Goal: Task Accomplishment & Management: Manage account settings

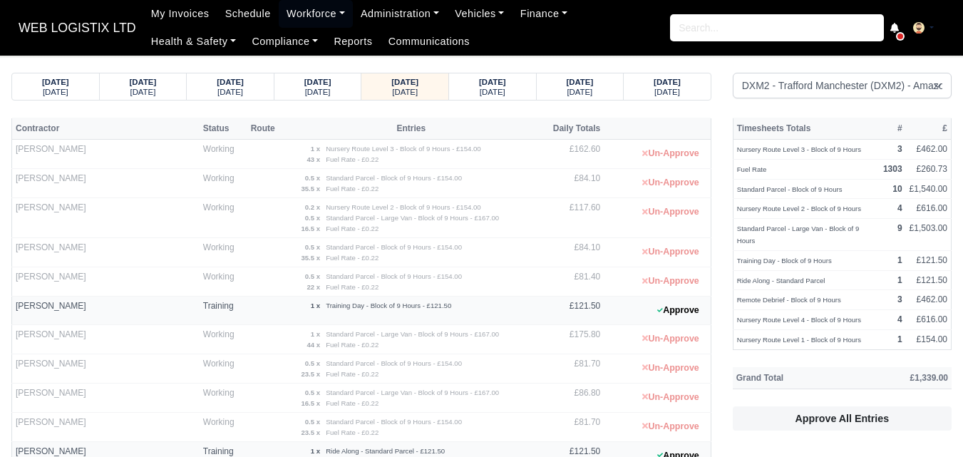
select select "1"
click at [329, 95] on small "[DATE]" at bounding box center [318, 92] width 26 height 9
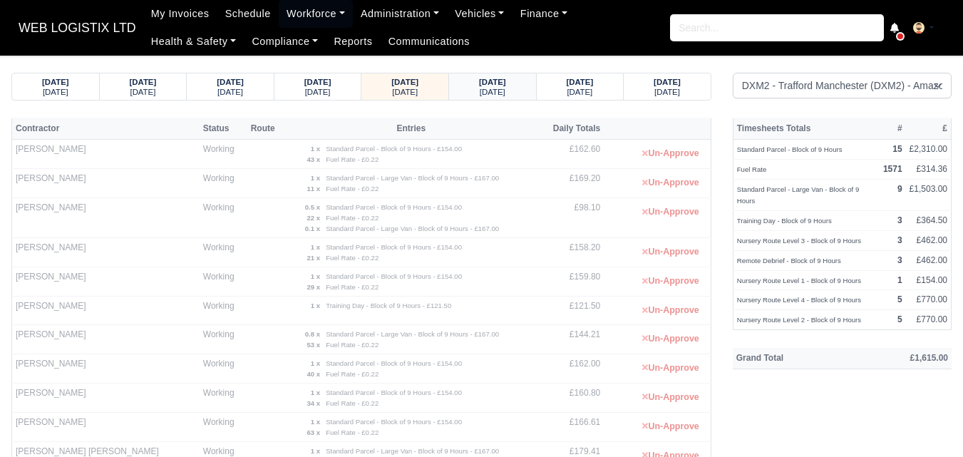
click at [487, 88] on small "[DATE]" at bounding box center [493, 92] width 26 height 9
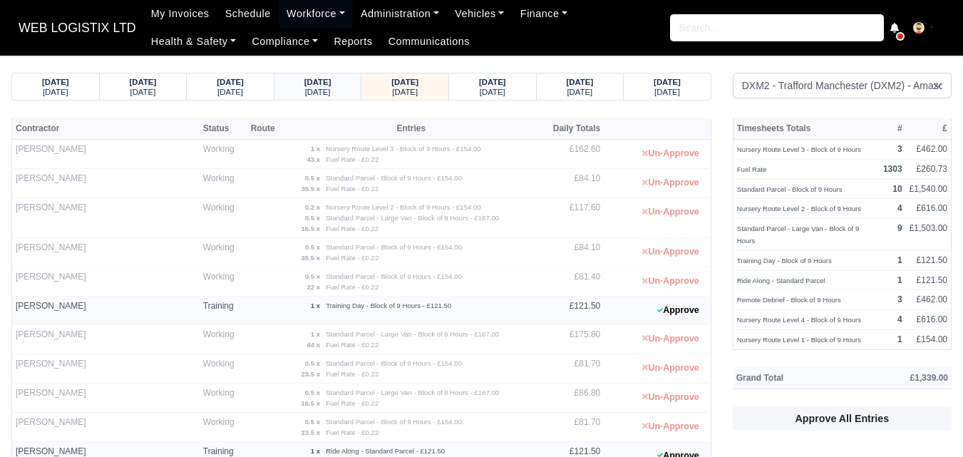
click at [309, 89] on small "[DATE]" at bounding box center [318, 92] width 26 height 9
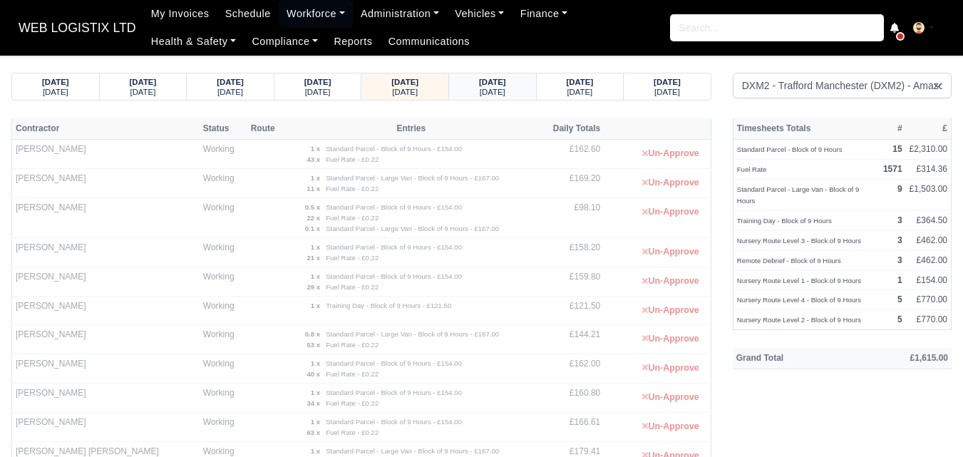
click at [479, 85] on strong "02/10/2025" at bounding box center [492, 82] width 27 height 9
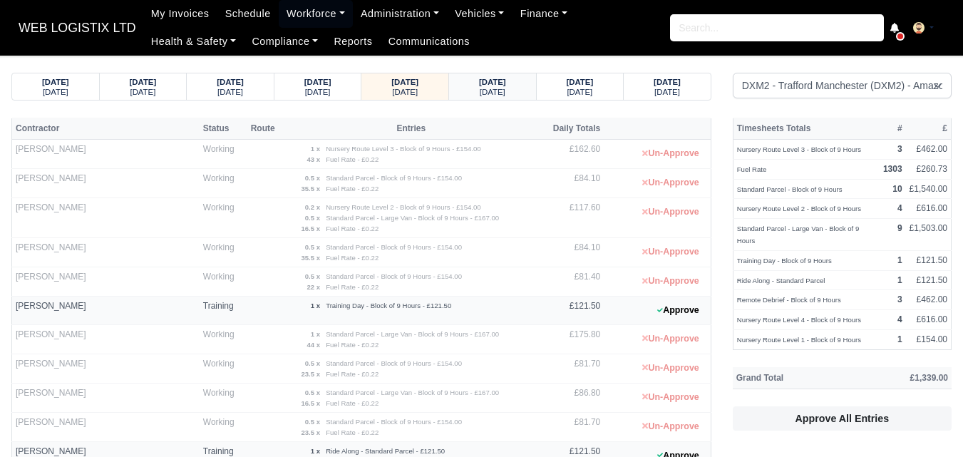
click at [488, 78] on strong "03/10/2025" at bounding box center [492, 82] width 27 height 9
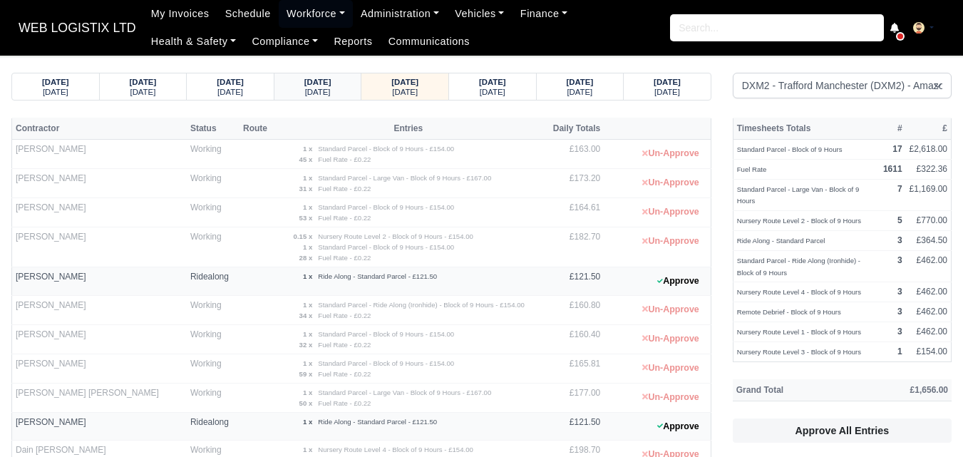
click at [305, 85] on strong "02/10/2025" at bounding box center [317, 82] width 27 height 9
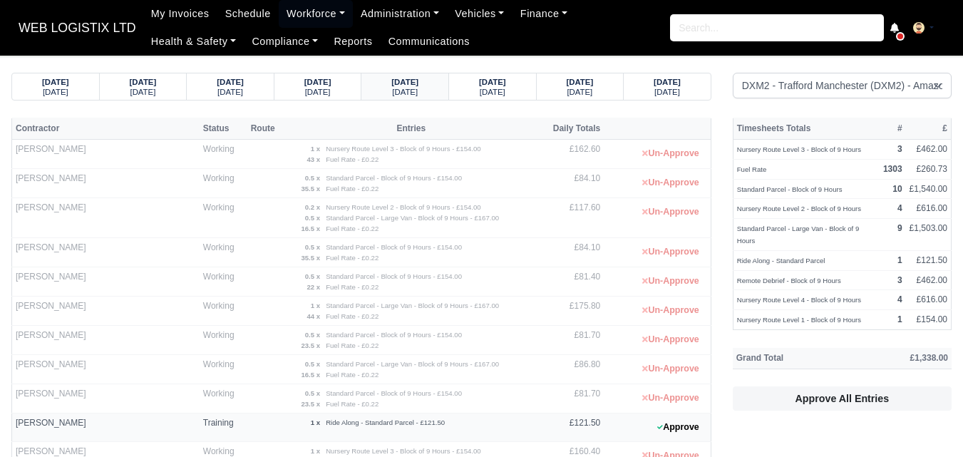
click at [418, 80] on strong "02/10/2025" at bounding box center [404, 82] width 27 height 9
click at [305, 91] on small "[DATE]" at bounding box center [318, 92] width 26 height 9
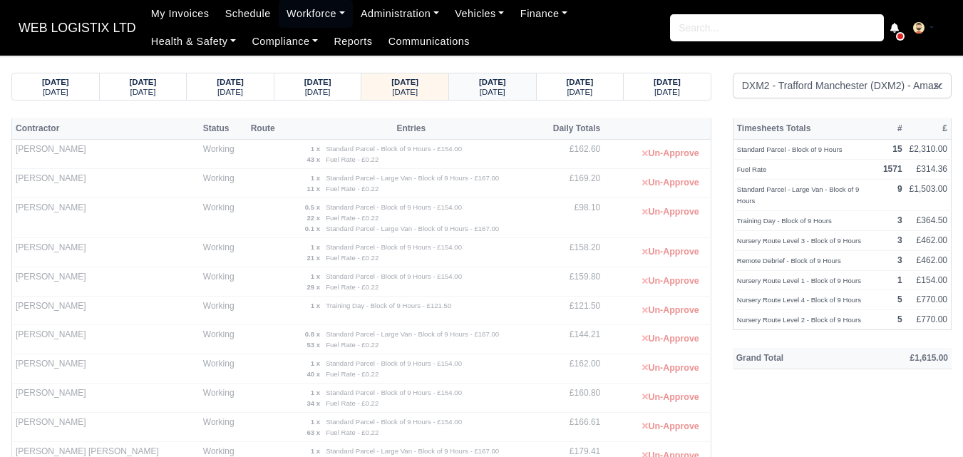
click at [495, 90] on small "[DATE]" at bounding box center [493, 92] width 26 height 9
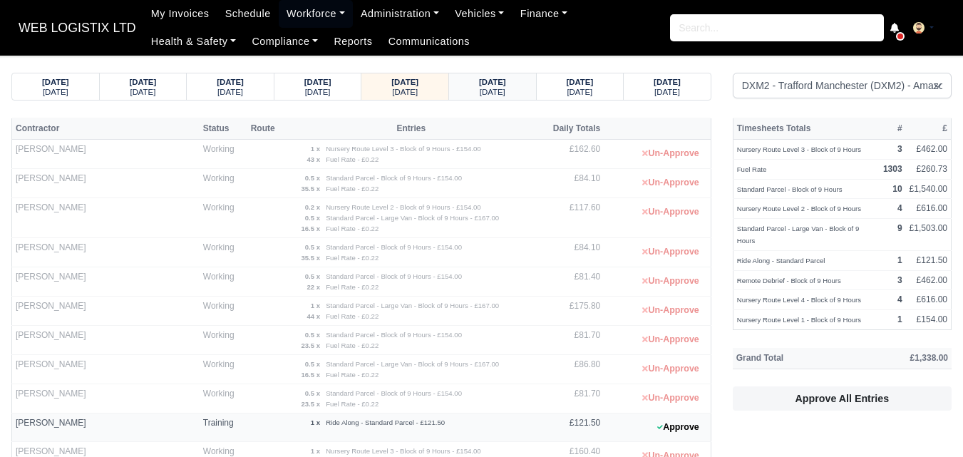
click at [477, 73] on div "03/10/2025 Friday" at bounding box center [493, 86] width 66 height 26
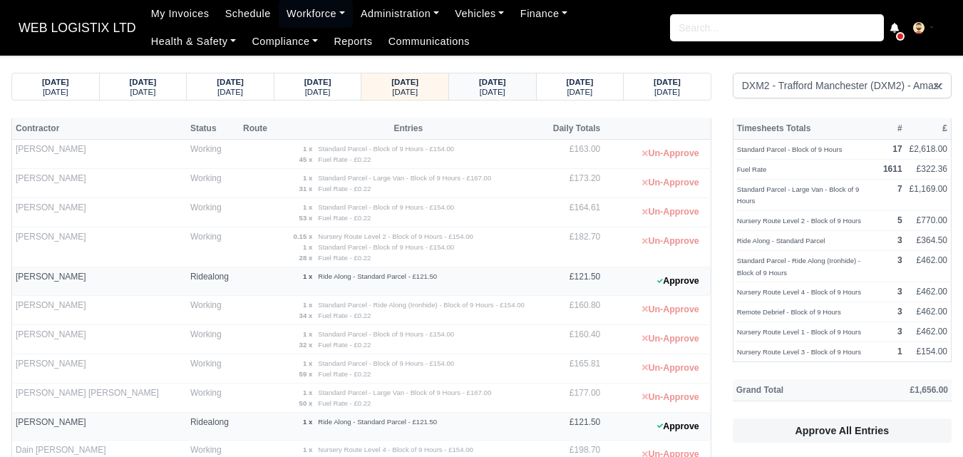
click at [486, 84] on strong "[DATE]" at bounding box center [492, 82] width 27 height 9
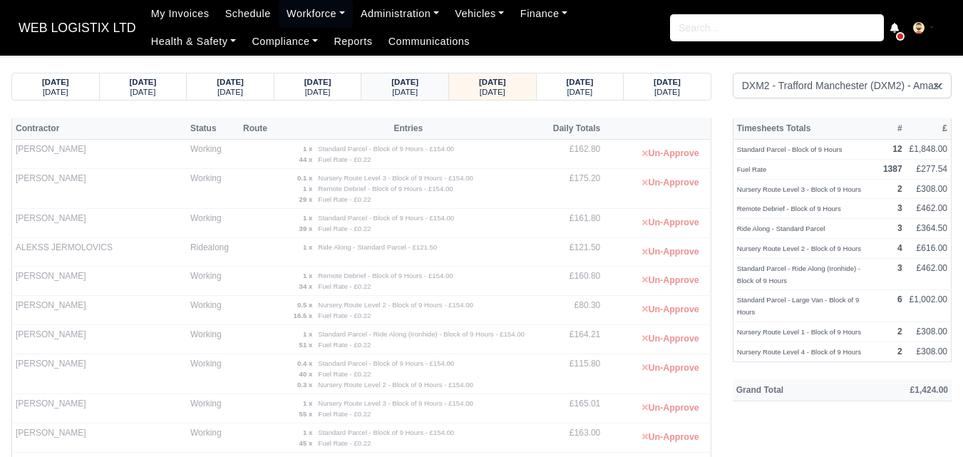
click at [391, 83] on strong "03/10/2025" at bounding box center [404, 82] width 27 height 9
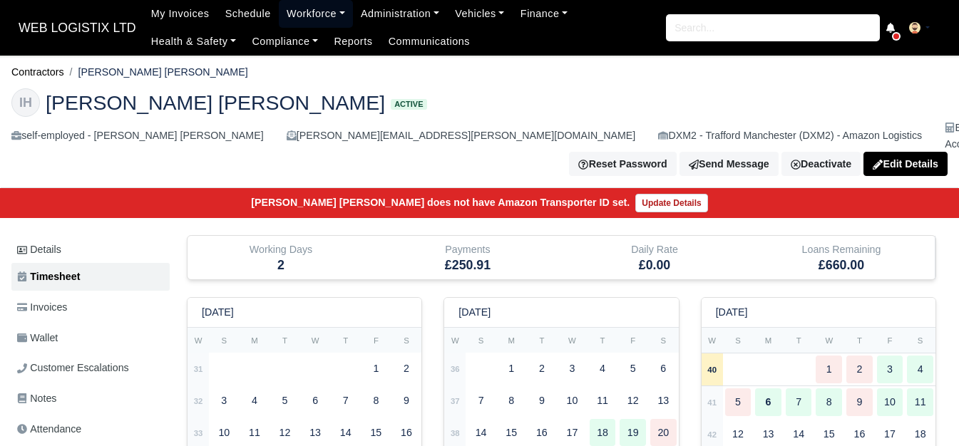
click at [302, 17] on link "Workforce" at bounding box center [316, 14] width 74 height 28
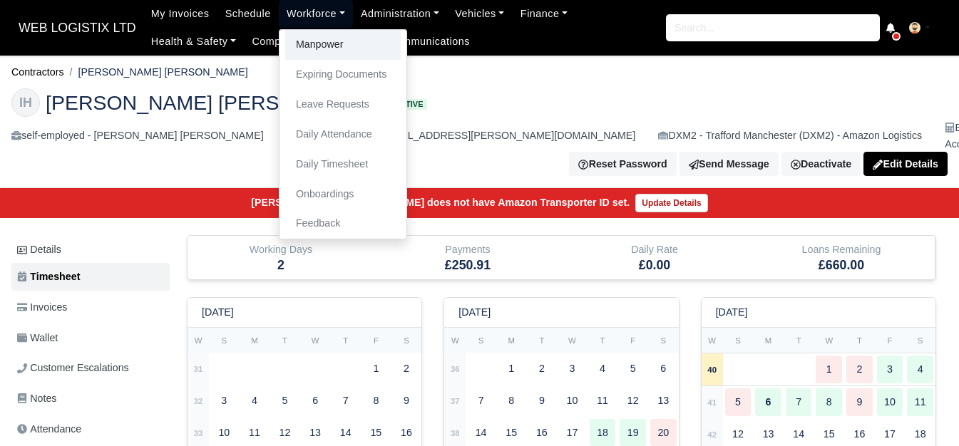
click at [308, 43] on link "Manpower" at bounding box center [342, 45] width 115 height 30
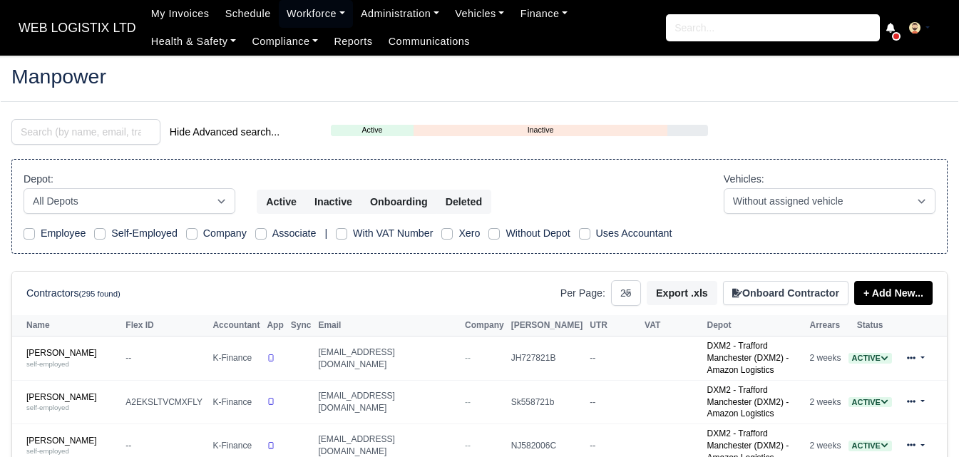
select select "25"
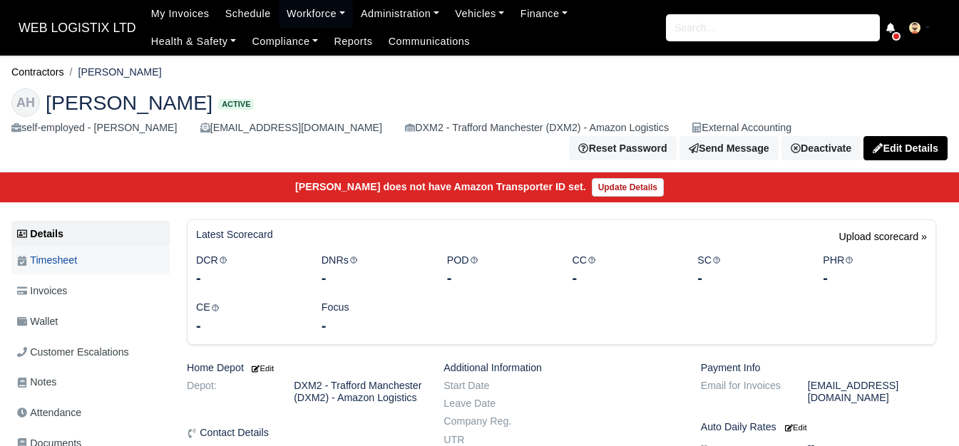
click at [72, 269] on span "Timesheet" at bounding box center [47, 260] width 60 height 16
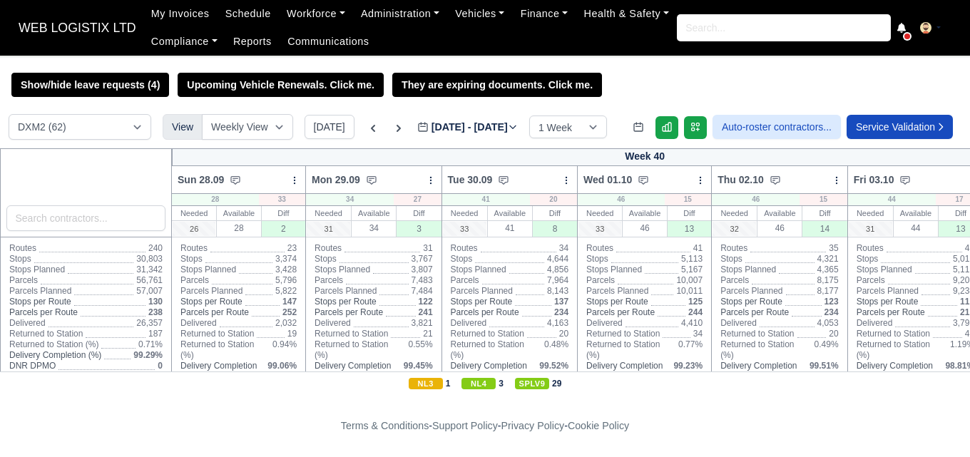
select select "1"
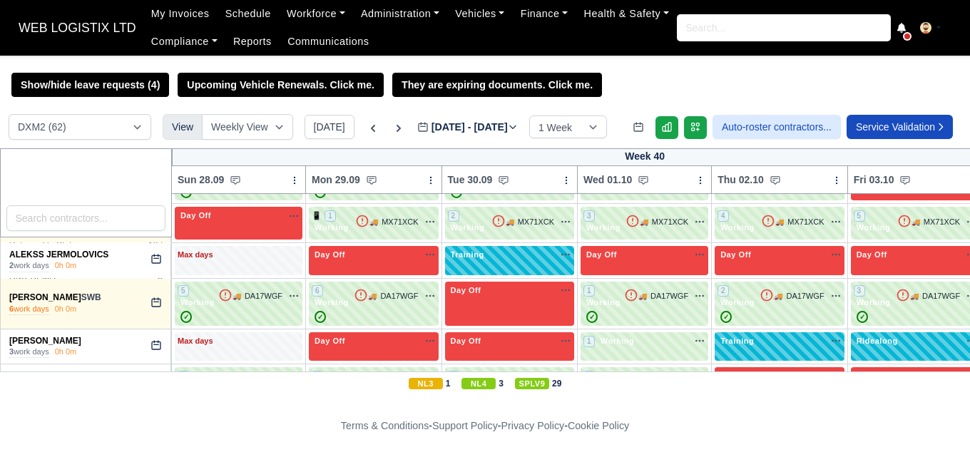
scroll to position [356, 0]
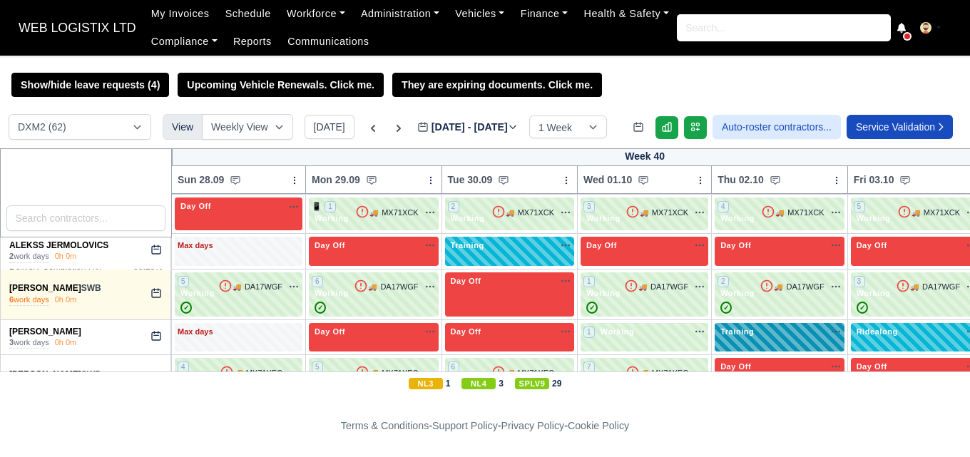
click at [776, 337] on div "Training" at bounding box center [779, 332] width 124 height 12
select select "Training"
select select "1"
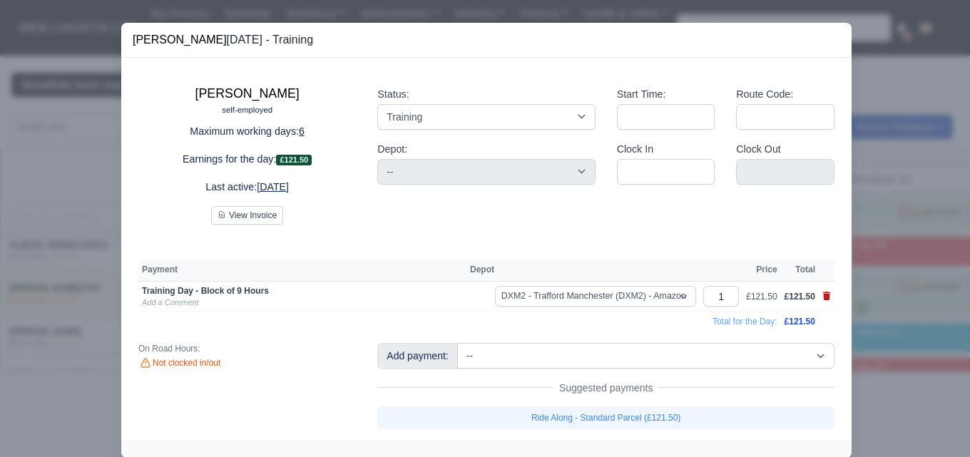
click at [823, 296] on icon at bounding box center [827, 296] width 8 height 9
select select
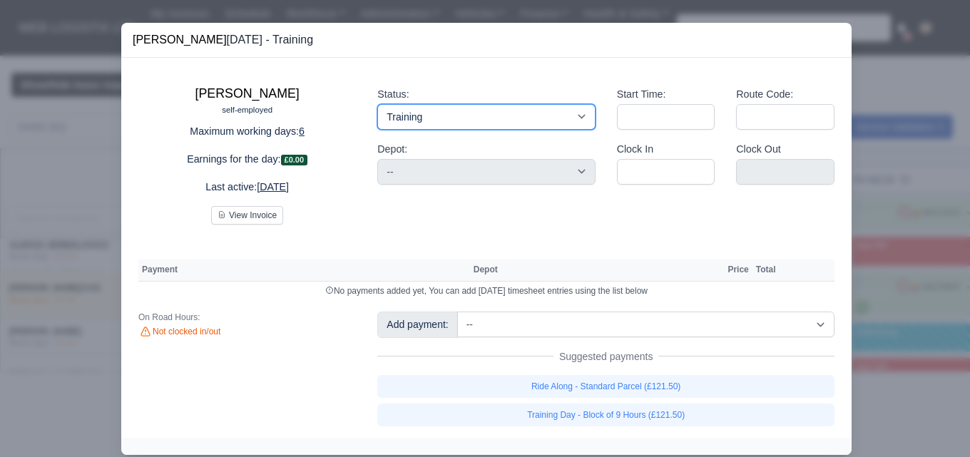
click at [488, 108] on select "Working Day Off Stand By Holiday Other Depot In Office OSM Ridealong Nursery 1 …" at bounding box center [485, 117] width 217 height 26
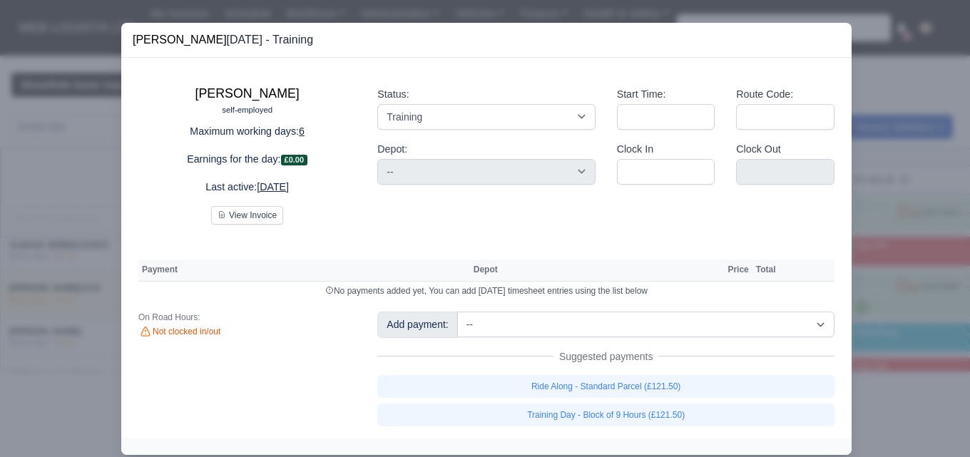
click at [340, 212] on div "View Invoice" at bounding box center [246, 215] width 217 height 19
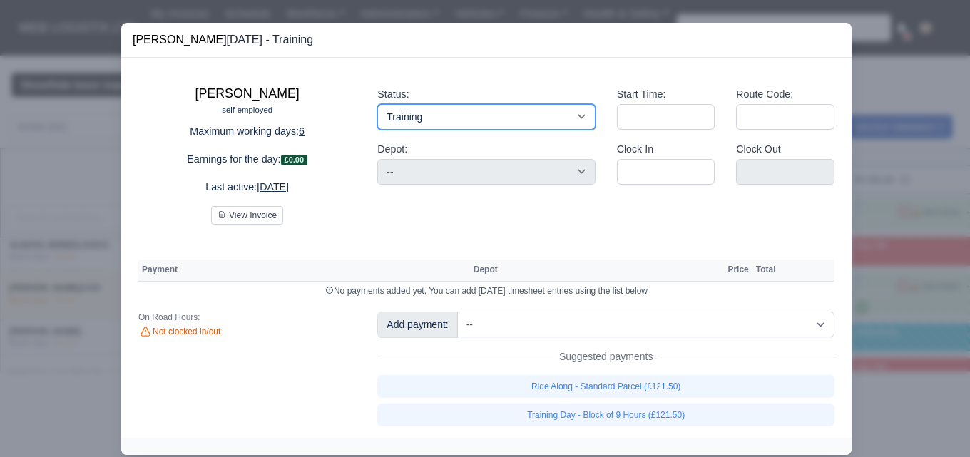
click at [411, 119] on select "Working Day Off Stand By Holiday Other Depot In Office OSM Ridealong Nursery 1 …" at bounding box center [485, 117] width 217 height 26
select select "Day Off"
click at [377, 104] on select "Working Day Off Stand By Holiday Other Depot In Office OSM Ridealong Nursery 1 …" at bounding box center [485, 117] width 217 height 26
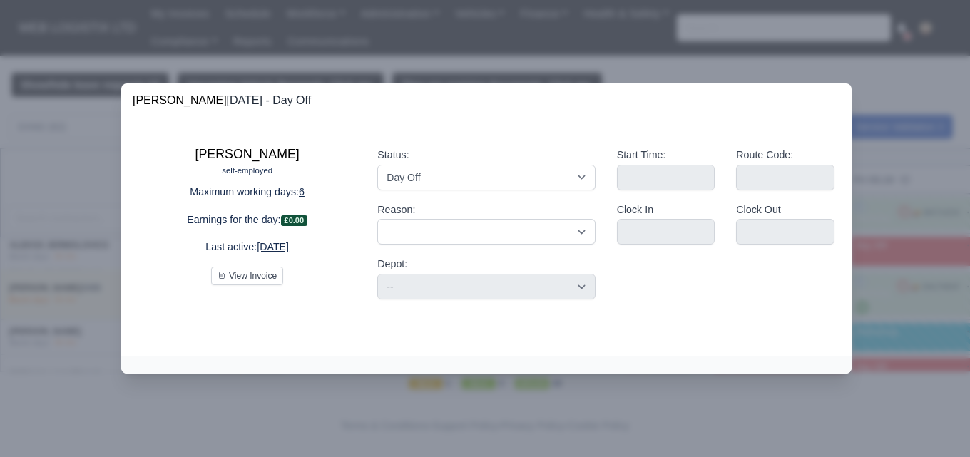
click at [491, 42] on div at bounding box center [485, 228] width 970 height 457
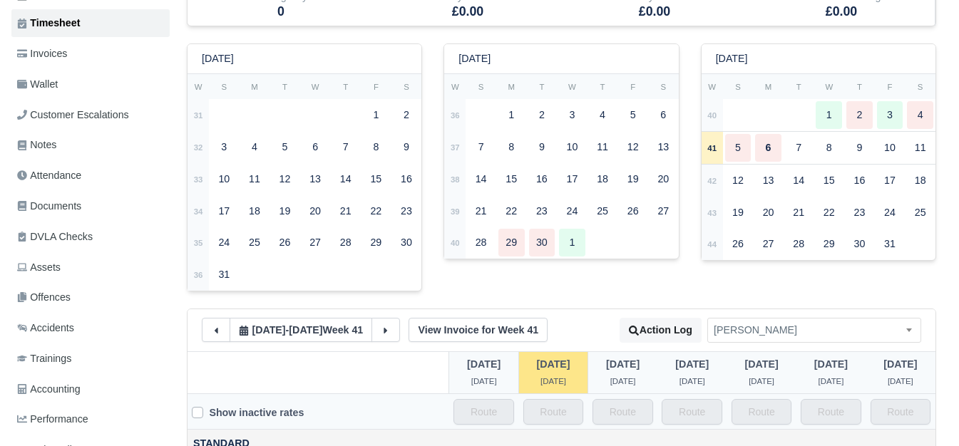
scroll to position [237, 0]
click at [720, 122] on td "40" at bounding box center [711, 115] width 21 height 32
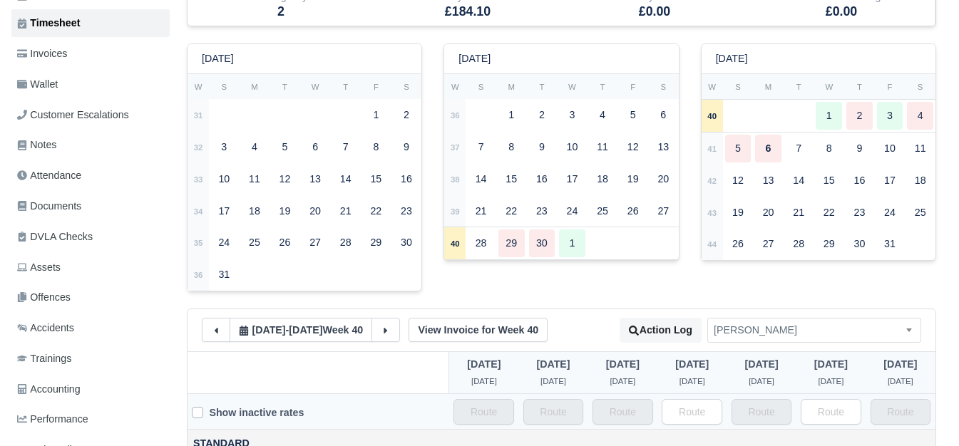
type input "1"
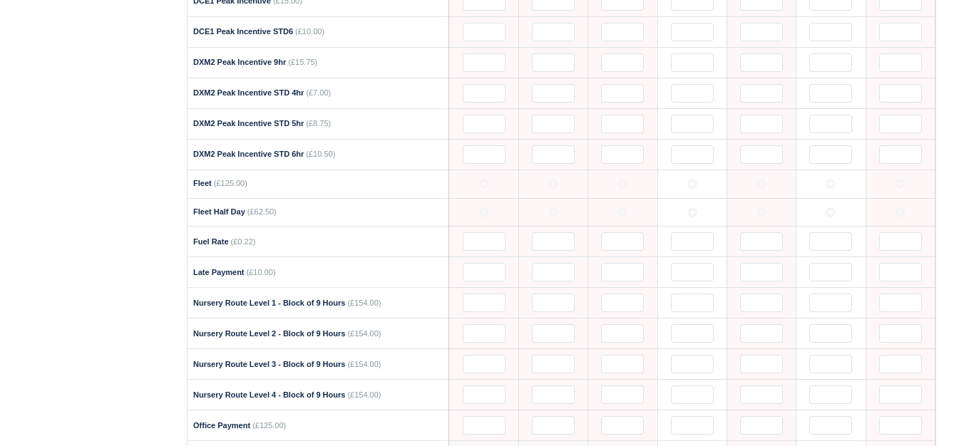
scroll to position [1426, 0]
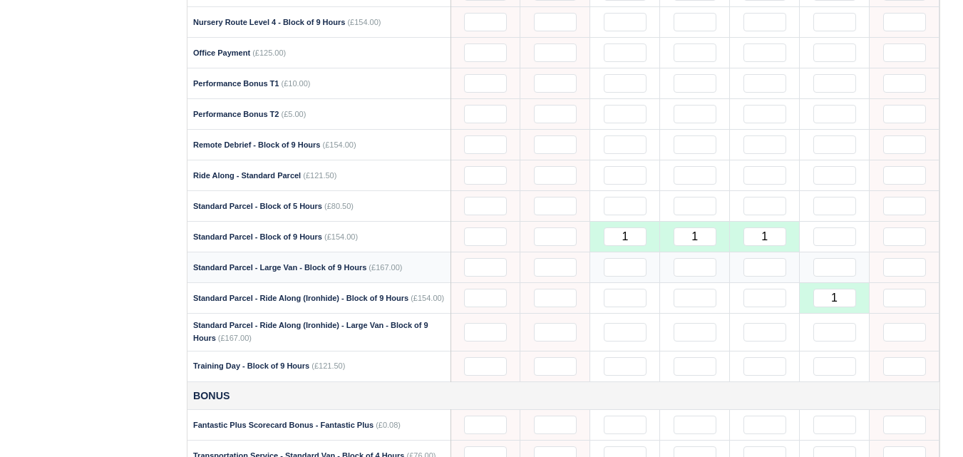
scroll to position [1188, 0]
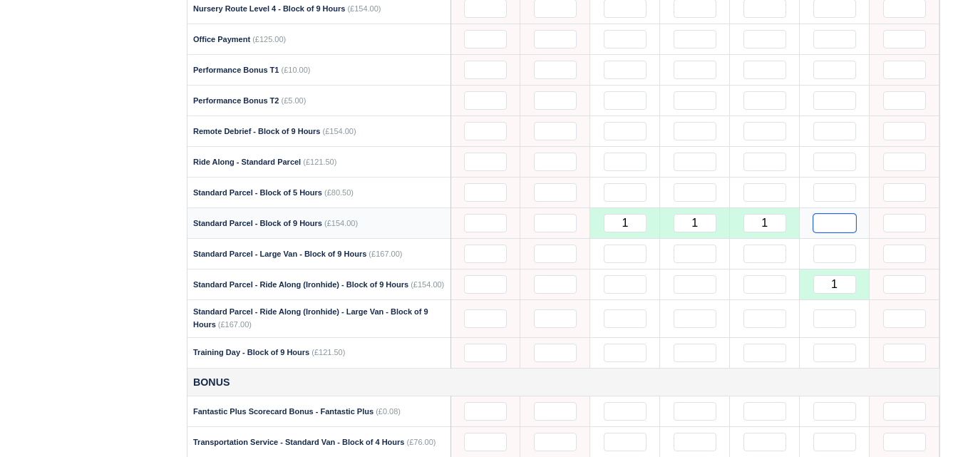
click at [826, 232] on input "text" at bounding box center [834, 223] width 43 height 19
type input "1"
drag, startPoint x: 835, startPoint y: 284, endPoint x: 846, endPoint y: 292, distance: 12.9
click at [846, 292] on input "1" at bounding box center [834, 284] width 43 height 19
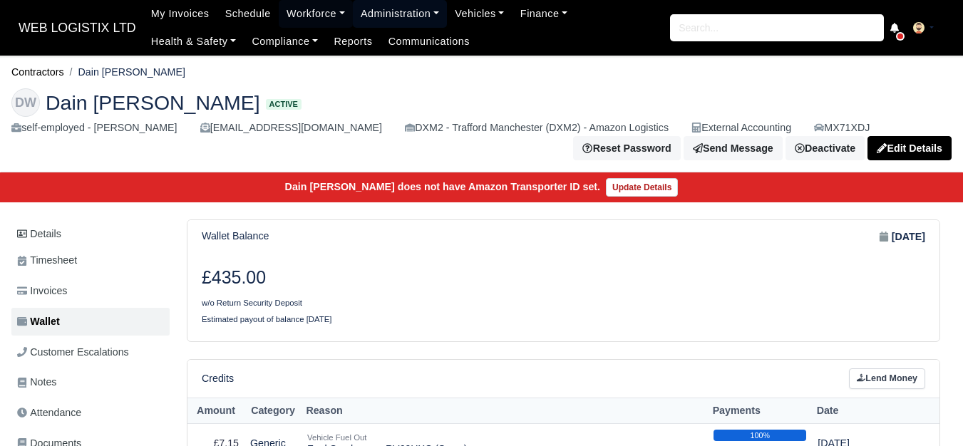
click at [353, 16] on link "Administration" at bounding box center [400, 14] width 94 height 28
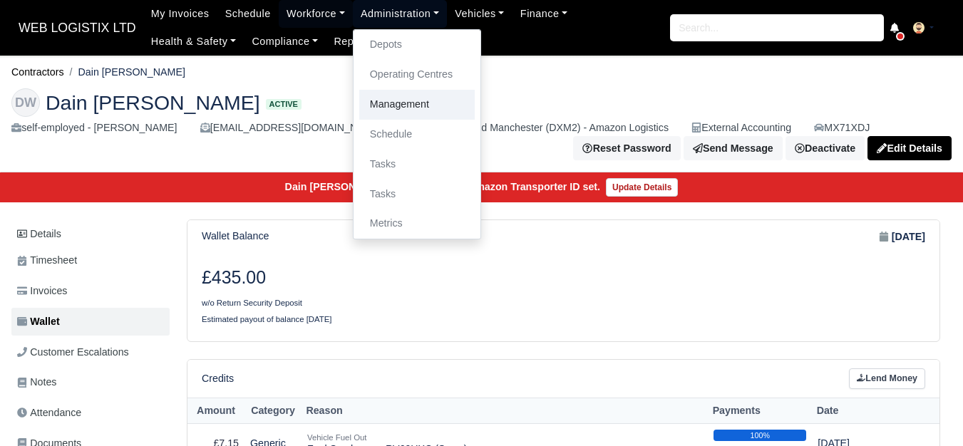
click at [391, 116] on link "Management" at bounding box center [416, 105] width 115 height 30
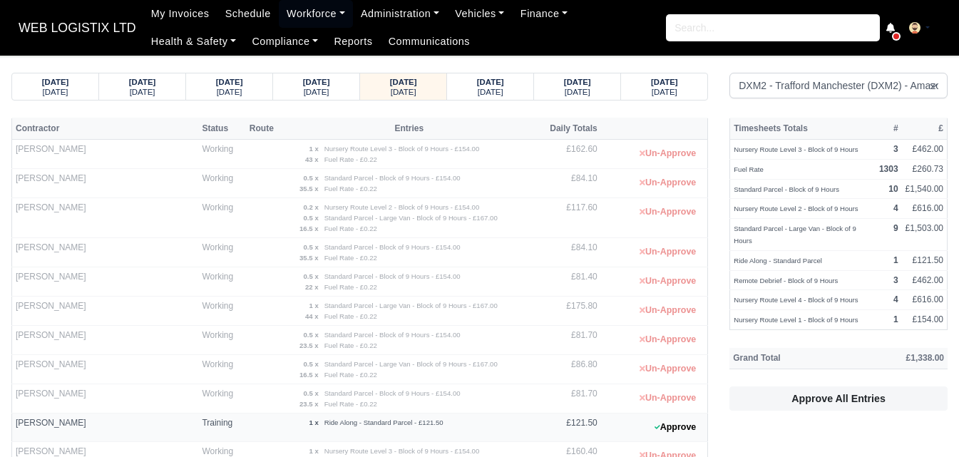
select select "1"
click at [533, 19] on link "Finance" at bounding box center [544, 14] width 63 height 28
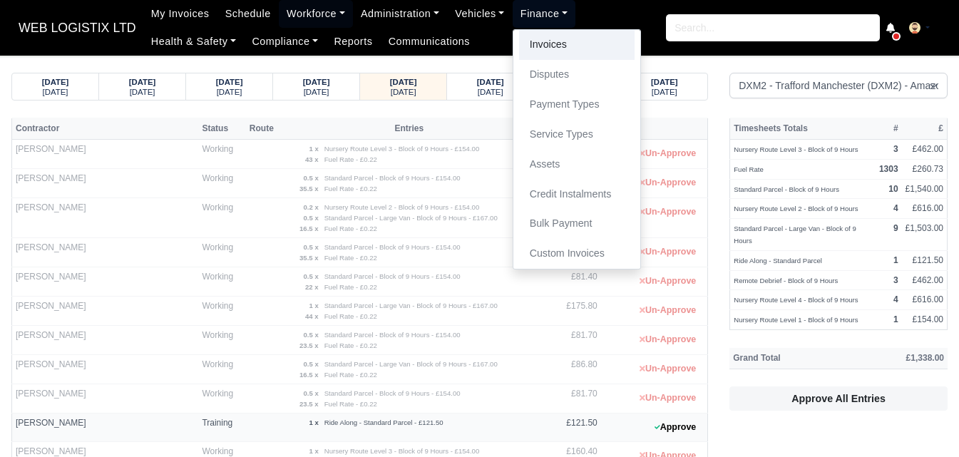
click at [537, 41] on link "Invoices" at bounding box center [576, 45] width 115 height 30
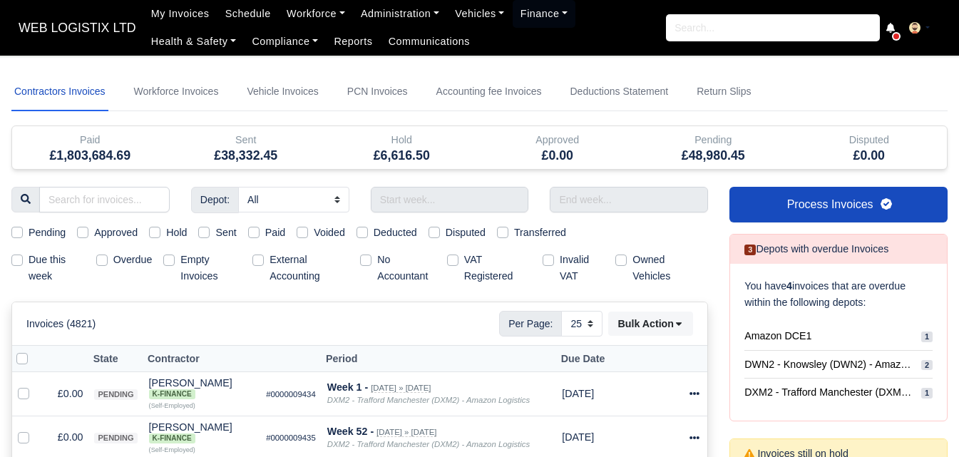
select select "25"
click at [485, 199] on input "text" at bounding box center [450, 200] width 158 height 26
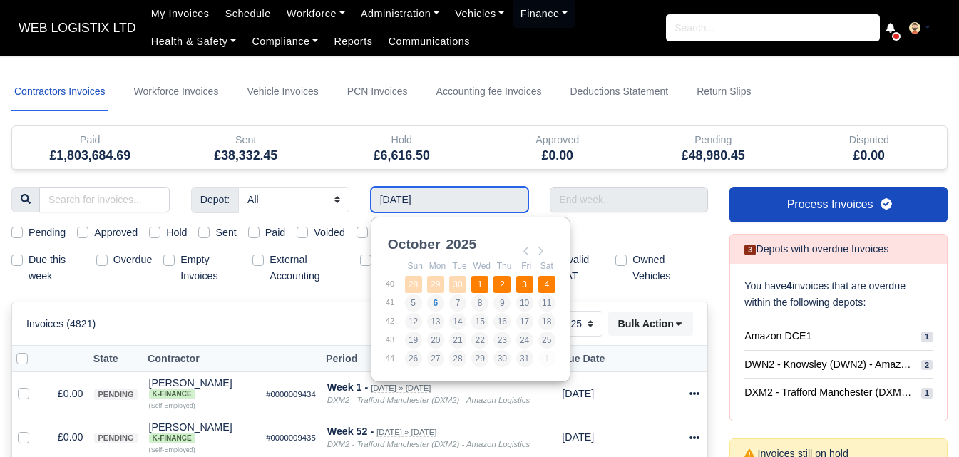
type input "[DATE] - [DATE]"
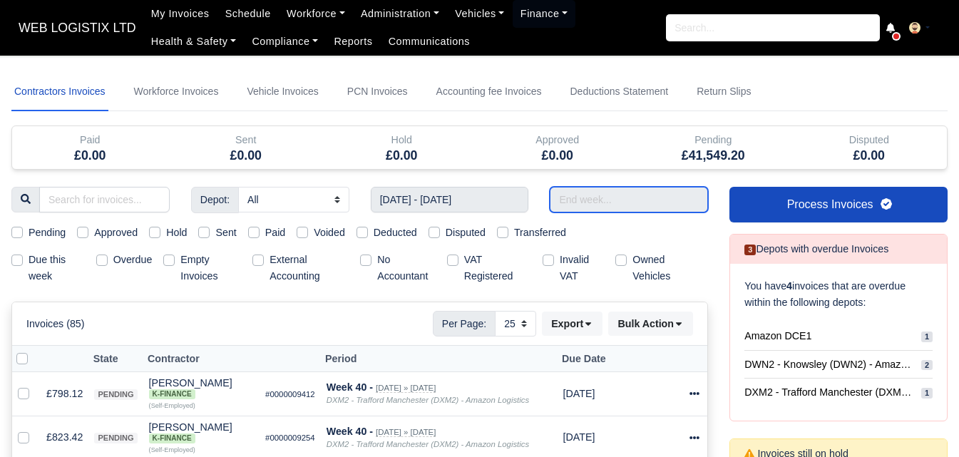
click at [639, 199] on input "text" at bounding box center [629, 200] width 158 height 26
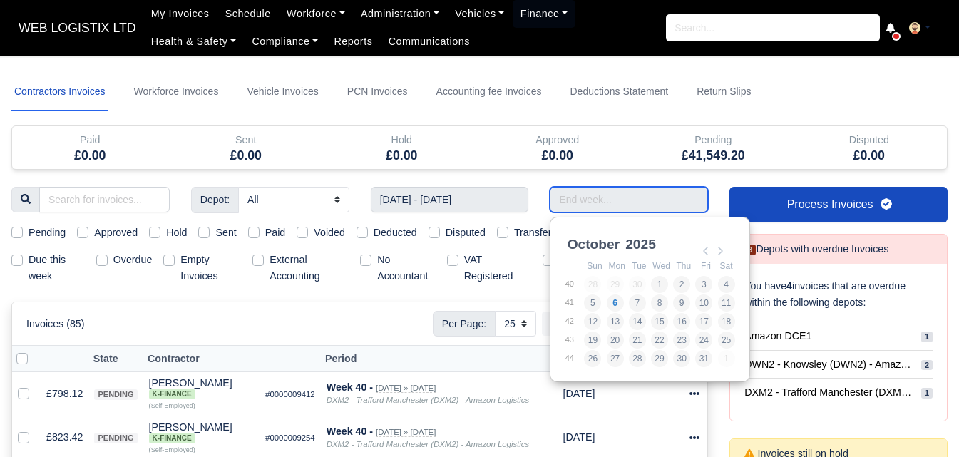
click at [654, 207] on input "Use the arrow keys to pick a date" at bounding box center [629, 200] width 158 height 26
type input "28/09/2025 - 04/10/2025"
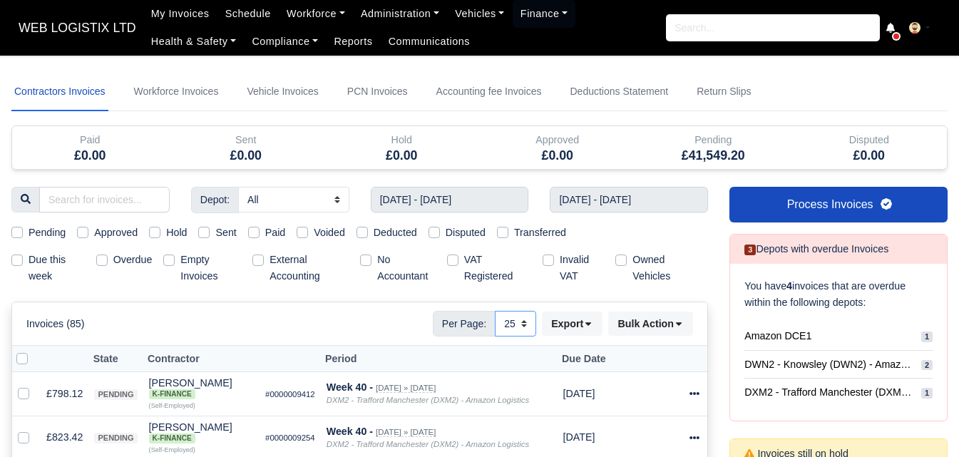
click at [524, 324] on select "10 25 50" at bounding box center [515, 324] width 41 height 26
select select "50"
click at [495, 311] on select "10 25 50" at bounding box center [515, 324] width 41 height 26
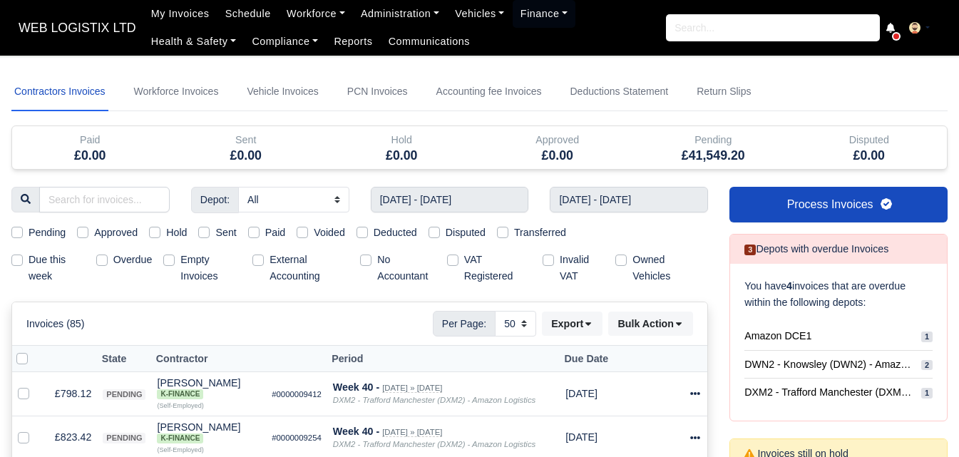
click at [166, 232] on label "Hold" at bounding box center [176, 233] width 21 height 16
click at [156, 232] on input "Hold" at bounding box center [154, 230] width 11 height 11
checkbox input "true"
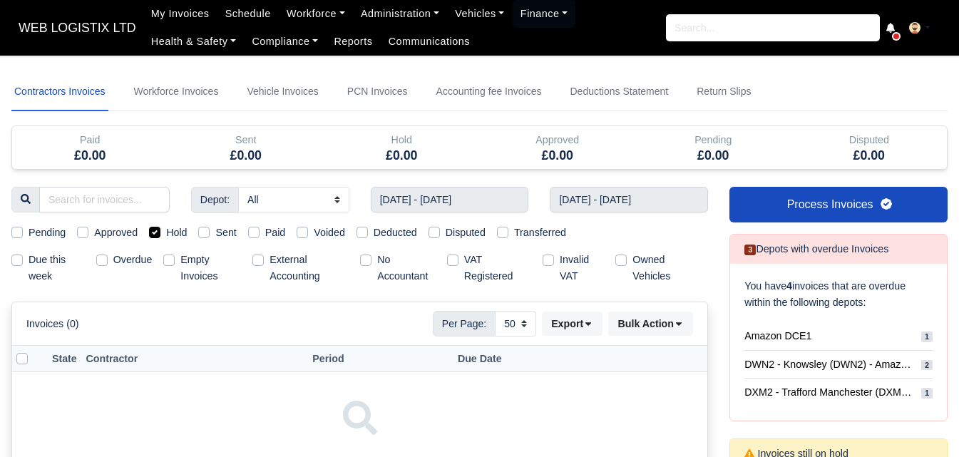
click at [166, 230] on label "Hold" at bounding box center [176, 233] width 21 height 16
click at [160, 230] on input "Hold" at bounding box center [154, 230] width 11 height 11
checkbox input "false"
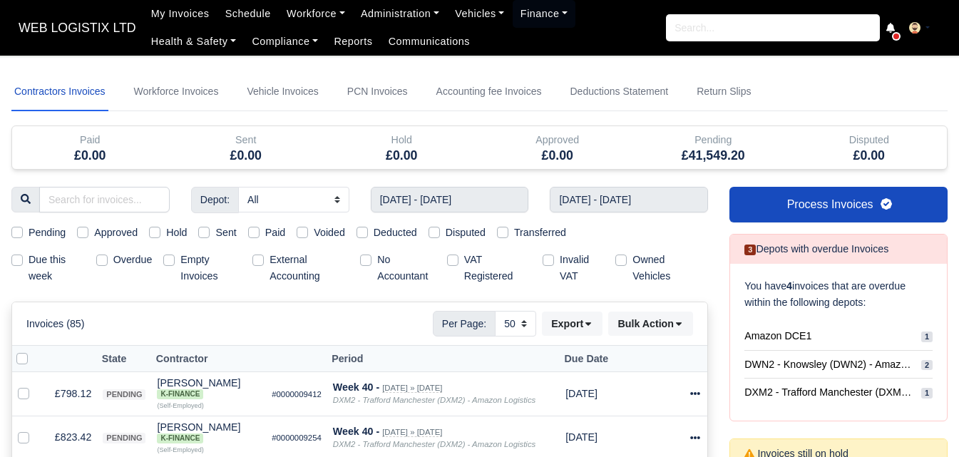
click at [58, 232] on label "Pending" at bounding box center [47, 233] width 37 height 16
click at [23, 232] on input "Pending" at bounding box center [16, 230] width 11 height 11
checkbox input "true"
click at [36, 230] on label "Pending" at bounding box center [47, 233] width 37 height 16
click at [23, 230] on input "Pending" at bounding box center [16, 230] width 11 height 11
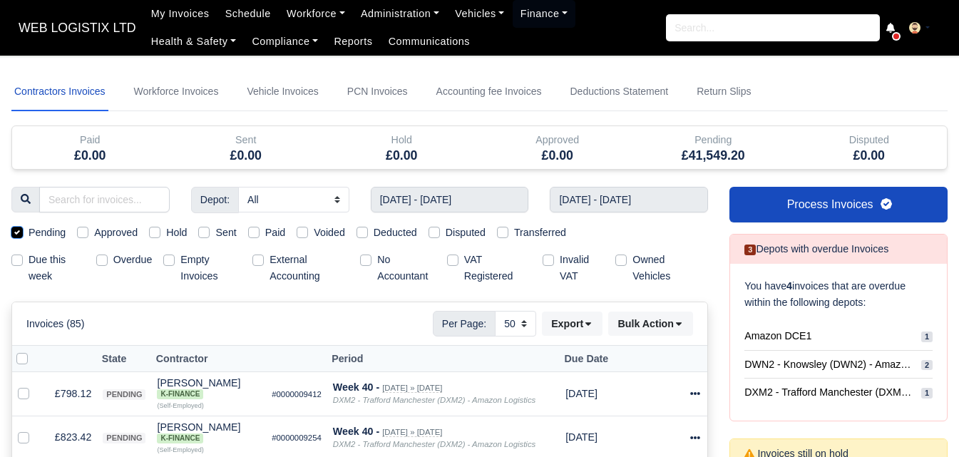
checkbox input "false"
click at [199, 265] on label "Empty Invoices" at bounding box center [210, 268] width 61 height 33
click at [175, 263] on input "Empty Invoices" at bounding box center [168, 257] width 11 height 11
checkbox input "true"
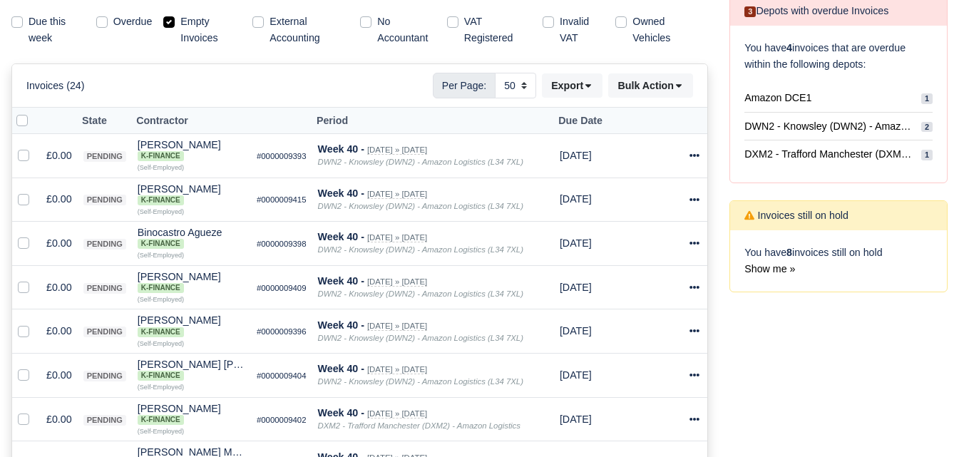
scroll to position [237, 0]
click at [34, 113] on label at bounding box center [34, 113] width 0 height 0
click at [19, 120] on input "checkbox" at bounding box center [21, 118] width 11 height 11
checkbox input "true"
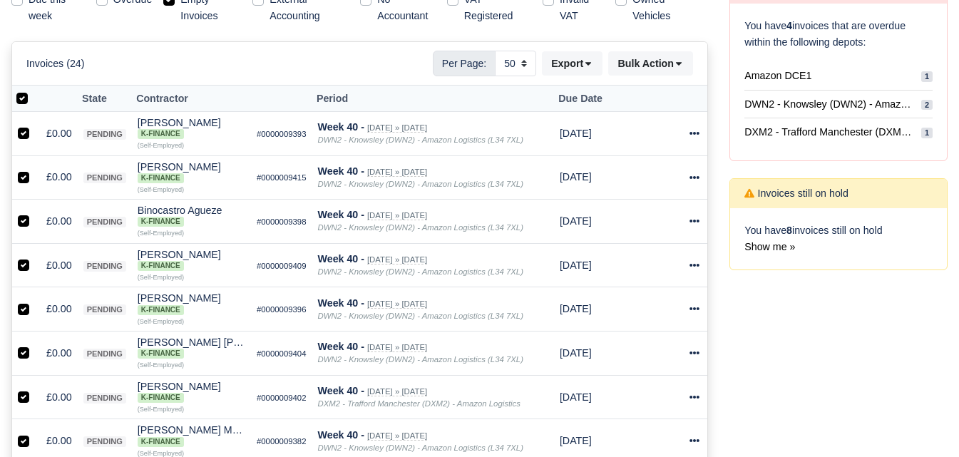
scroll to position [119, 0]
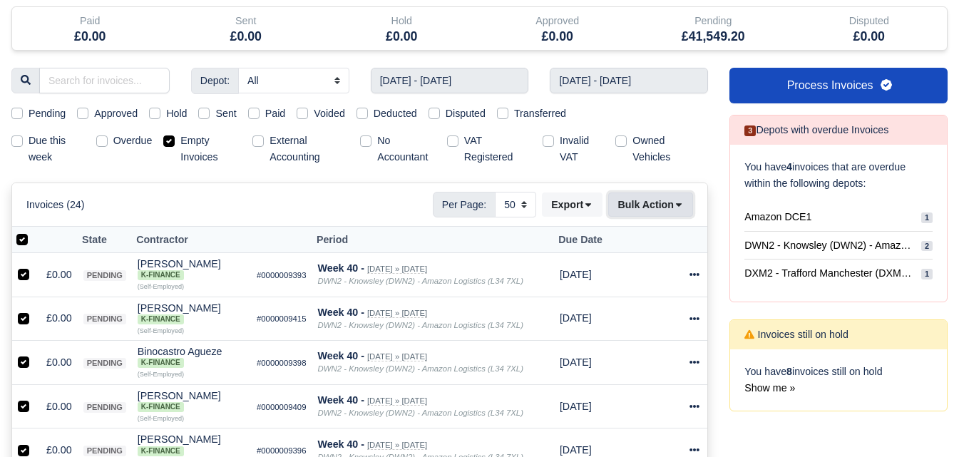
click at [654, 207] on button "Bulk Action" at bounding box center [650, 204] width 85 height 24
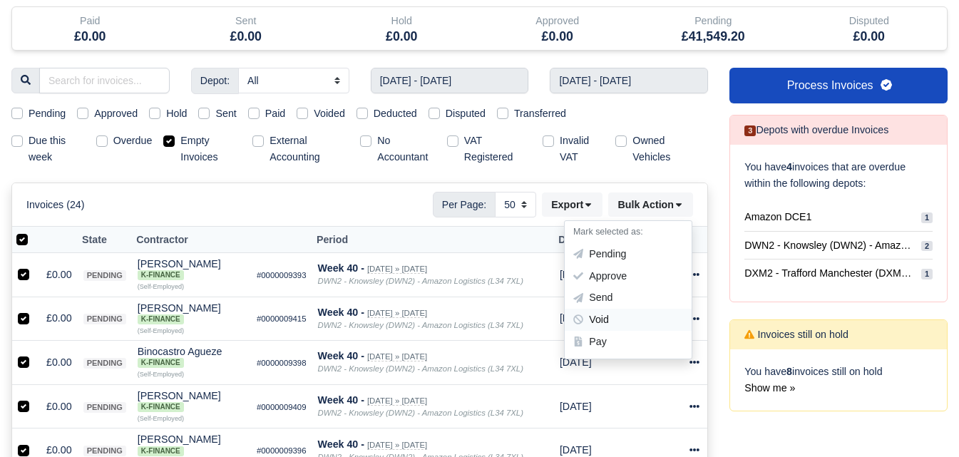
click at [595, 312] on div "Void" at bounding box center [628, 320] width 127 height 22
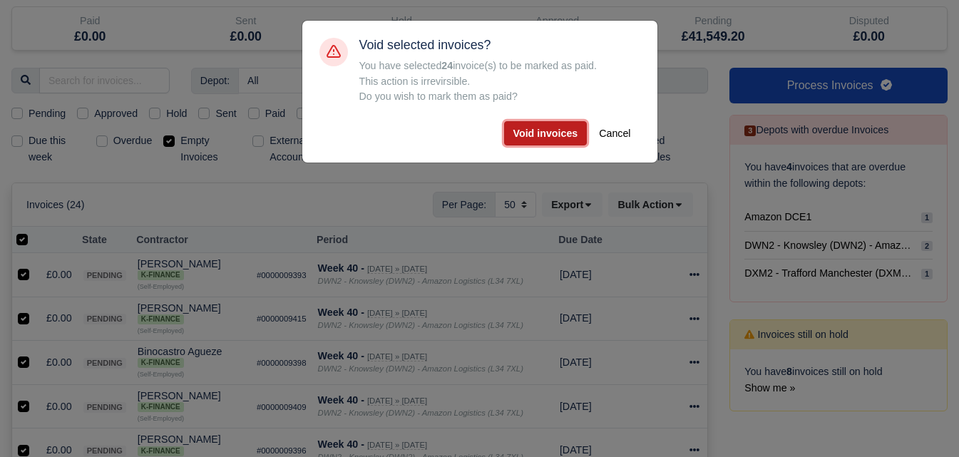
click at [533, 135] on button "Void invoices" at bounding box center [545, 133] width 83 height 24
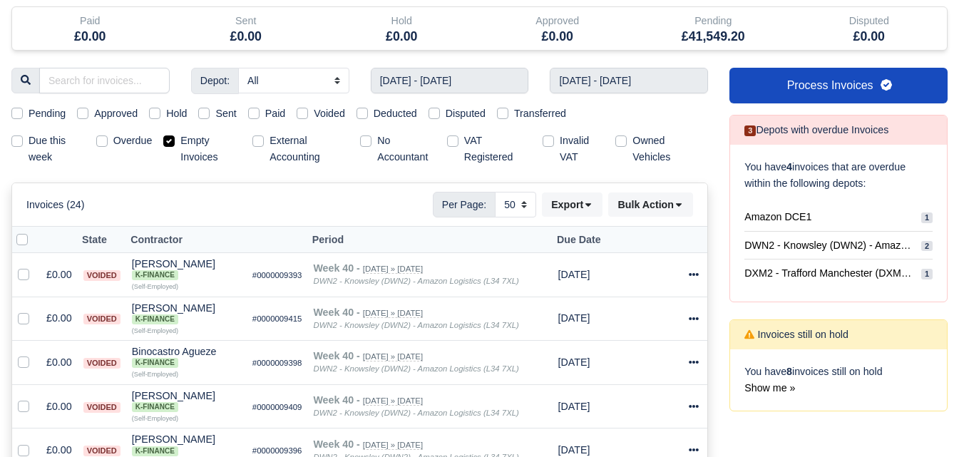
click at [180, 145] on label "Empty Invoices" at bounding box center [210, 149] width 61 height 33
click at [173, 144] on input "Empty Invoices" at bounding box center [168, 138] width 11 height 11
checkbox input "false"
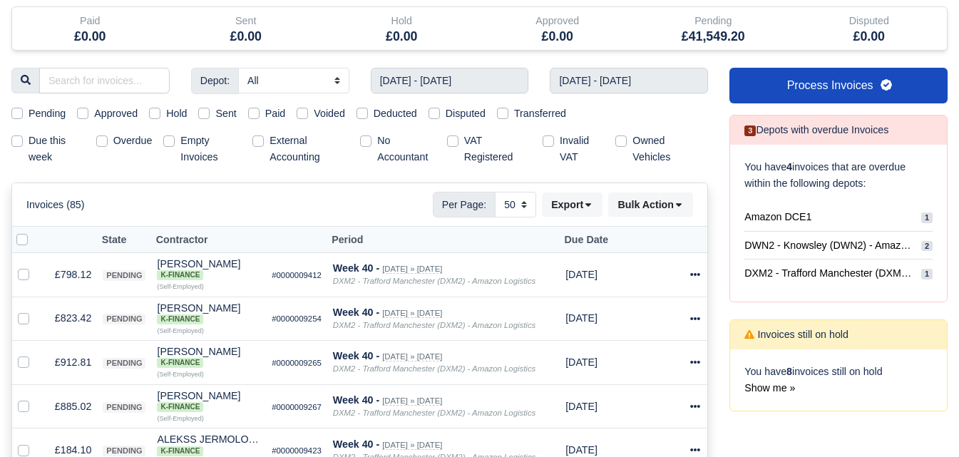
click at [215, 115] on label "Sent" at bounding box center [225, 114] width 21 height 16
click at [210, 115] on input "Sent" at bounding box center [203, 111] width 11 height 11
checkbox input "true"
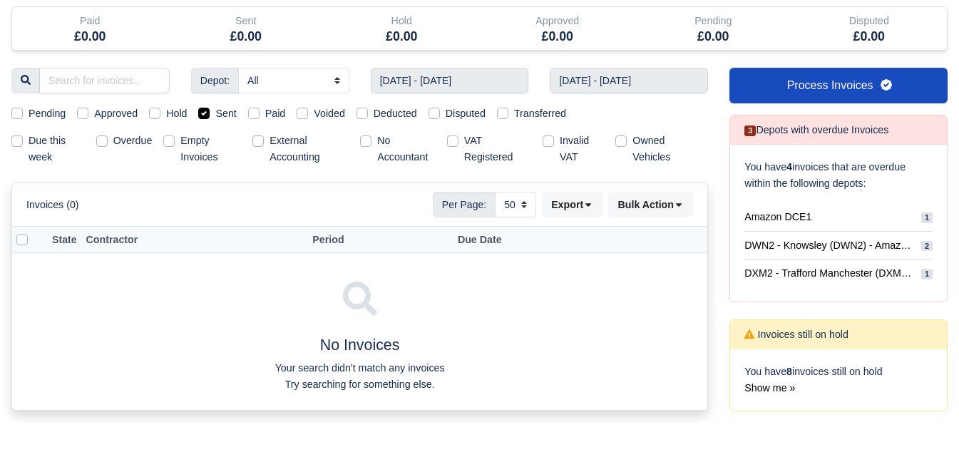
click at [215, 113] on label "Sent" at bounding box center [225, 114] width 21 height 16
click at [201, 113] on input "Sent" at bounding box center [203, 111] width 11 height 11
checkbox input "false"
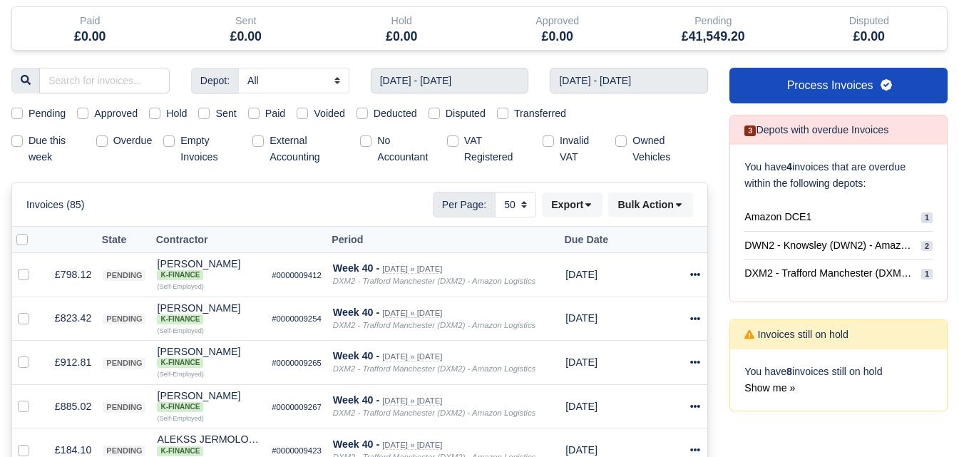
click at [59, 111] on label "Pending" at bounding box center [47, 114] width 37 height 16
click at [23, 111] on input "Pending" at bounding box center [16, 111] width 11 height 11
checkbox input "true"
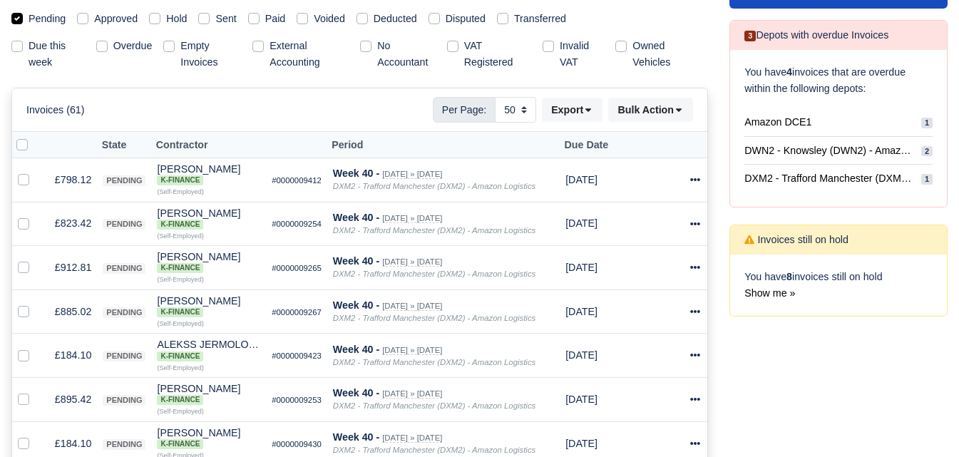
scroll to position [205, 0]
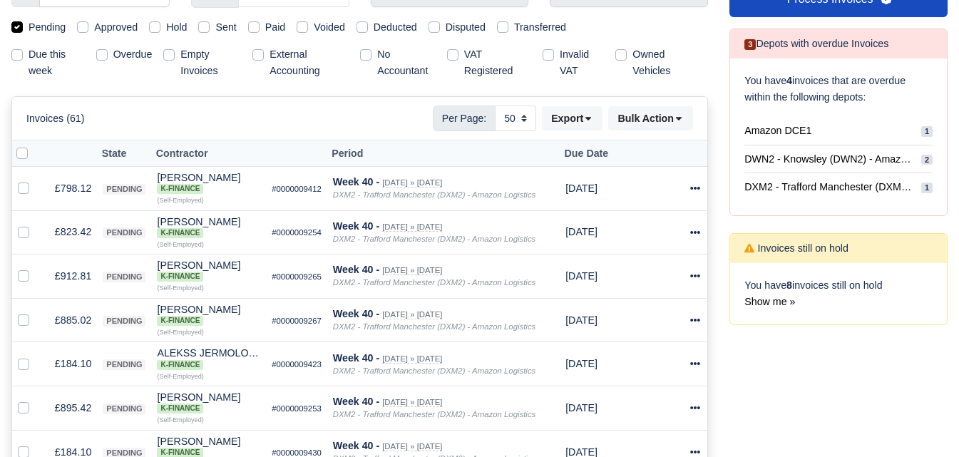
click at [34, 145] on label at bounding box center [34, 145] width 0 height 0
click at [21, 155] on input "checkbox" at bounding box center [21, 150] width 11 height 11
checkbox input "true"
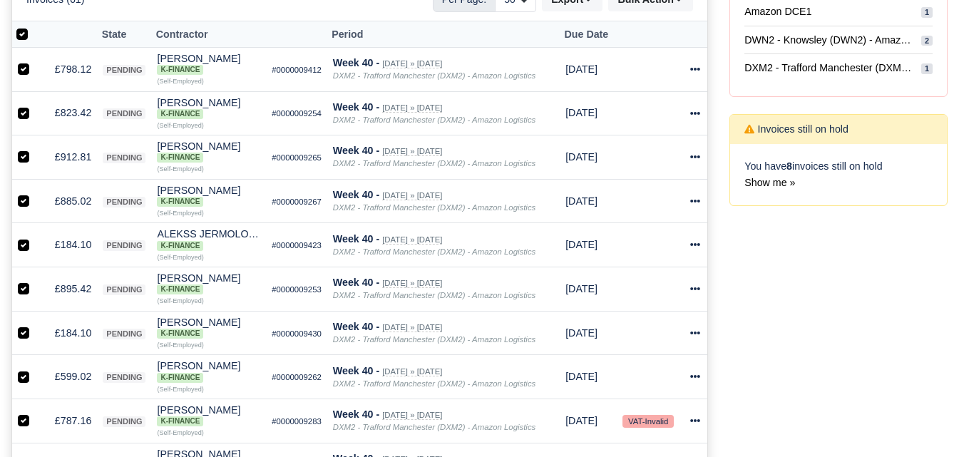
scroll to position [443, 0]
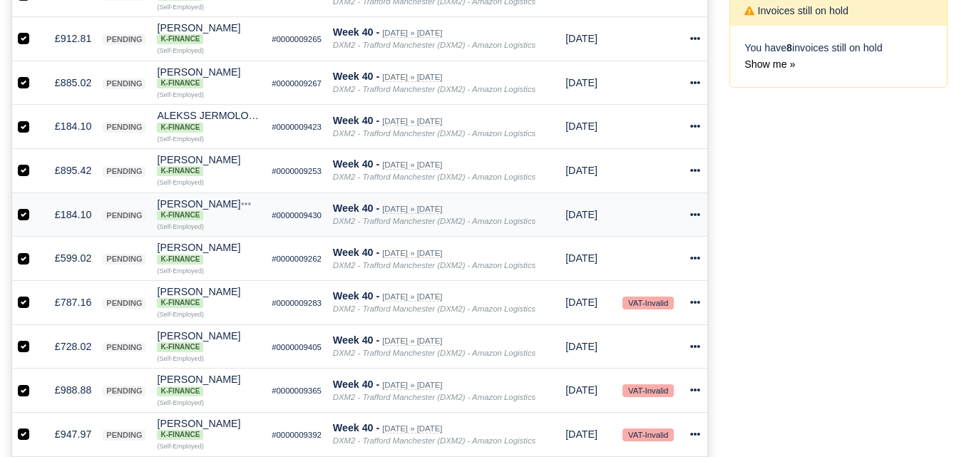
click at [35, 207] on label at bounding box center [35, 207] width 0 height 0
click at [24, 218] on input "checkbox" at bounding box center [23, 212] width 11 height 11
checkbox input "false"
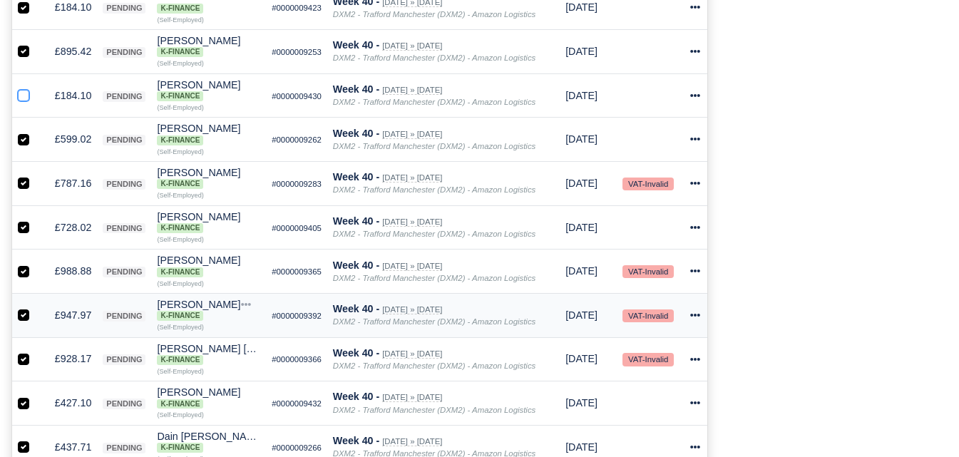
scroll to position [799, 0]
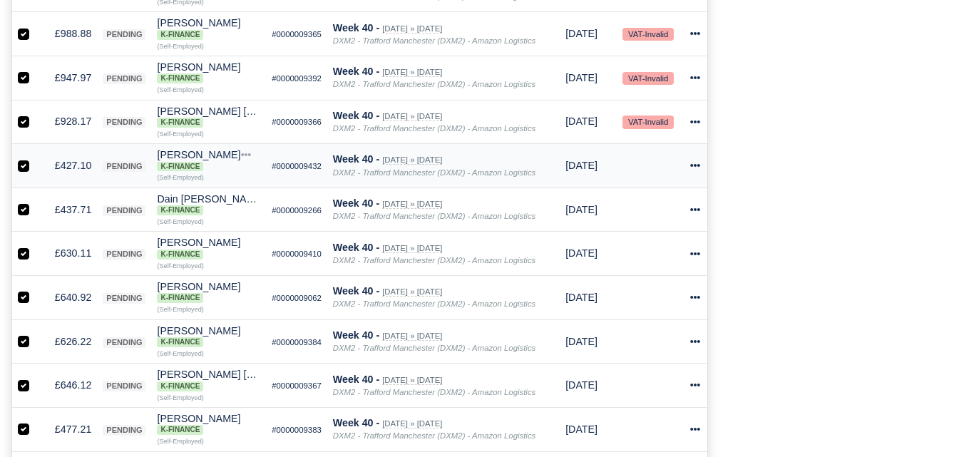
click at [35, 158] on label at bounding box center [35, 158] width 0 height 0
click at [20, 169] on input "checkbox" at bounding box center [23, 163] width 11 height 11
checkbox input "false"
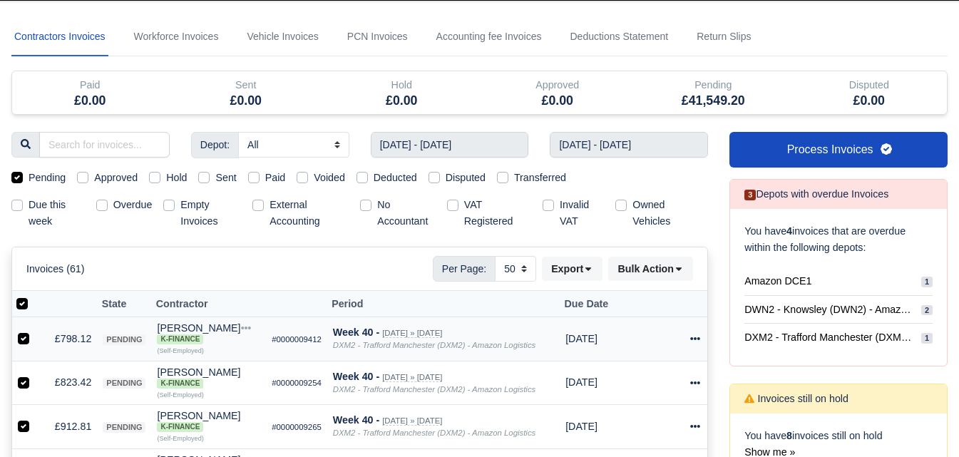
scroll to position [119, 0]
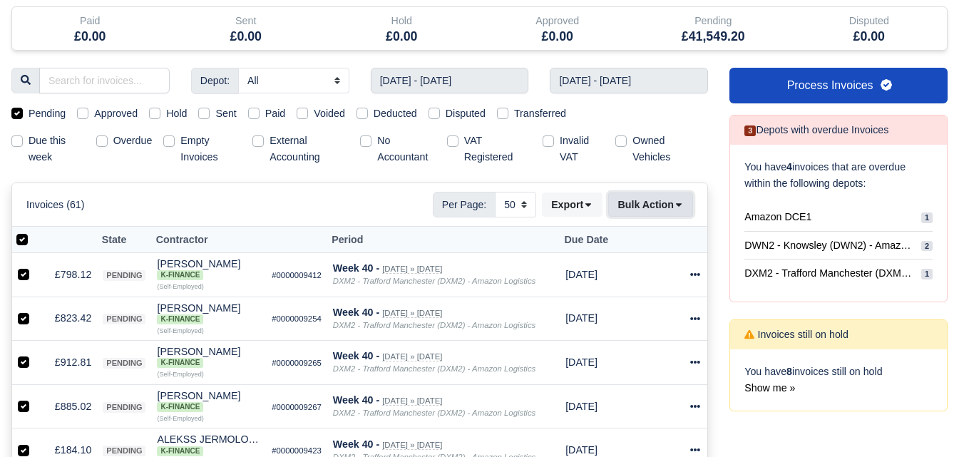
click at [644, 202] on button "Bulk Action" at bounding box center [650, 204] width 85 height 24
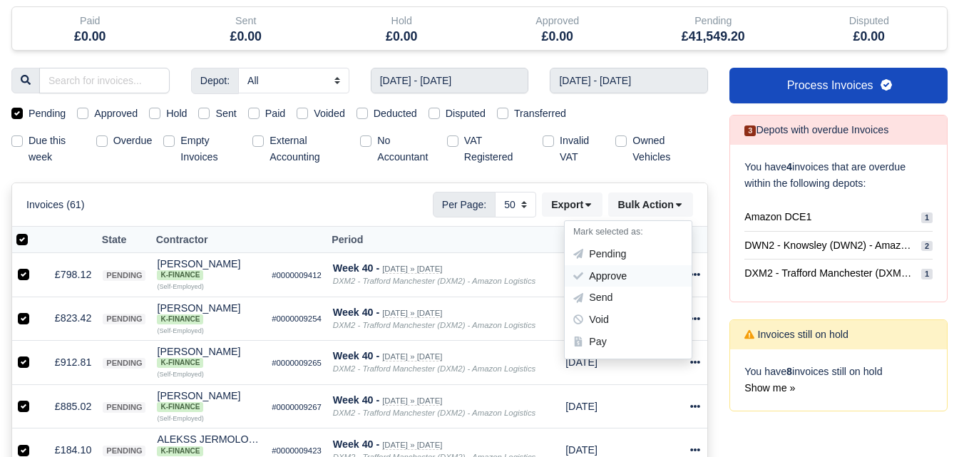
click at [599, 276] on div "Approve" at bounding box center [628, 276] width 127 height 22
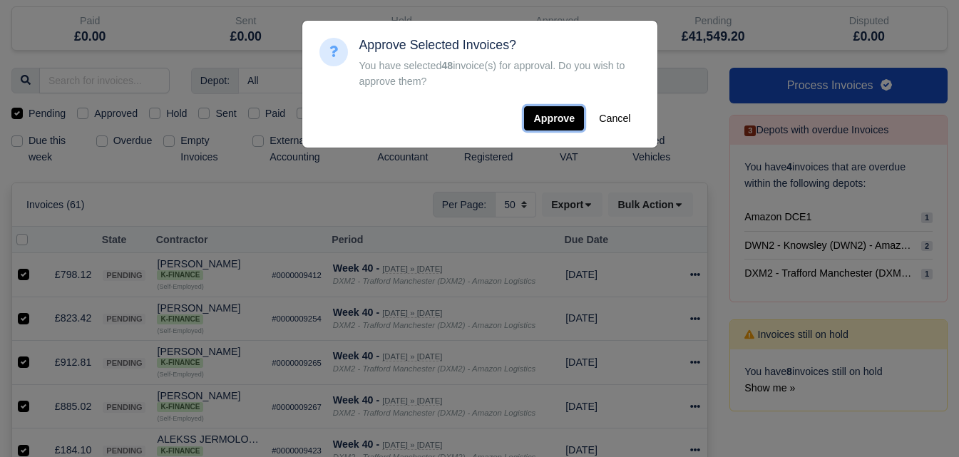
click at [557, 122] on button "Approve" at bounding box center [554, 118] width 60 height 24
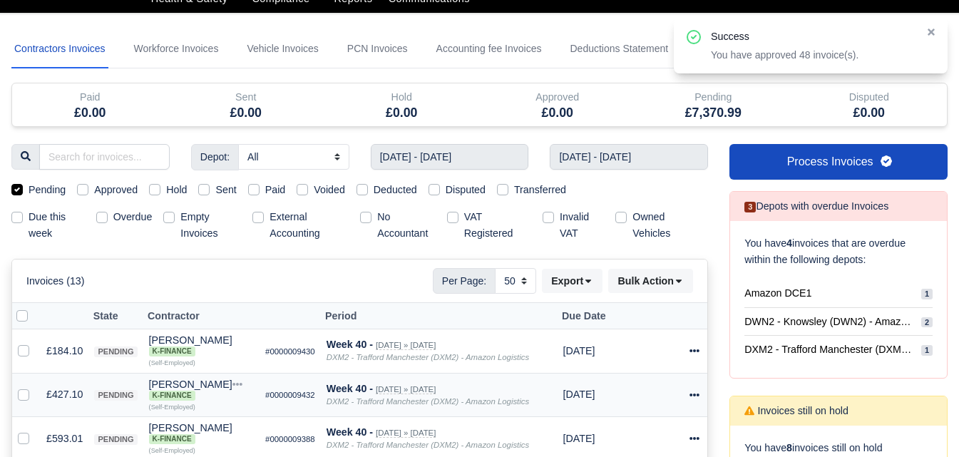
scroll to position [0, 0]
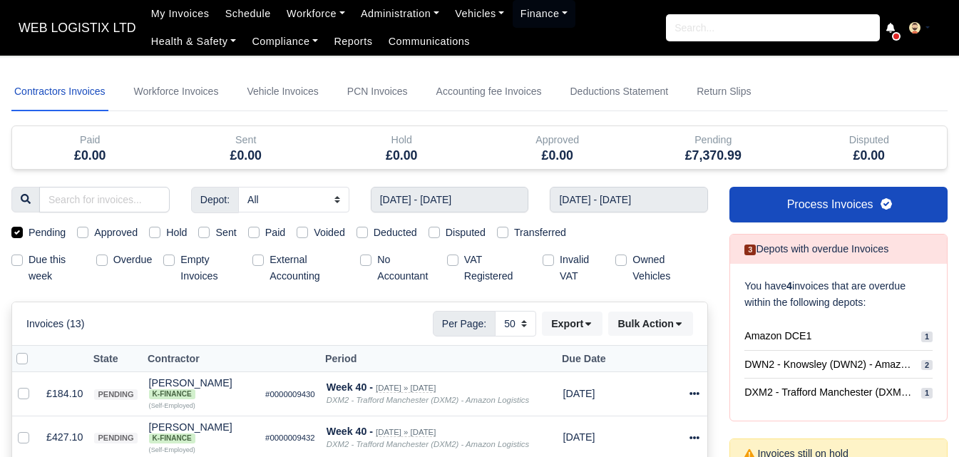
click at [34, 351] on label at bounding box center [34, 351] width 0 height 0
click at [26, 357] on input "checkbox" at bounding box center [21, 356] width 11 height 11
checkbox input "true"
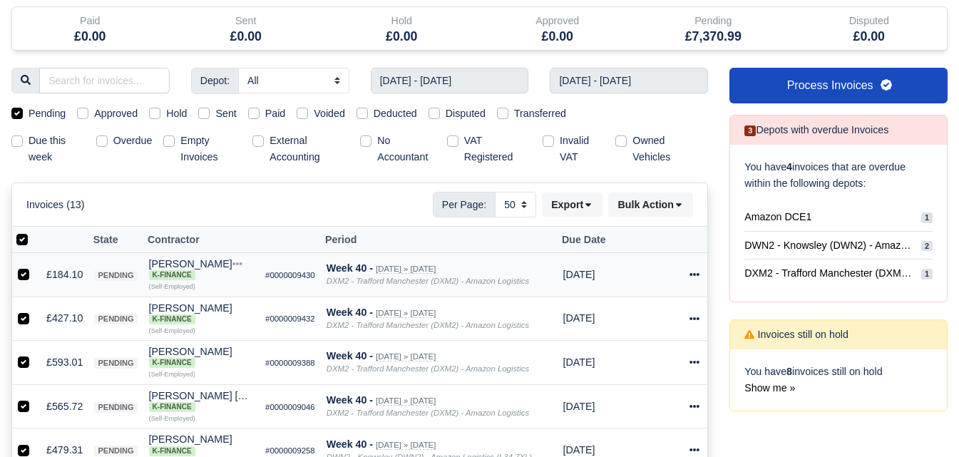
scroll to position [237, 0]
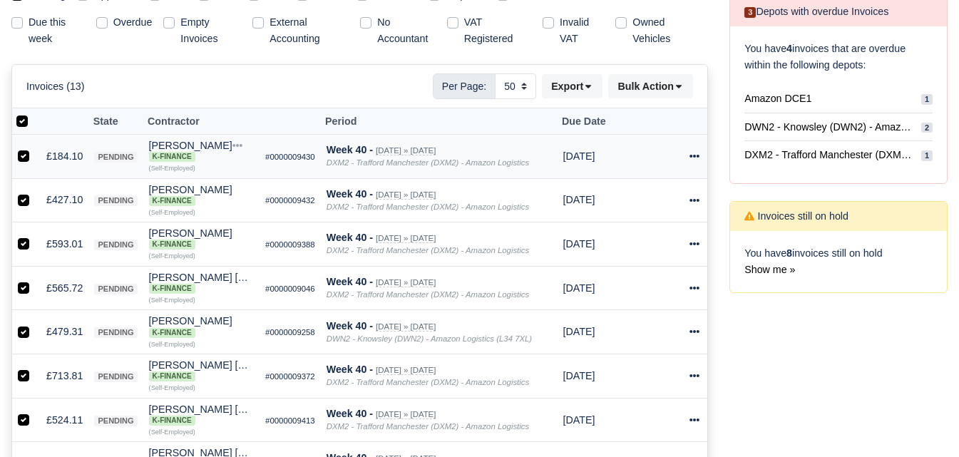
click at [35, 148] on label at bounding box center [35, 148] width 0 height 0
click at [21, 156] on input "checkbox" at bounding box center [23, 153] width 11 height 11
checkbox input "false"
click at [17, 199] on td at bounding box center [26, 200] width 29 height 44
click at [35, 192] on label at bounding box center [35, 192] width 0 height 0
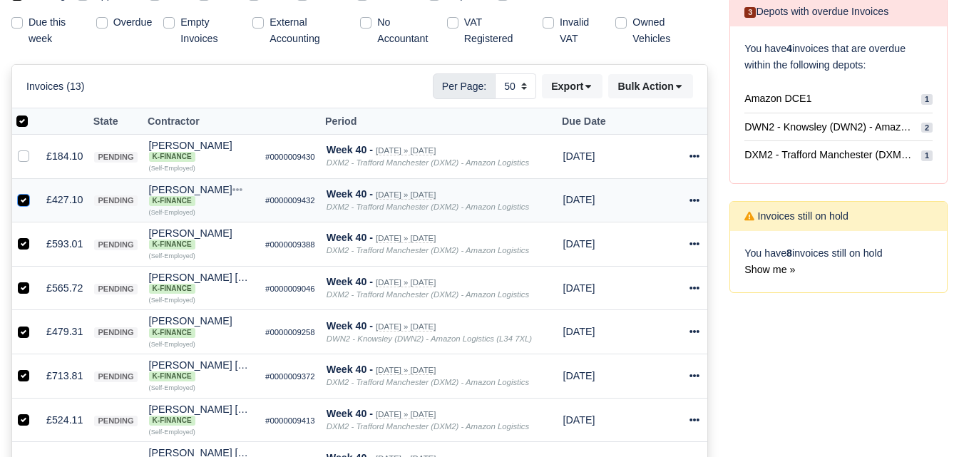
click at [26, 198] on input "checkbox" at bounding box center [23, 197] width 11 height 11
checkbox input "false"
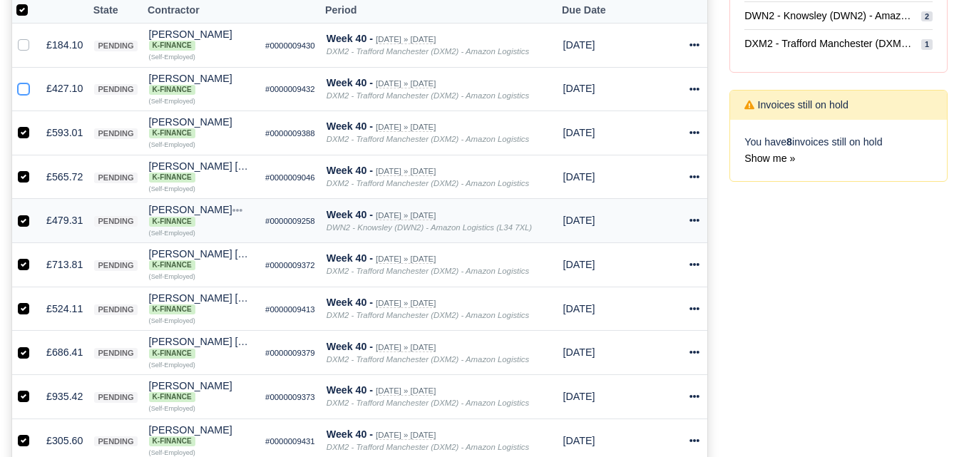
scroll to position [594, 0]
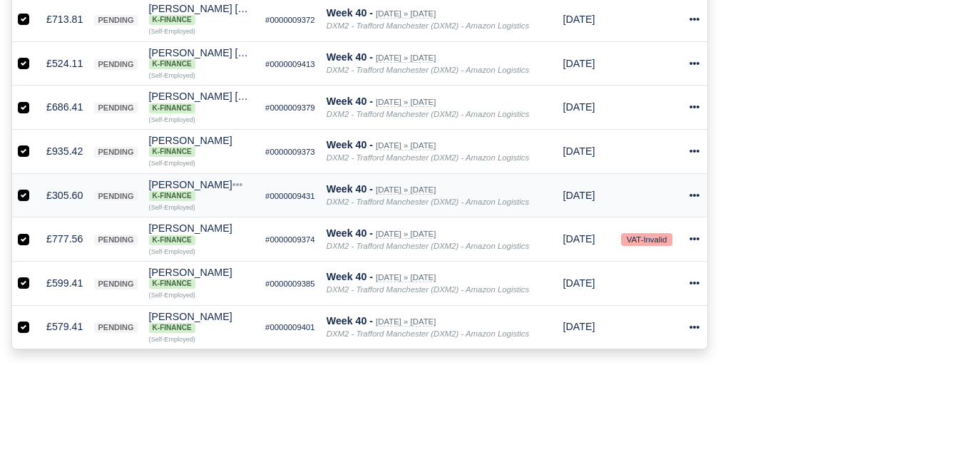
click at [35, 187] on label at bounding box center [35, 187] width 0 height 0
click at [20, 194] on input "checkbox" at bounding box center [23, 192] width 11 height 11
checkbox input "false"
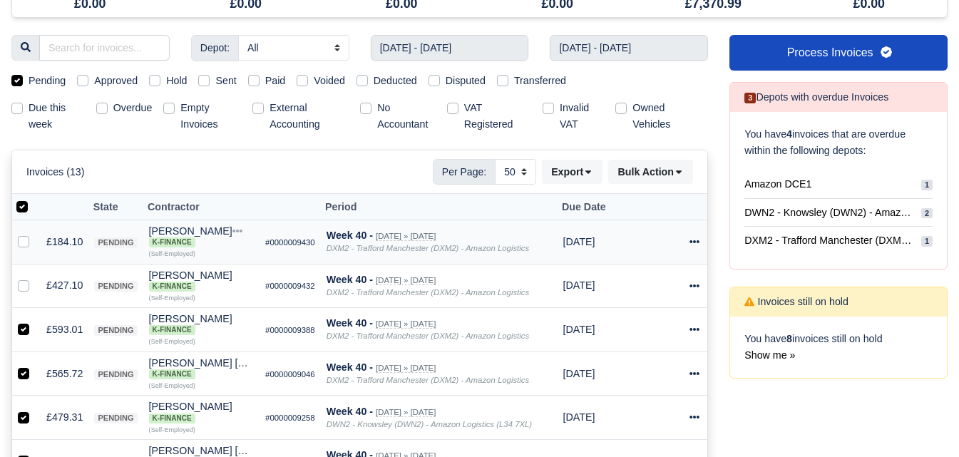
scroll to position [119, 0]
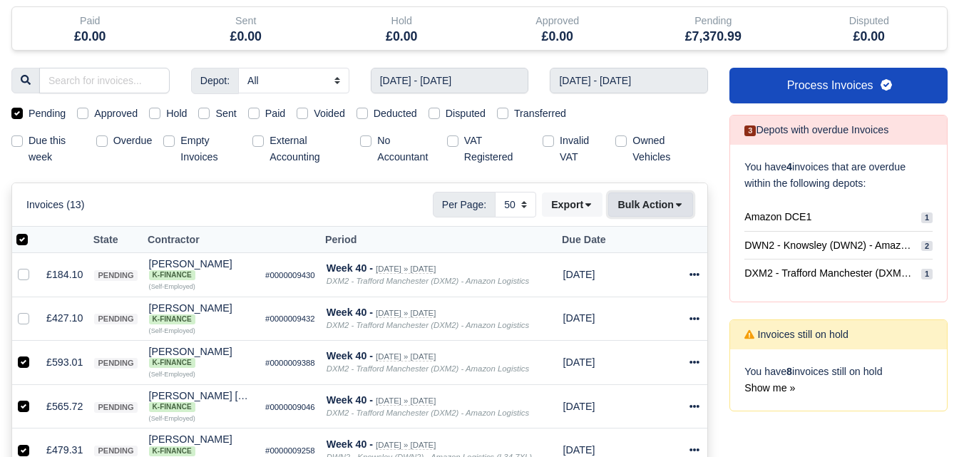
click at [649, 214] on button "Bulk Action" at bounding box center [650, 204] width 85 height 24
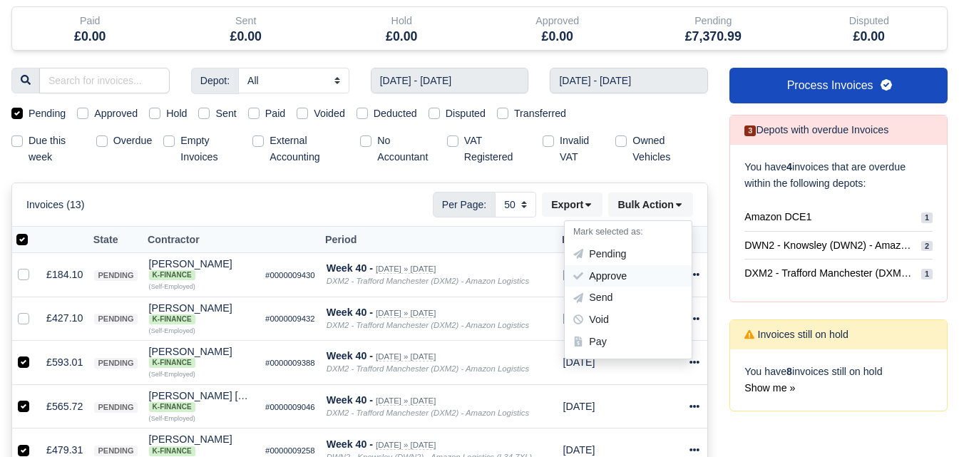
click at [623, 277] on div "Approve" at bounding box center [628, 276] width 127 height 22
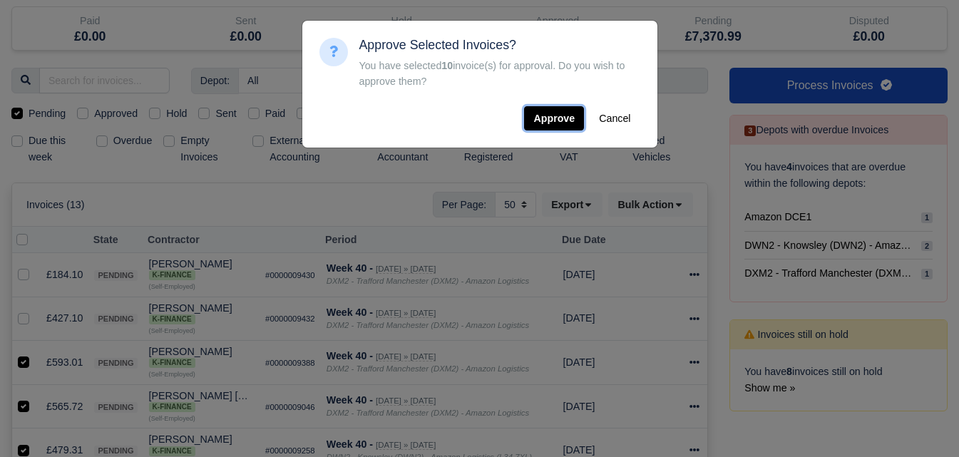
click at [560, 118] on button "Approve" at bounding box center [554, 118] width 60 height 24
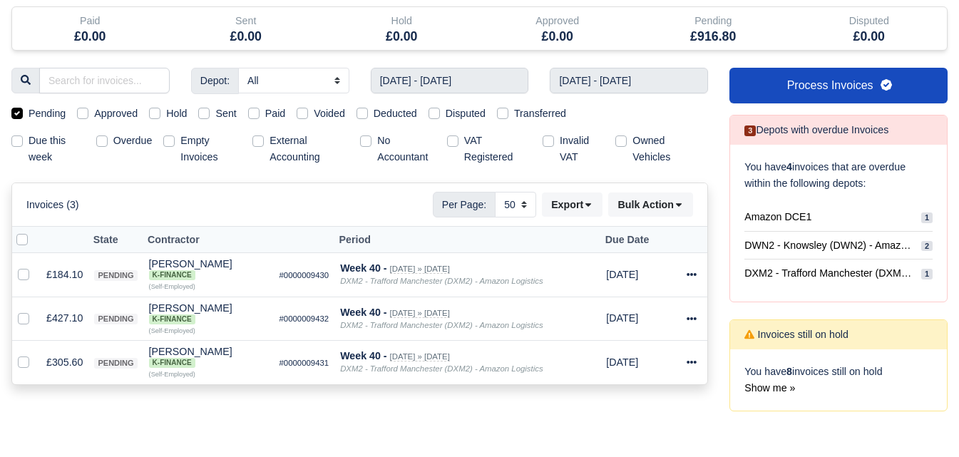
click at [108, 110] on label "Approved" at bounding box center [115, 114] width 43 height 16
click at [88, 110] on input "Approved" at bounding box center [82, 111] width 11 height 11
checkbox input "true"
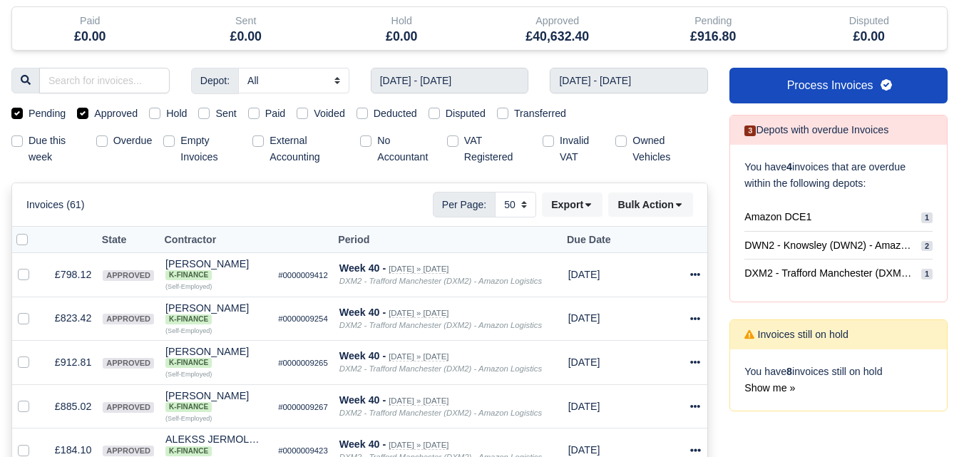
click at [48, 115] on label "Pending" at bounding box center [47, 114] width 37 height 16
click at [23, 115] on input "Pending" at bounding box center [16, 111] width 11 height 11
checkbox input "false"
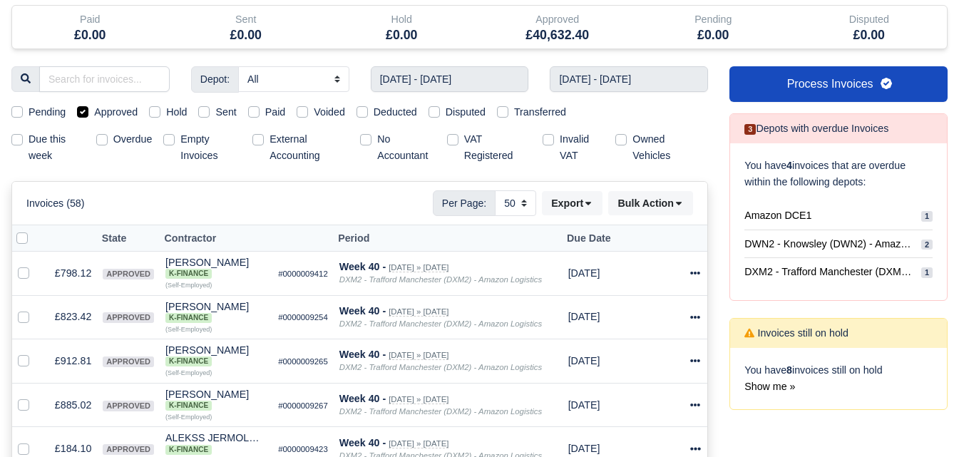
scroll to position [119, 0]
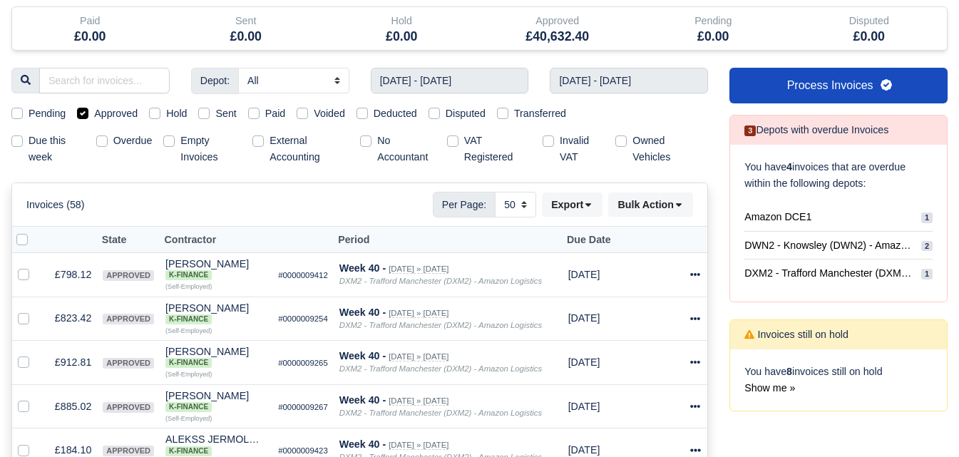
click at [34, 232] on label at bounding box center [34, 232] width 0 height 0
click at [23, 242] on input "checkbox" at bounding box center [21, 237] width 11 height 11
checkbox input "true"
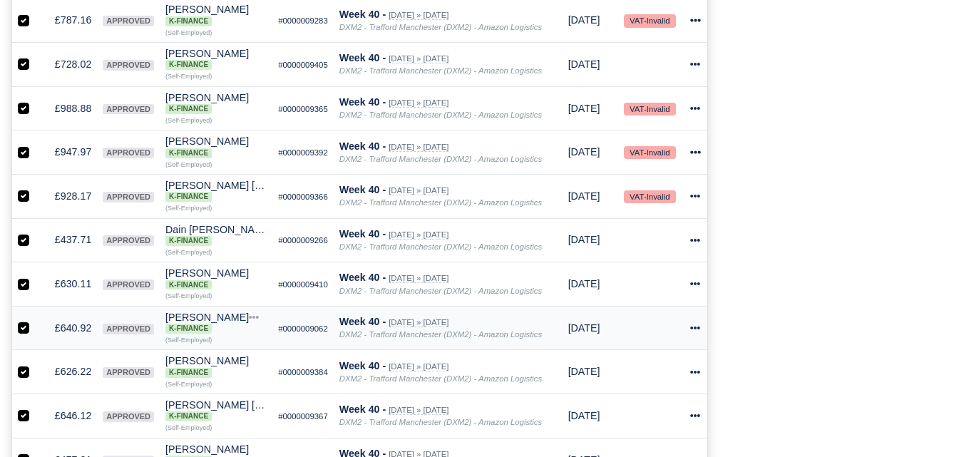
scroll to position [205, 0]
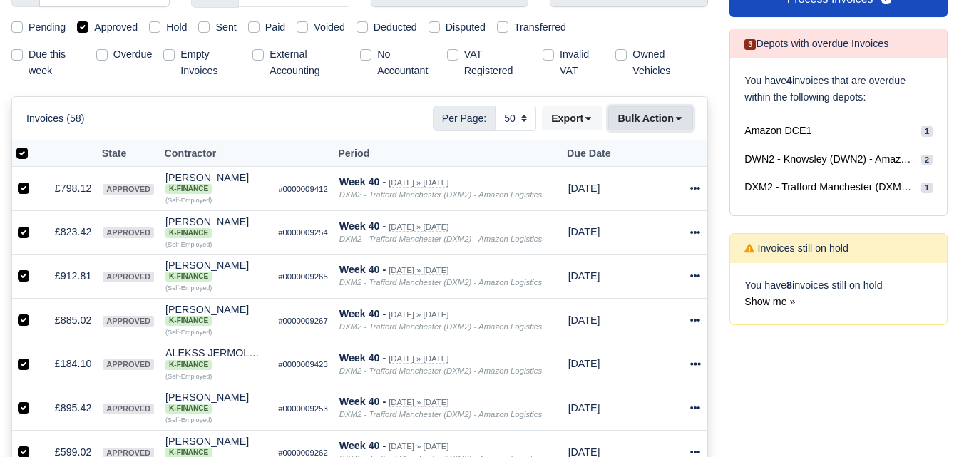
click at [646, 113] on button "Bulk Action" at bounding box center [650, 118] width 85 height 24
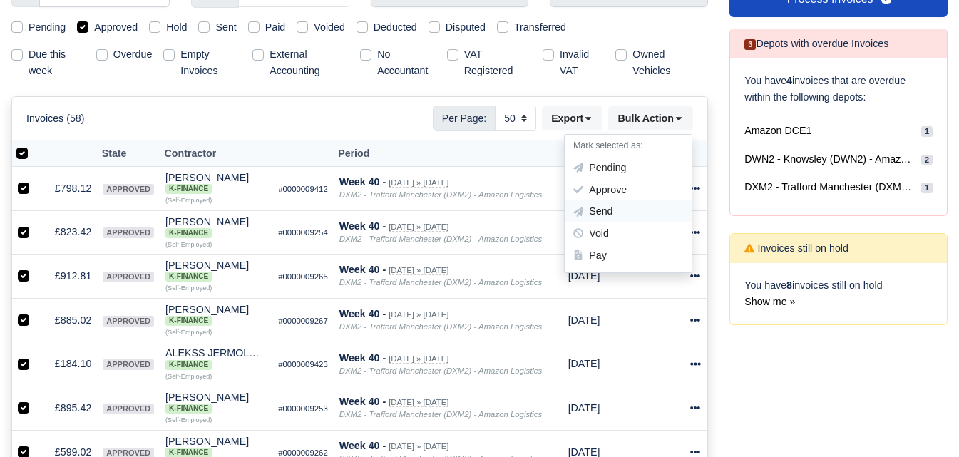
click at [610, 212] on div "Send" at bounding box center [628, 212] width 127 height 22
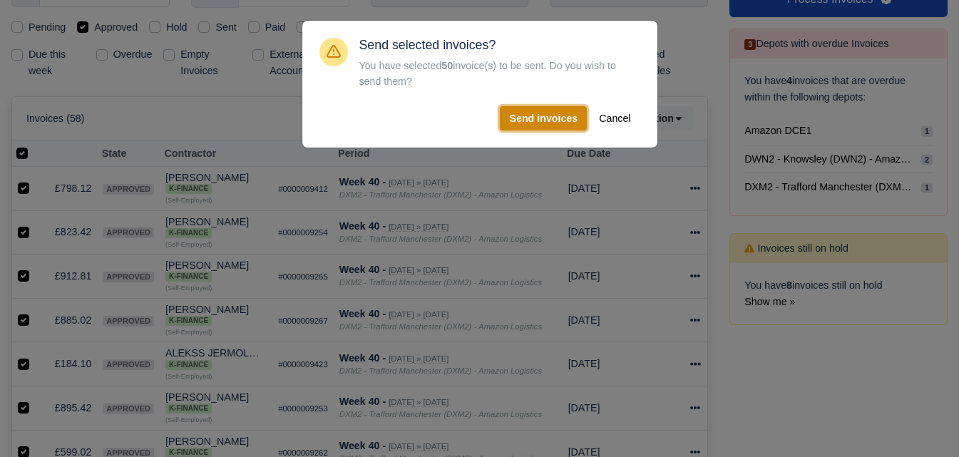
click at [531, 122] on button "Send invoices" at bounding box center [543, 118] width 87 height 24
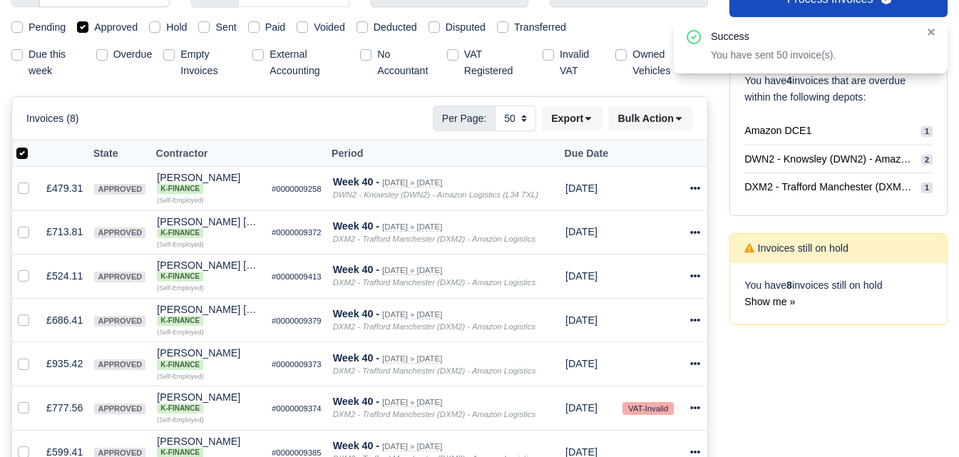
click at [34, 145] on label at bounding box center [34, 145] width 0 height 0
click at [25, 156] on input "checkbox" at bounding box center [21, 150] width 11 height 11
checkbox input "false"
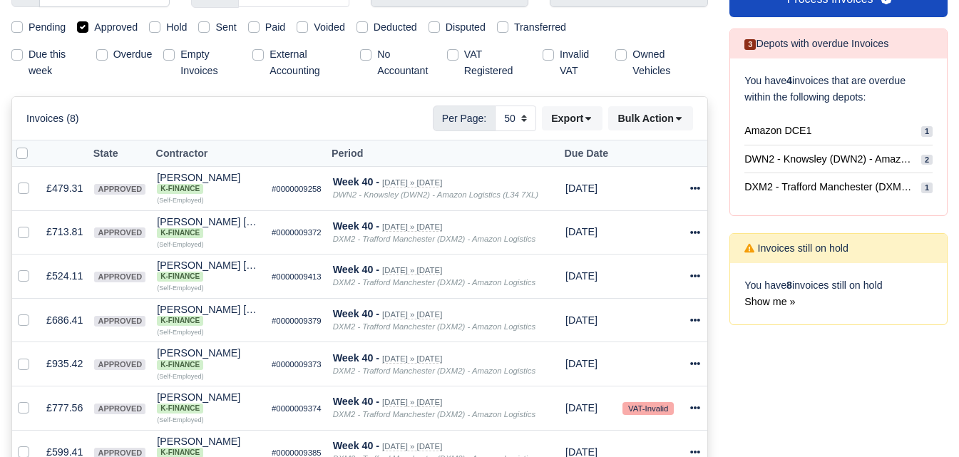
click at [34, 145] on label at bounding box center [34, 145] width 0 height 0
click at [25, 156] on input "checkbox" at bounding box center [21, 150] width 11 height 11
checkbox input "true"
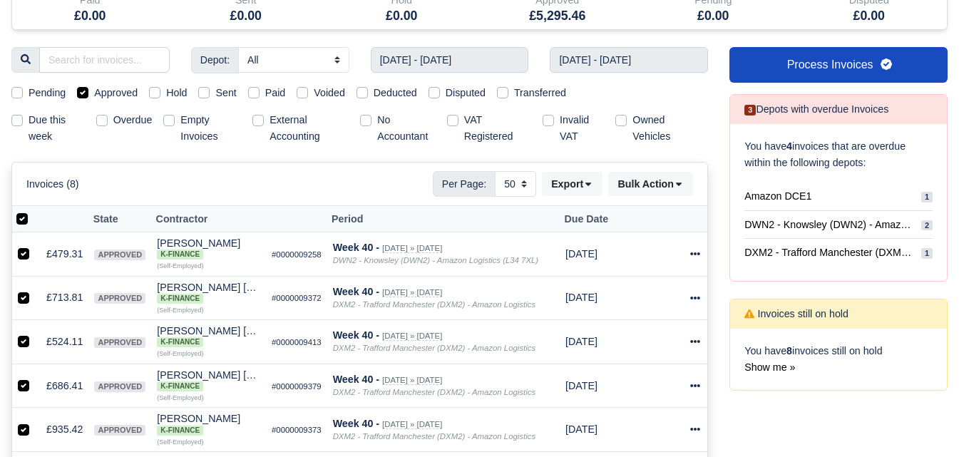
scroll to position [0, 0]
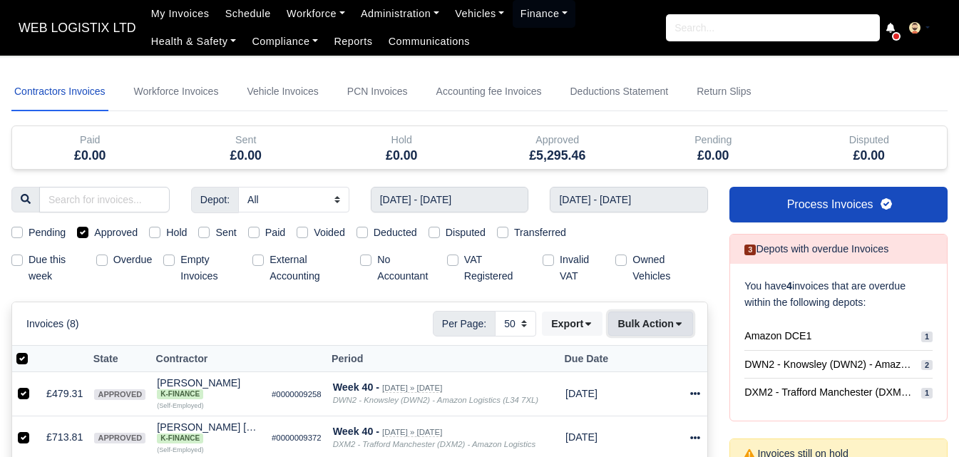
click at [658, 317] on button "Bulk Action" at bounding box center [650, 324] width 85 height 24
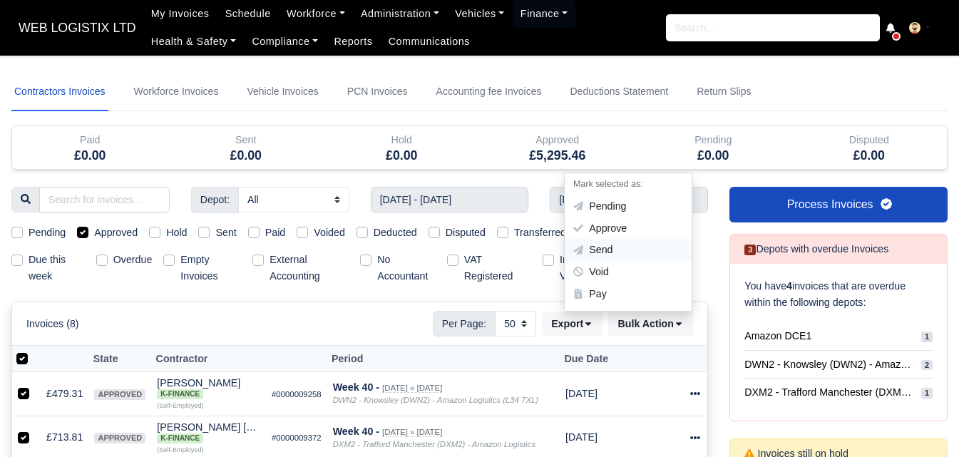
click at [624, 246] on div "Send" at bounding box center [628, 251] width 127 height 22
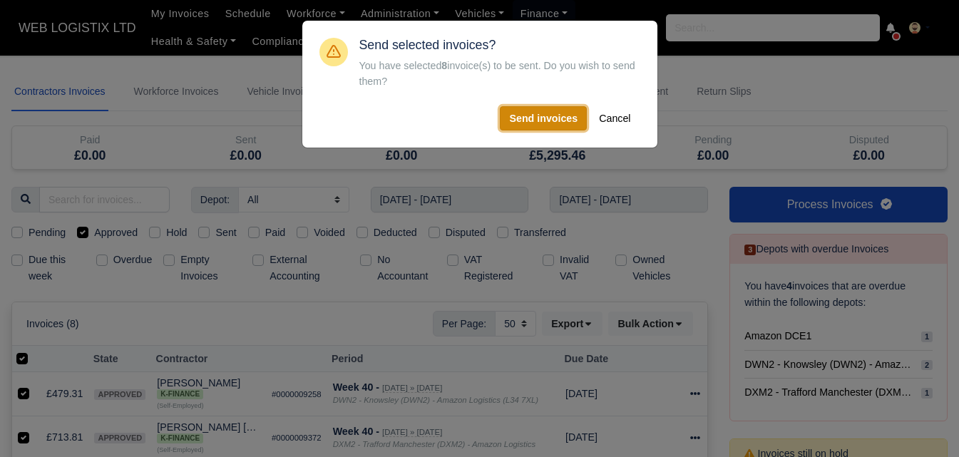
click at [547, 120] on button "Send invoices" at bounding box center [543, 118] width 87 height 24
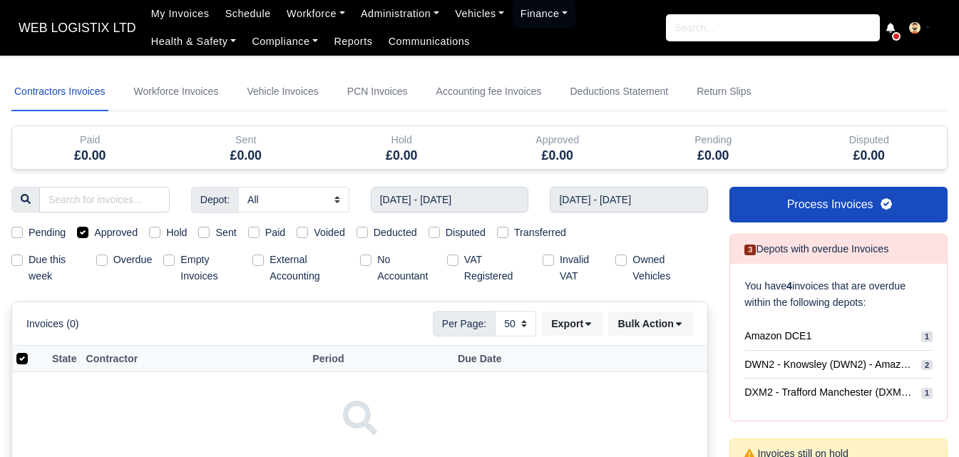
click at [215, 234] on label "Sent" at bounding box center [225, 233] width 21 height 16
click at [210, 234] on input "Sent" at bounding box center [203, 230] width 11 height 11
checkbox input "true"
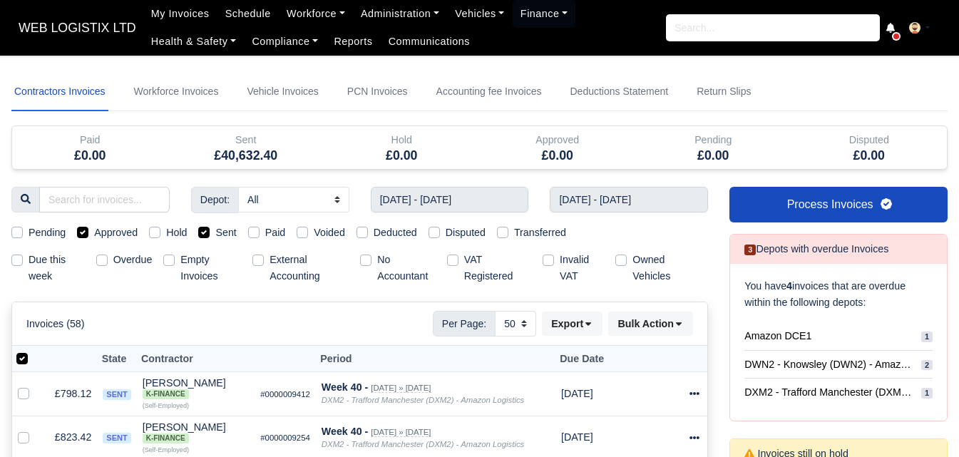
click at [119, 230] on label "Approved" at bounding box center [115, 233] width 43 height 16
click at [88, 230] on input "Approved" at bounding box center [82, 230] width 11 height 11
checkbox input "false"
click at [570, 274] on label "Invalid VAT" at bounding box center [582, 268] width 44 height 33
click at [554, 263] on input "Invalid VAT" at bounding box center [547, 257] width 11 height 11
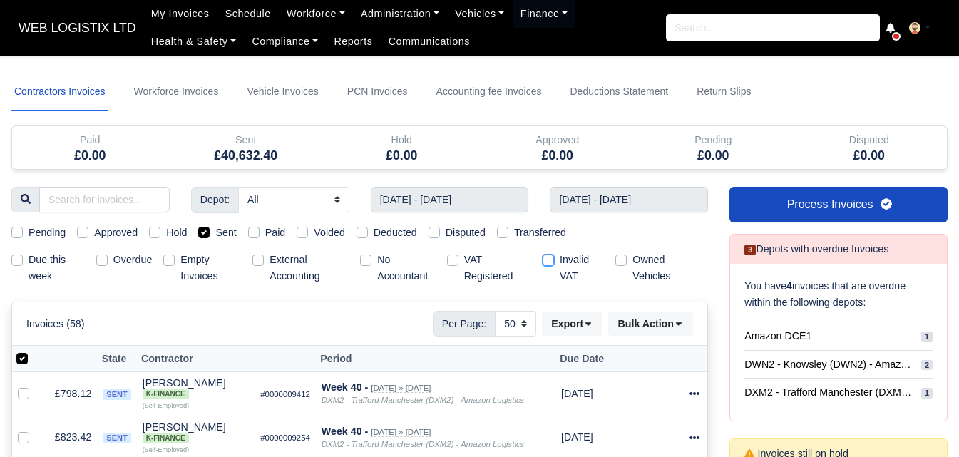
checkbox input "true"
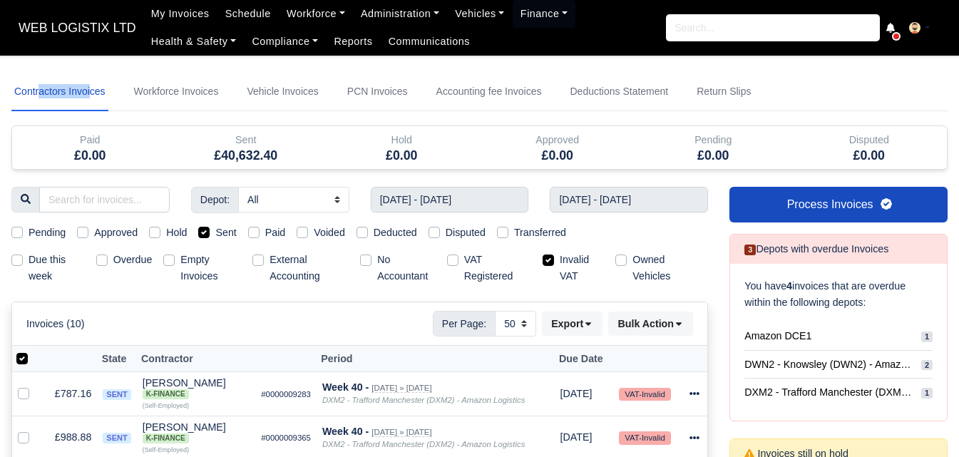
click at [567, 258] on label "Invalid VAT" at bounding box center [582, 268] width 44 height 33
click at [554, 258] on input "Invalid VAT" at bounding box center [547, 257] width 11 height 11
checkbox input "false"
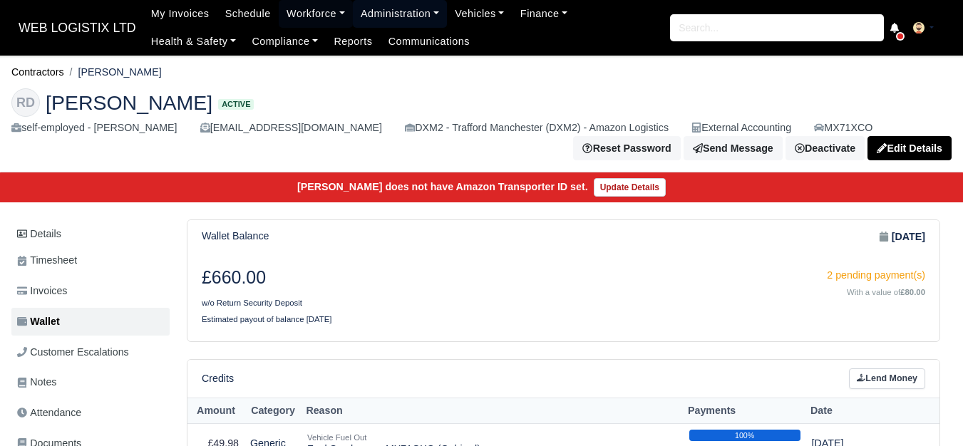
click at [390, 20] on link "Administration" at bounding box center [400, 14] width 94 height 28
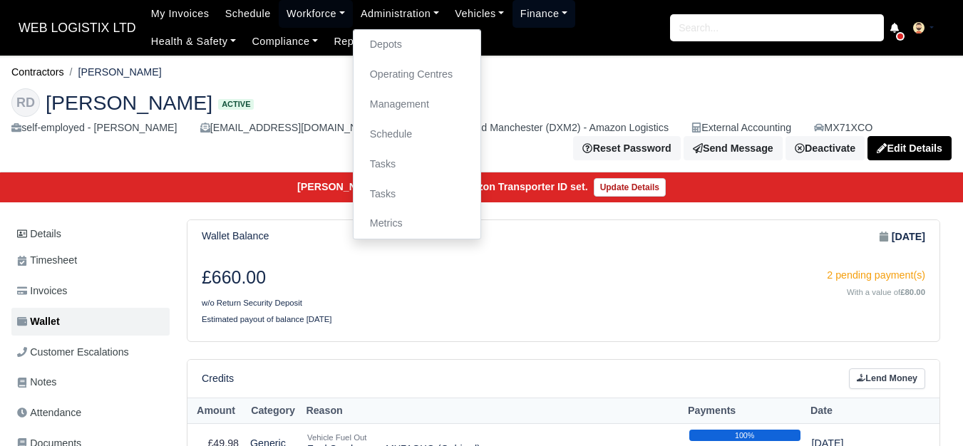
click at [534, 11] on link "Finance" at bounding box center [544, 14] width 63 height 28
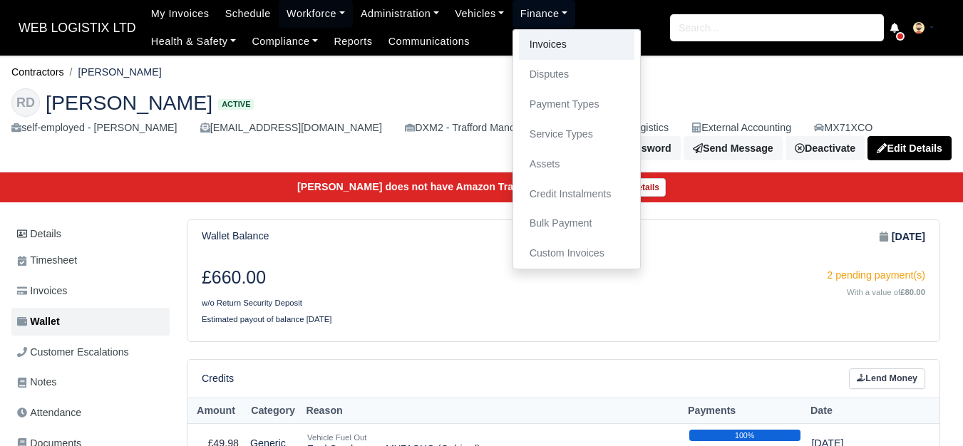
click at [538, 40] on link "Invoices" at bounding box center [576, 45] width 115 height 30
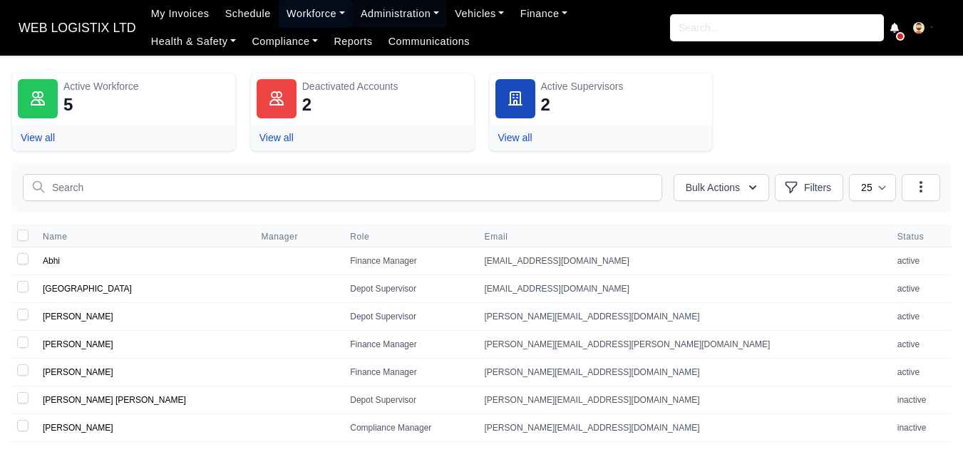
click at [305, 14] on link "Workforce" at bounding box center [316, 14] width 74 height 28
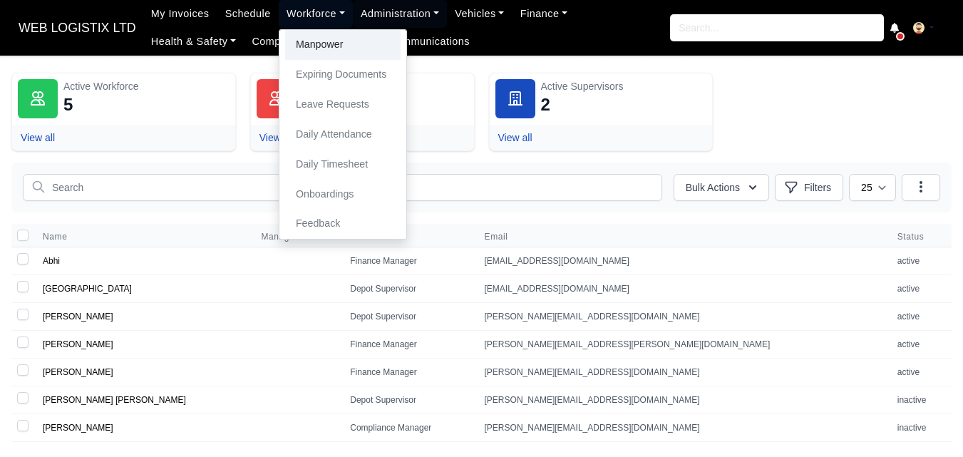
click at [311, 34] on link "Manpower" at bounding box center [342, 45] width 115 height 30
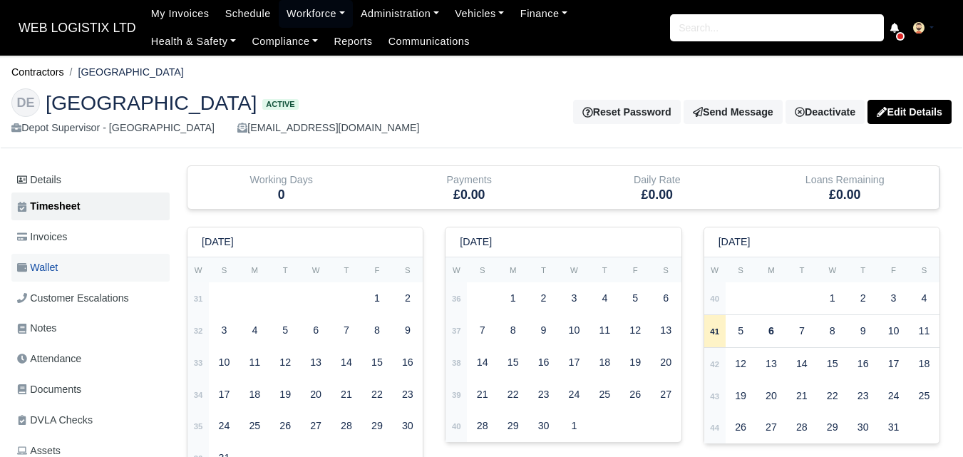
click at [61, 259] on link "Wallet" at bounding box center [90, 268] width 158 height 28
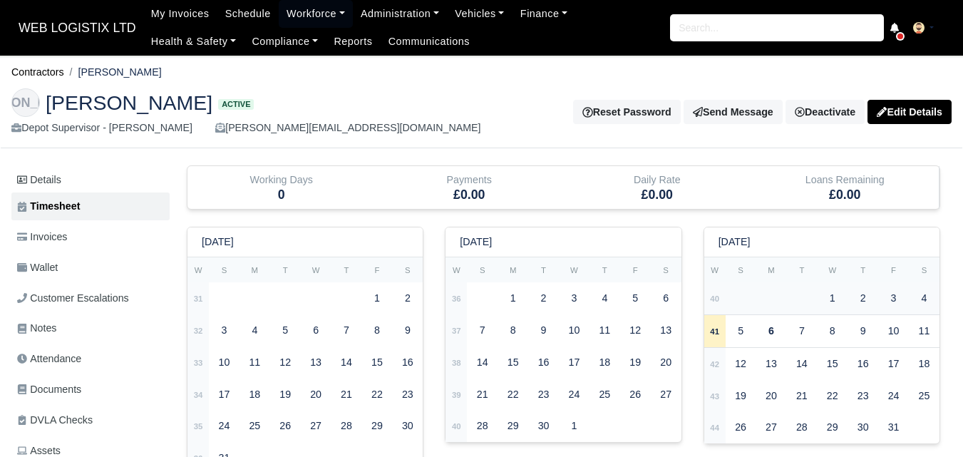
click at [718, 303] on strong "40" at bounding box center [714, 298] width 9 height 9
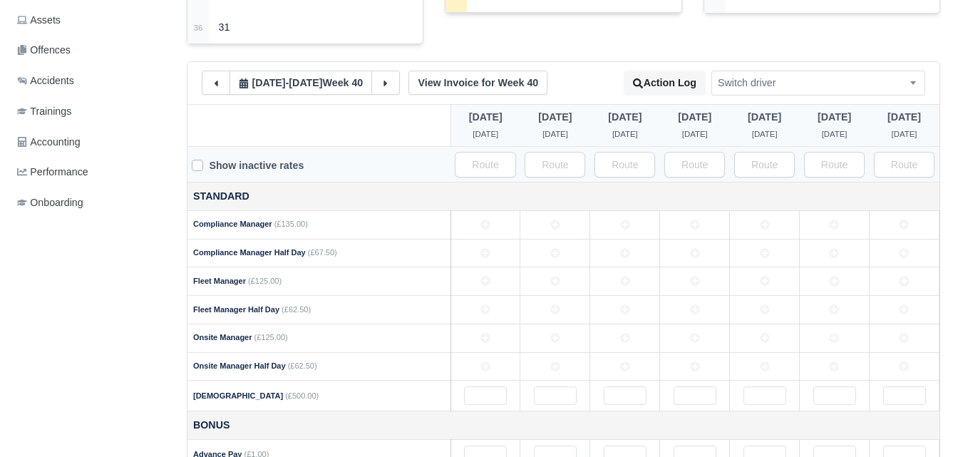
scroll to position [475, 0]
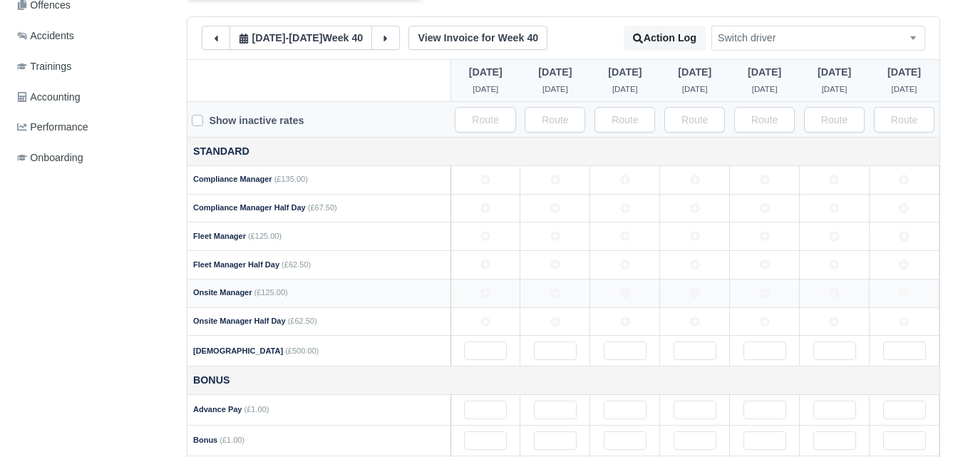
click at [625, 292] on icon at bounding box center [625, 293] width 10 height 10
click at [900, 302] on td at bounding box center [905, 293] width 70 height 29
click at [714, 289] on td at bounding box center [695, 293] width 70 height 29
click at [843, 291] on td at bounding box center [835, 293] width 70 height 29
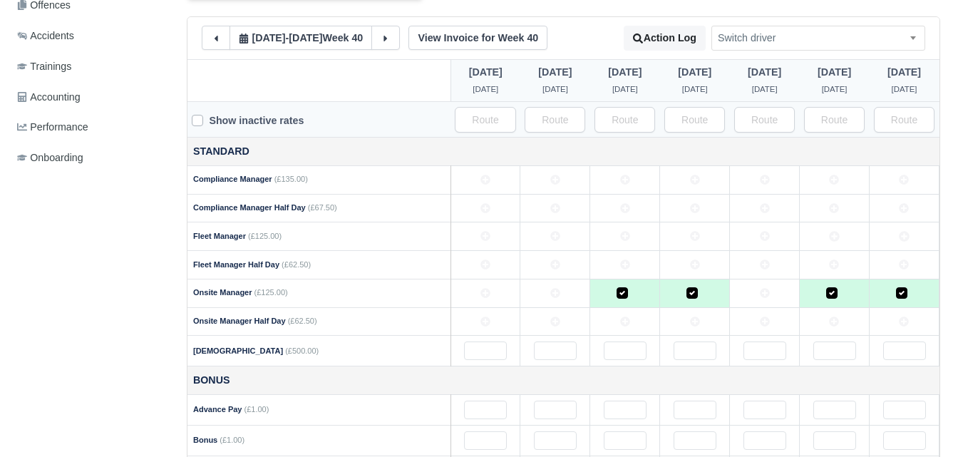
click at [773, 300] on td at bounding box center [765, 293] width 70 height 29
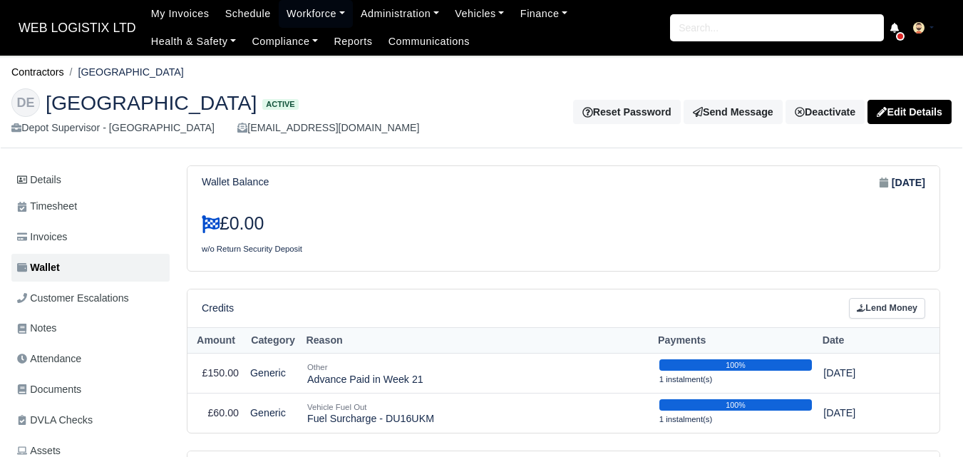
click at [81, 200] on link "Timesheet" at bounding box center [90, 206] width 158 height 28
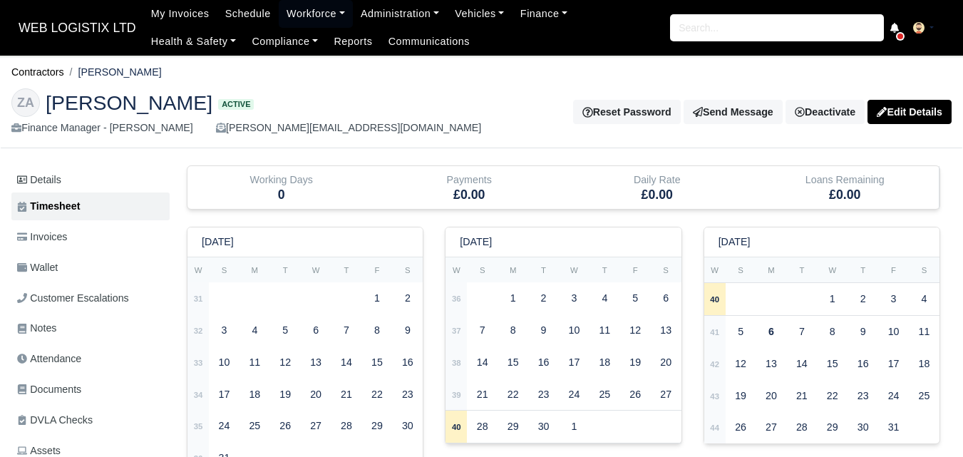
scroll to position [475, 0]
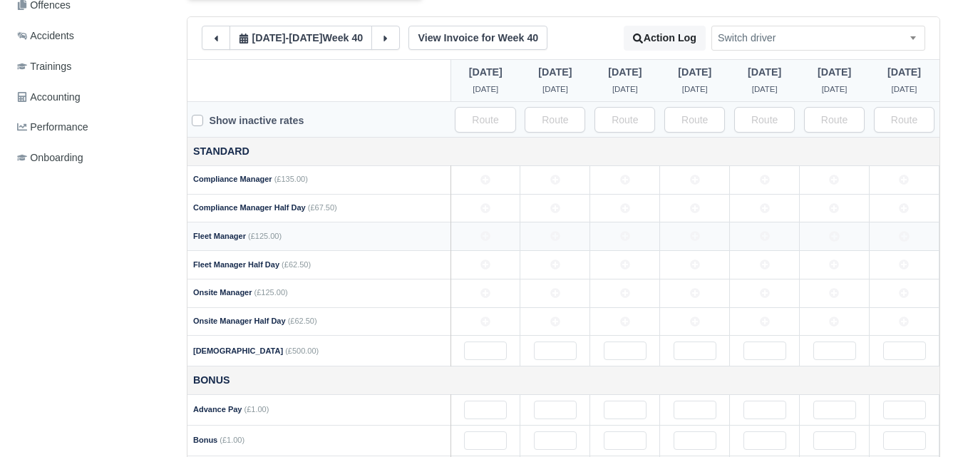
click at [564, 230] on td at bounding box center [555, 236] width 70 height 29
click at [835, 237] on icon at bounding box center [834, 236] width 10 height 10
click at [740, 237] on td at bounding box center [765, 236] width 70 height 29
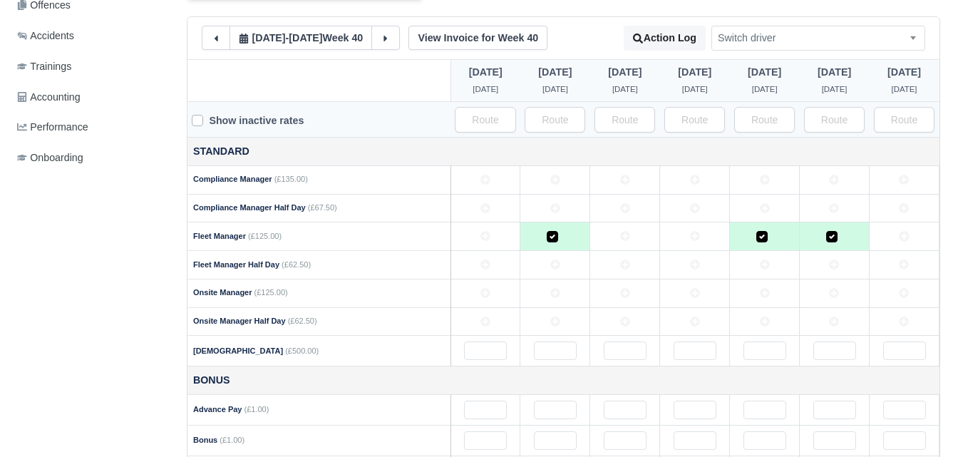
click at [613, 240] on td at bounding box center [625, 236] width 70 height 29
click at [700, 238] on td at bounding box center [695, 236] width 70 height 29
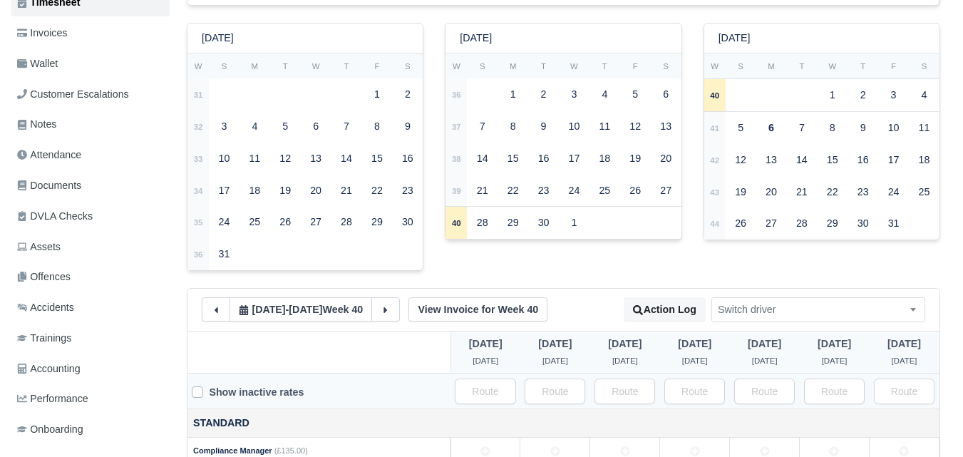
scroll to position [0, 0]
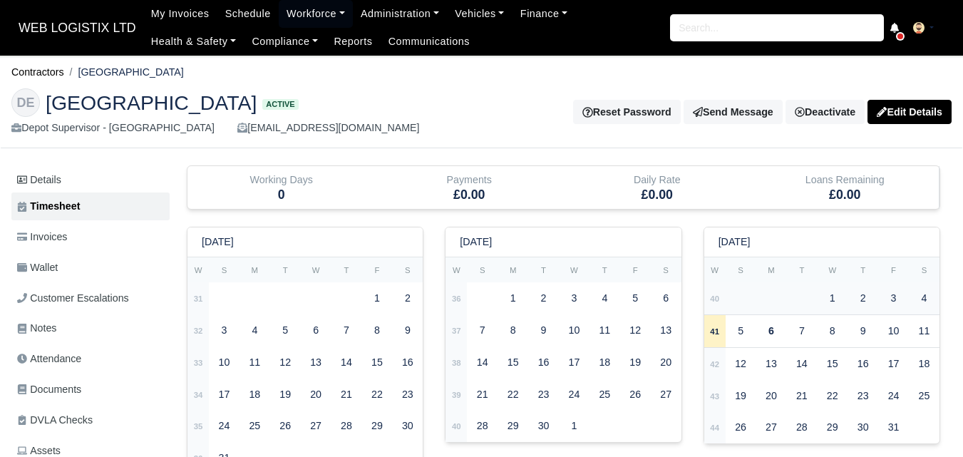
click at [705, 301] on td "40" at bounding box center [714, 298] width 21 height 32
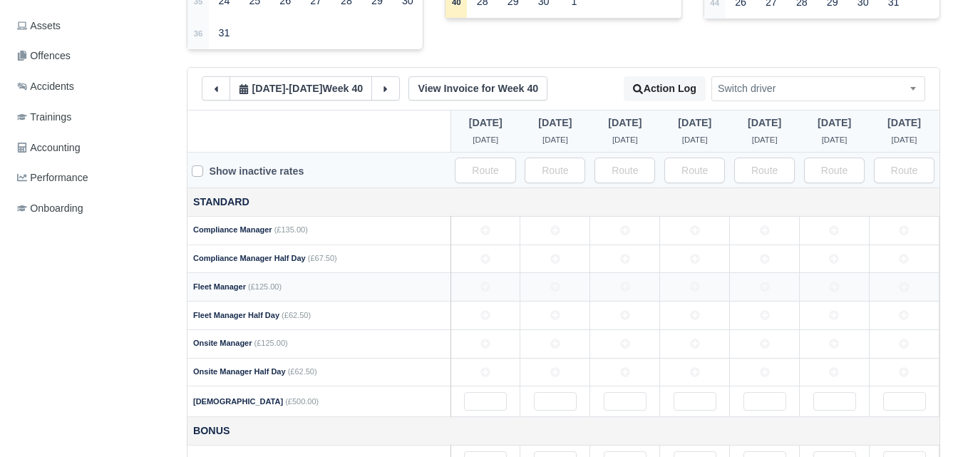
scroll to position [475, 0]
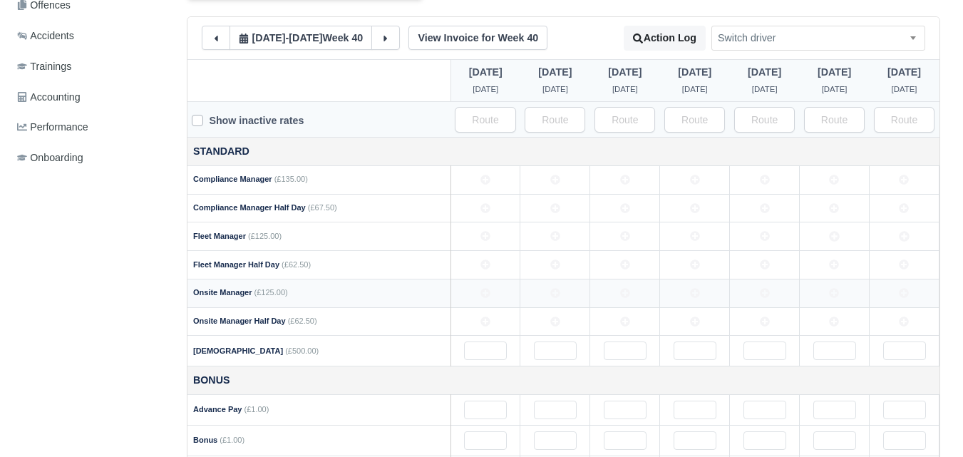
click at [497, 297] on td at bounding box center [486, 293] width 70 height 29
click at [677, 300] on td at bounding box center [695, 293] width 70 height 29
click at [634, 292] on td at bounding box center [625, 293] width 70 height 29
click at [562, 292] on td at bounding box center [555, 293] width 70 height 29
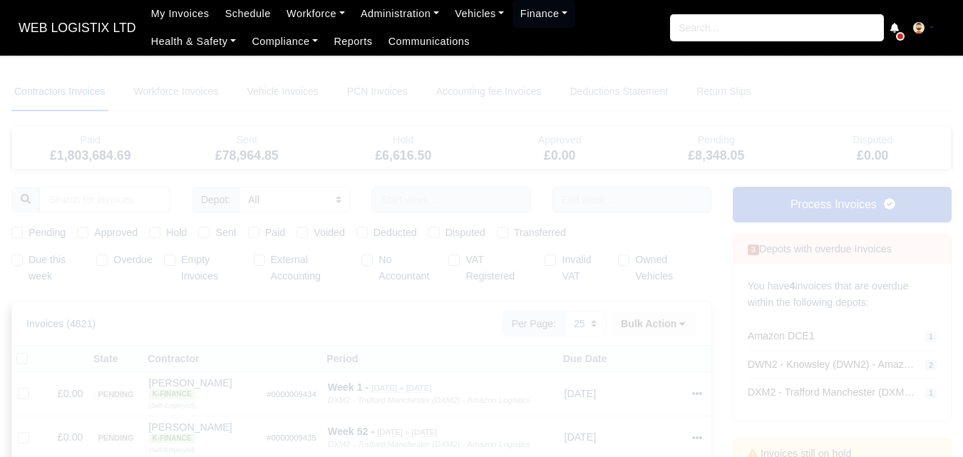
select select "25"
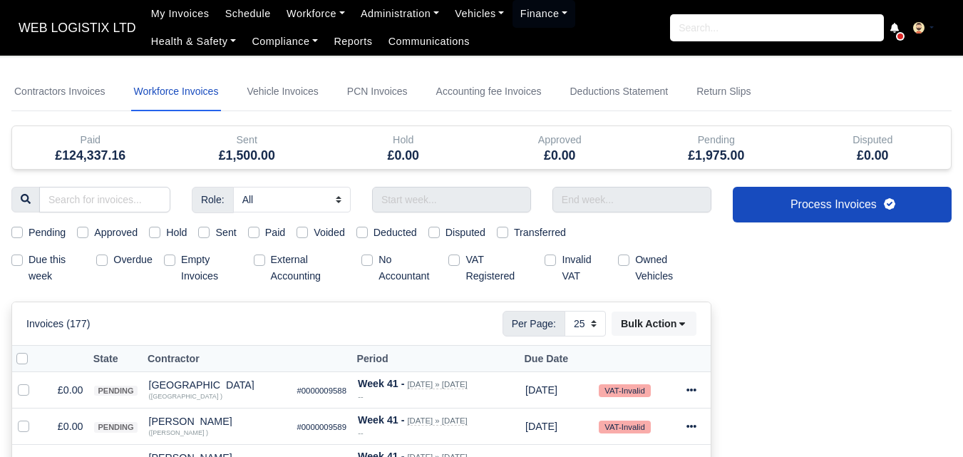
select select
click at [449, 198] on input "text" at bounding box center [451, 200] width 159 height 26
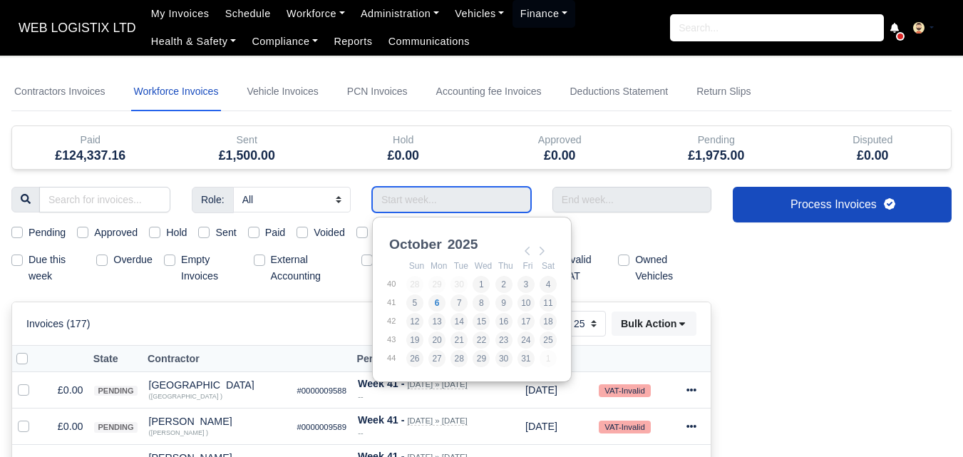
click at [411, 200] on input "Use the arrow keys to pick a date" at bounding box center [451, 200] width 159 height 26
type input "[DATE] - [DATE]"
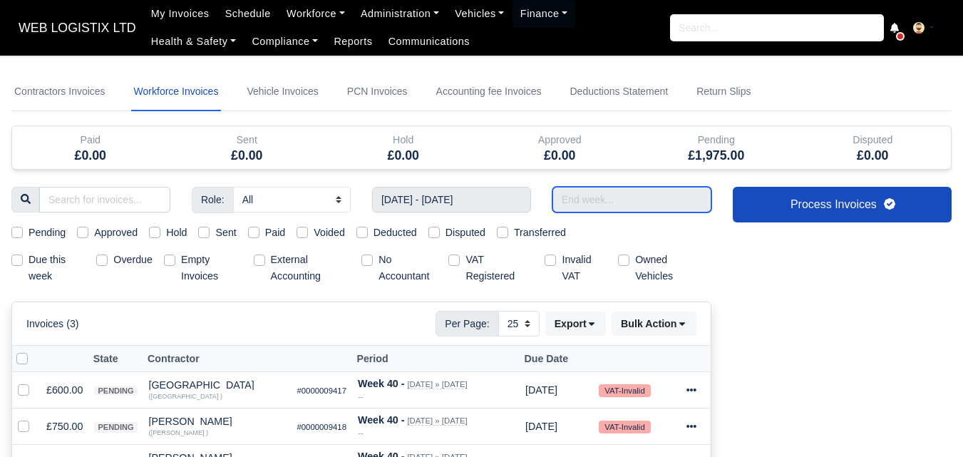
click at [617, 200] on input "text" at bounding box center [631, 200] width 159 height 26
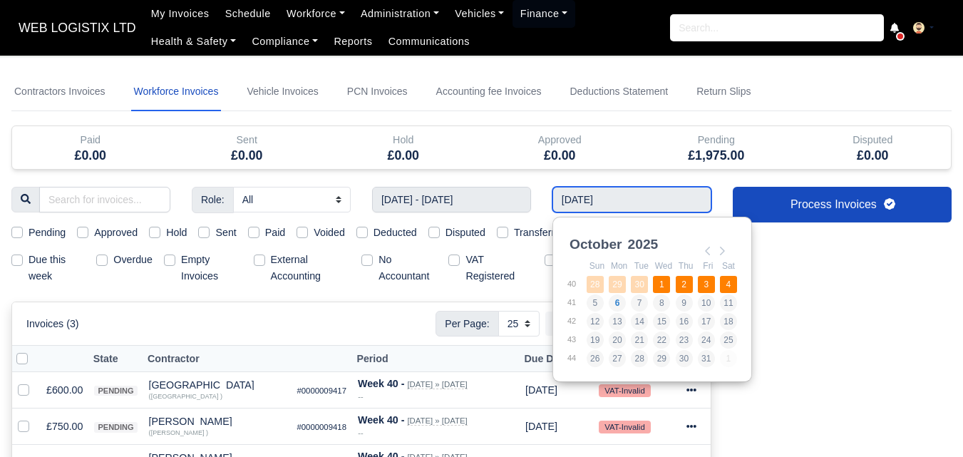
type input "[DATE] - [DATE]"
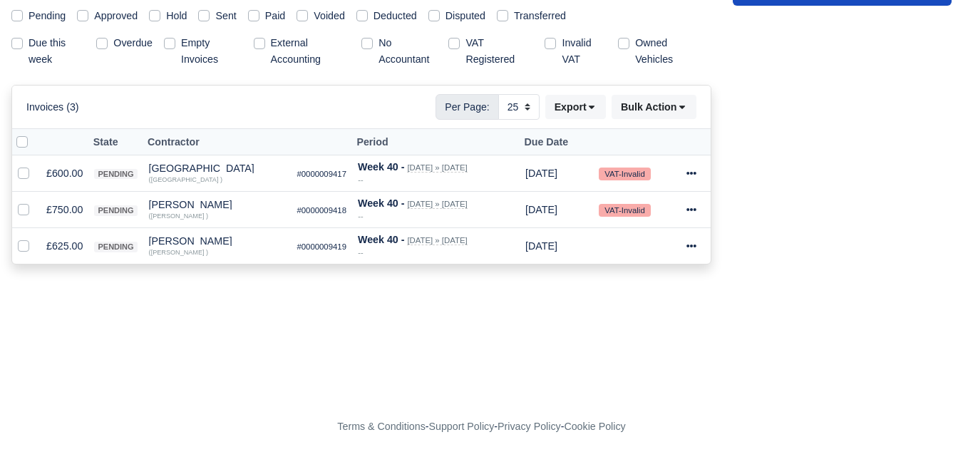
scroll to position [217, 0]
click at [34, 134] on label at bounding box center [34, 134] width 0 height 0
click at [17, 145] on input "checkbox" at bounding box center [21, 139] width 11 height 11
checkbox input "true"
click at [644, 109] on button "Bulk Action" at bounding box center [654, 107] width 85 height 24
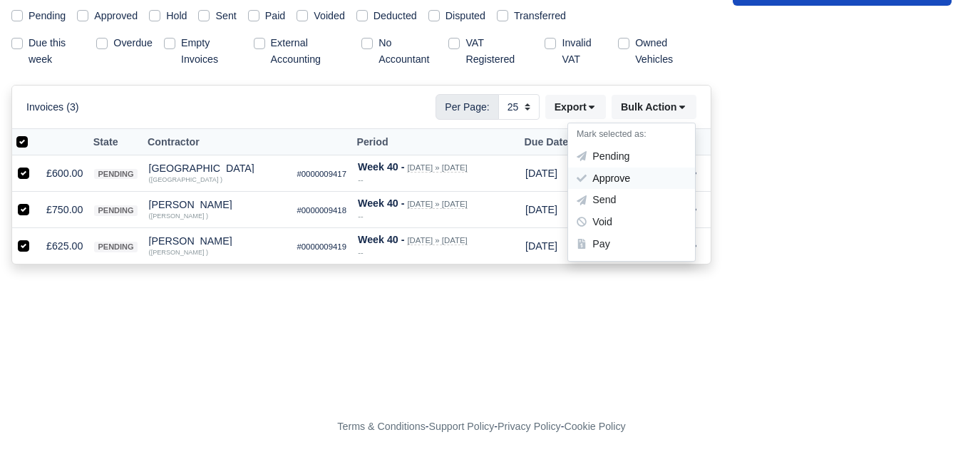
click at [603, 175] on div "Approve" at bounding box center [631, 179] width 127 height 22
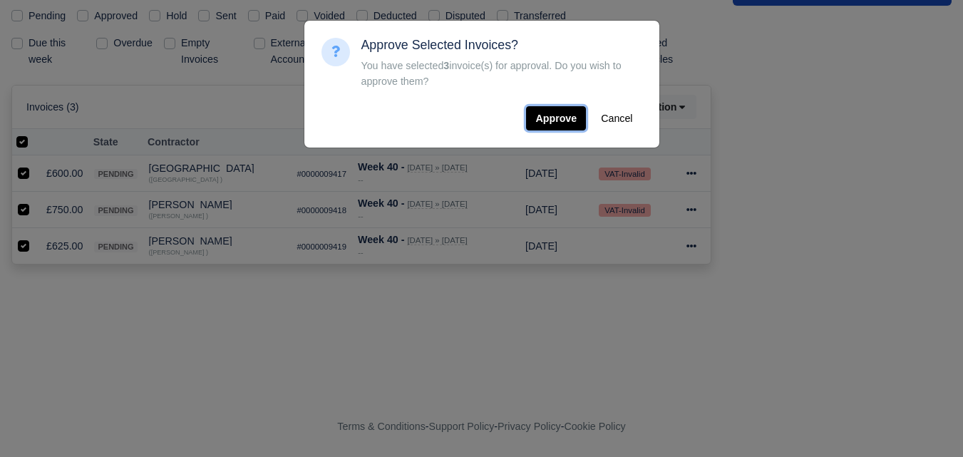
click at [558, 115] on button "Approve" at bounding box center [556, 118] width 60 height 24
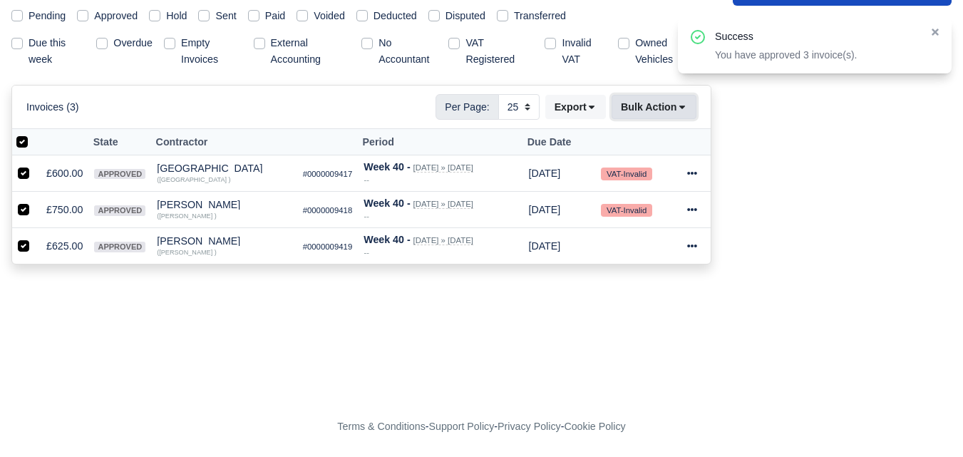
click at [667, 110] on button "Bulk Action" at bounding box center [654, 107] width 85 height 24
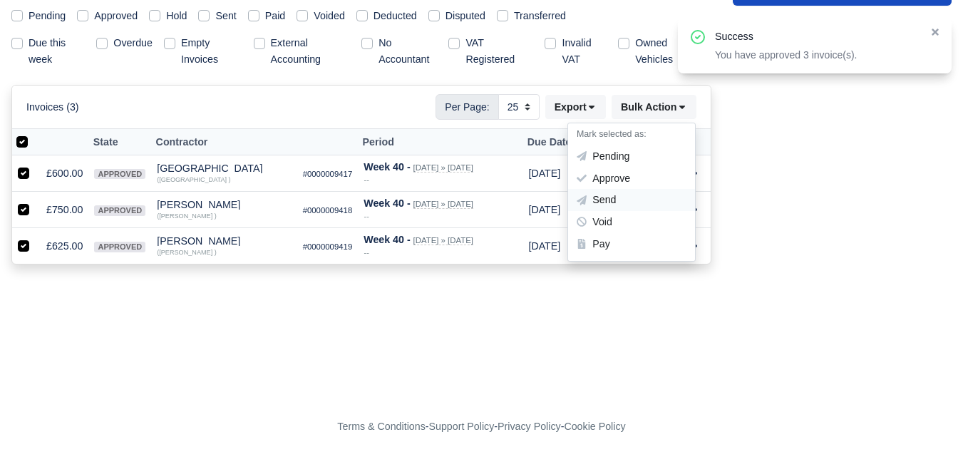
click at [605, 198] on div "Send" at bounding box center [631, 201] width 127 height 22
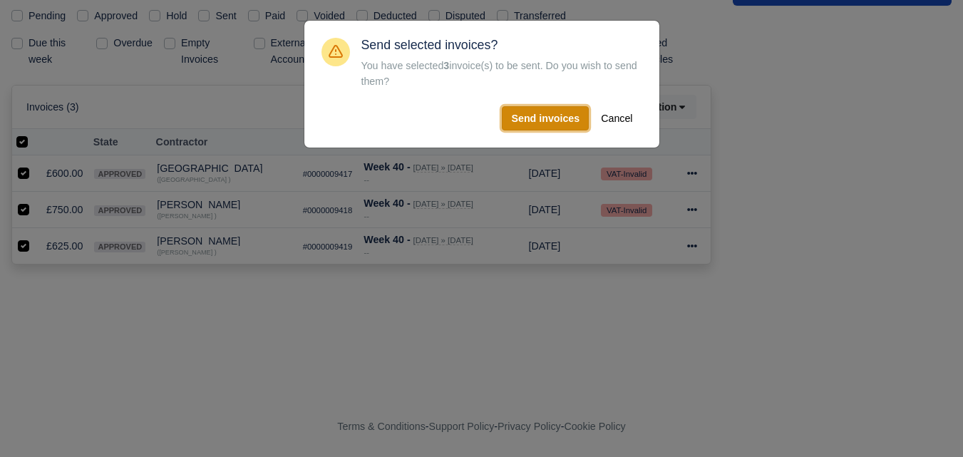
click at [548, 120] on button "Send invoices" at bounding box center [545, 118] width 87 height 24
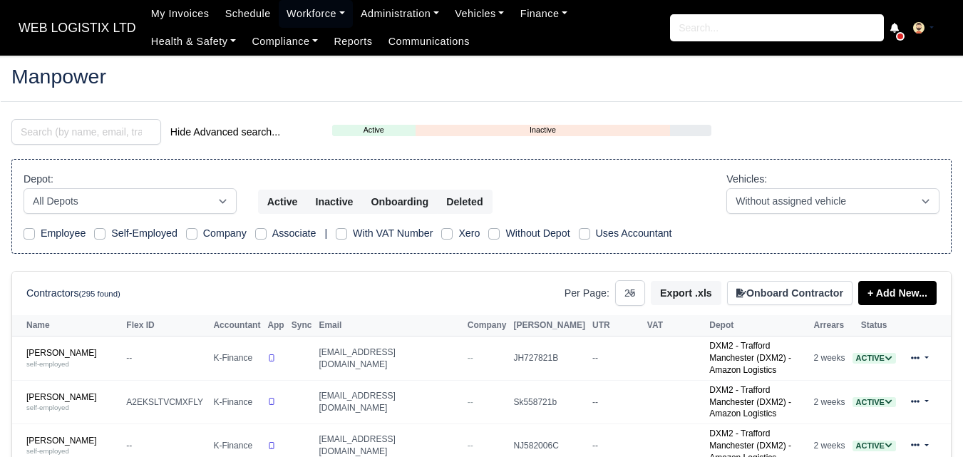
select select "25"
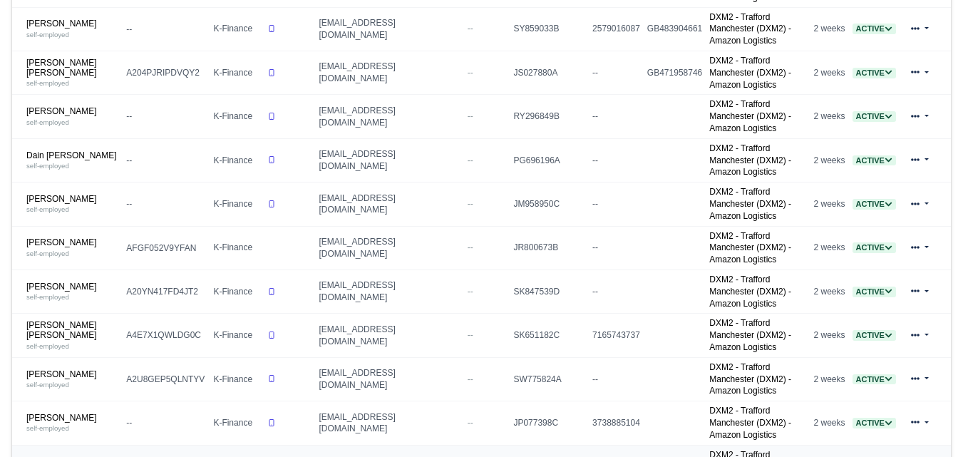
scroll to position [829, 0]
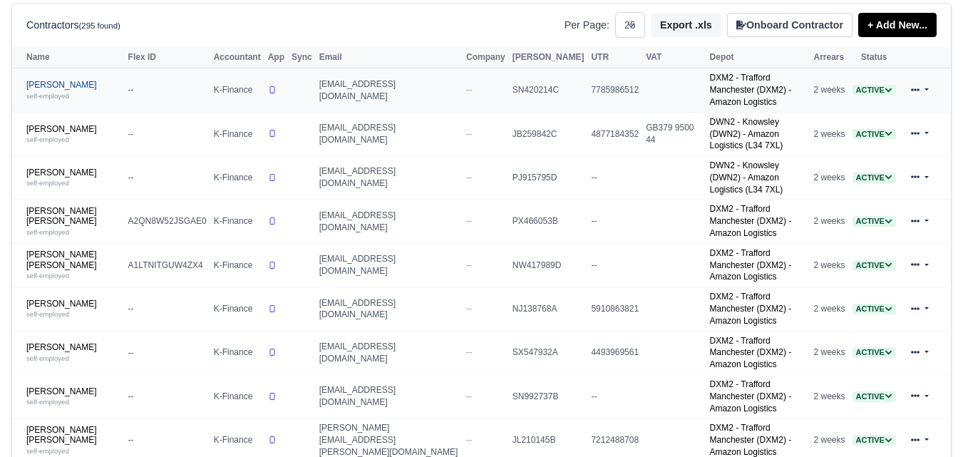
scroll to position [251, 0]
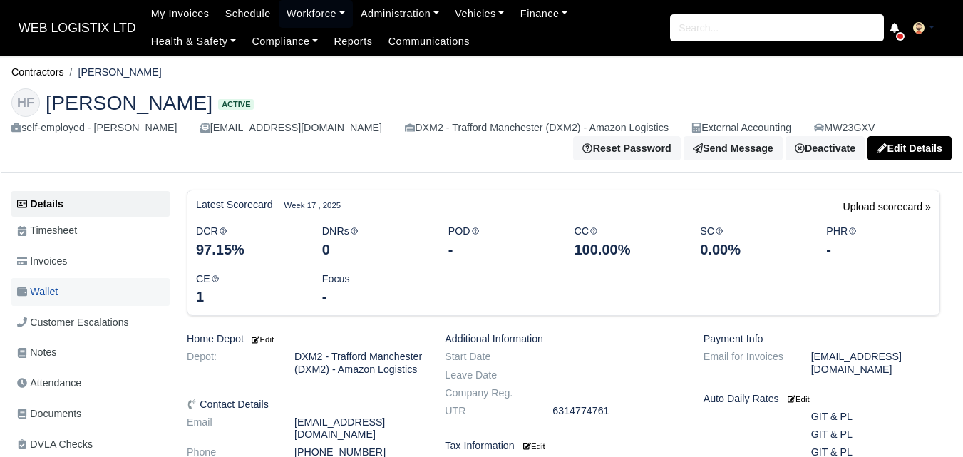
click at [54, 292] on span "Wallet" at bounding box center [37, 292] width 41 height 16
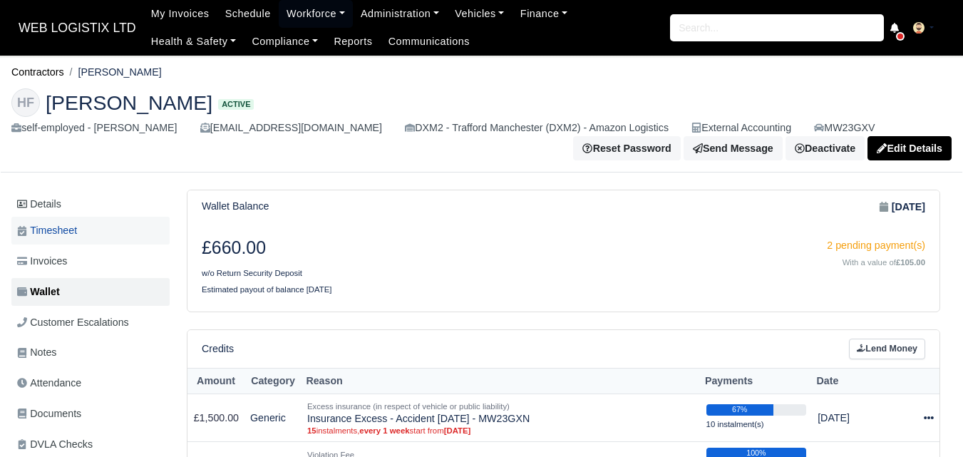
click at [80, 235] on link "Timesheet" at bounding box center [90, 231] width 158 height 28
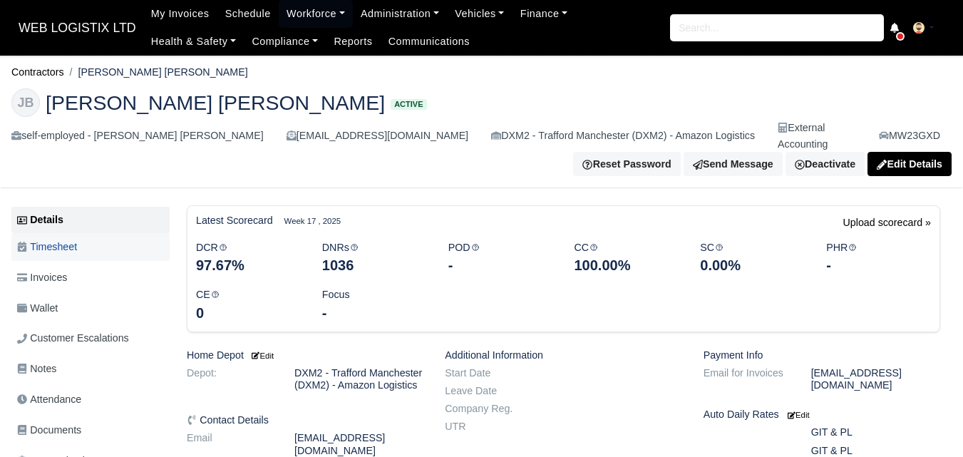
click at [46, 239] on span "Timesheet" at bounding box center [47, 247] width 60 height 16
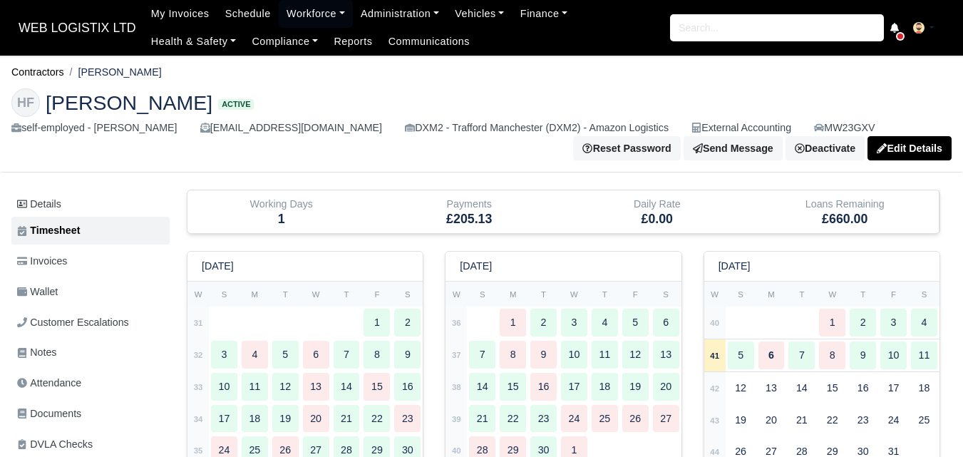
scroll to position [119, 0]
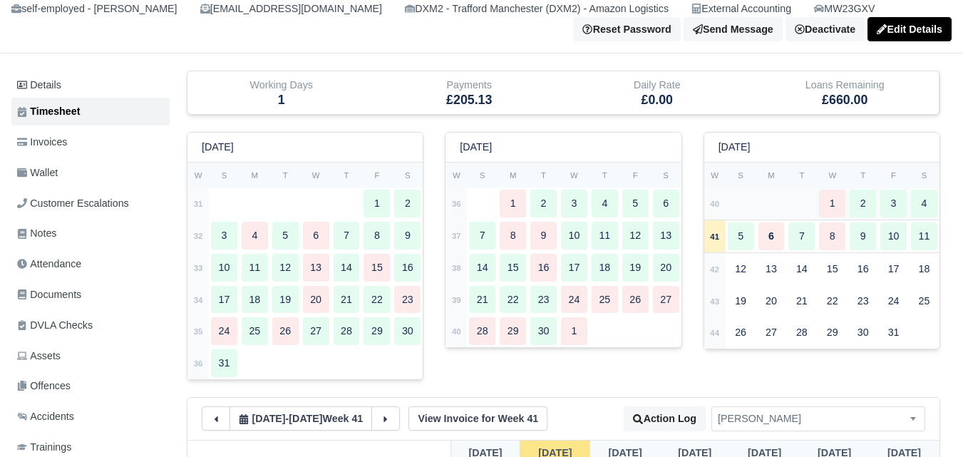
click at [719, 208] on strong "40" at bounding box center [714, 204] width 9 height 9
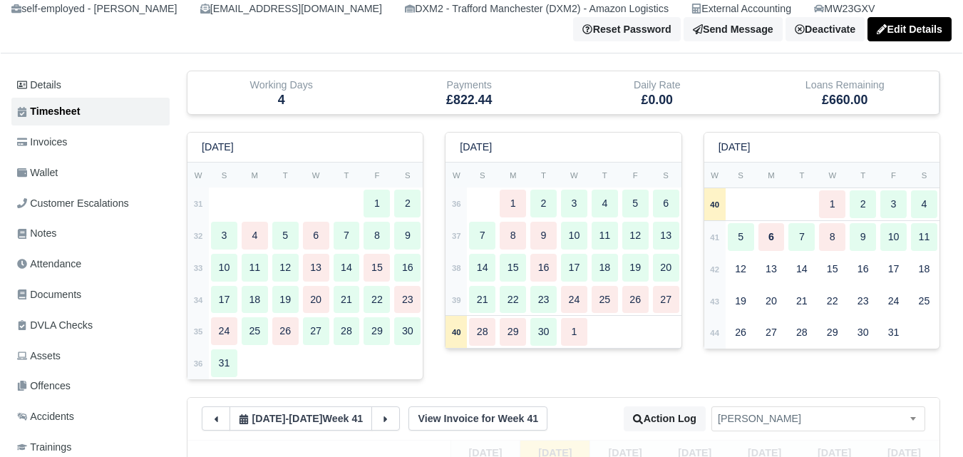
type input "62"
type input "19"
type input "61"
type input "51"
type input "1"
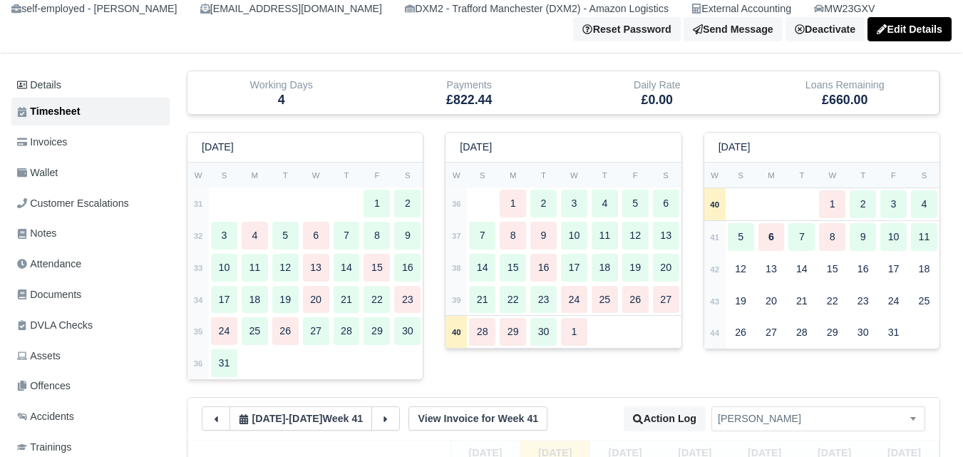
type input "1"
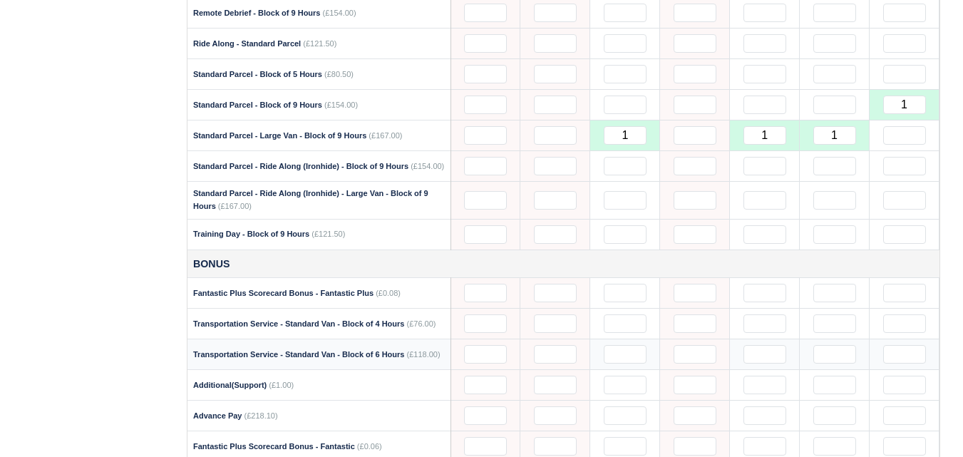
scroll to position [1426, 0]
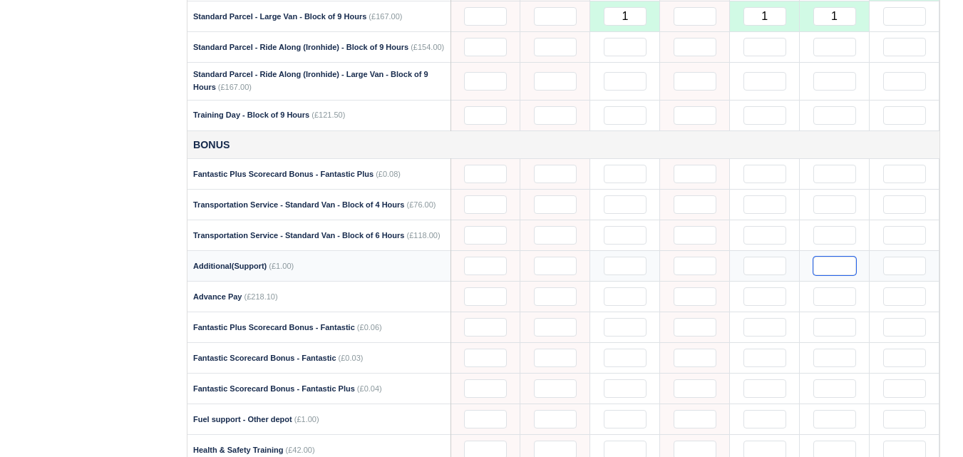
click at [842, 274] on input "text" at bounding box center [834, 266] width 43 height 19
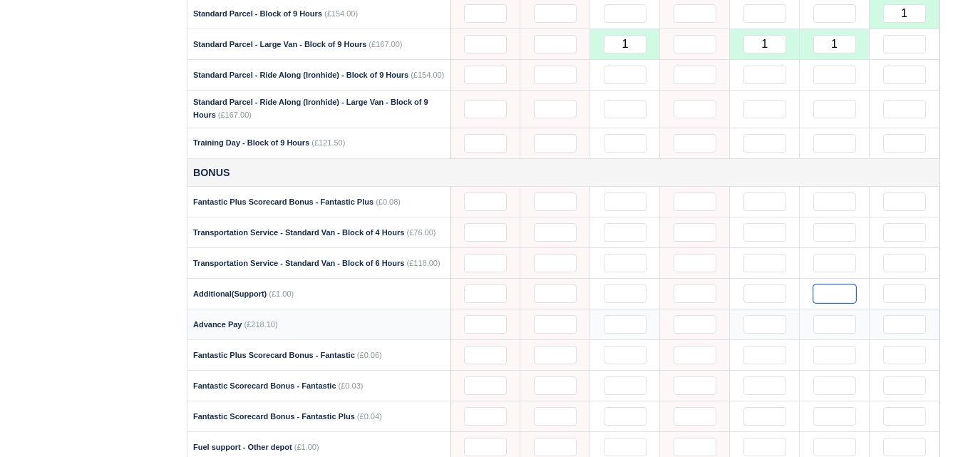
scroll to position [1545, 0]
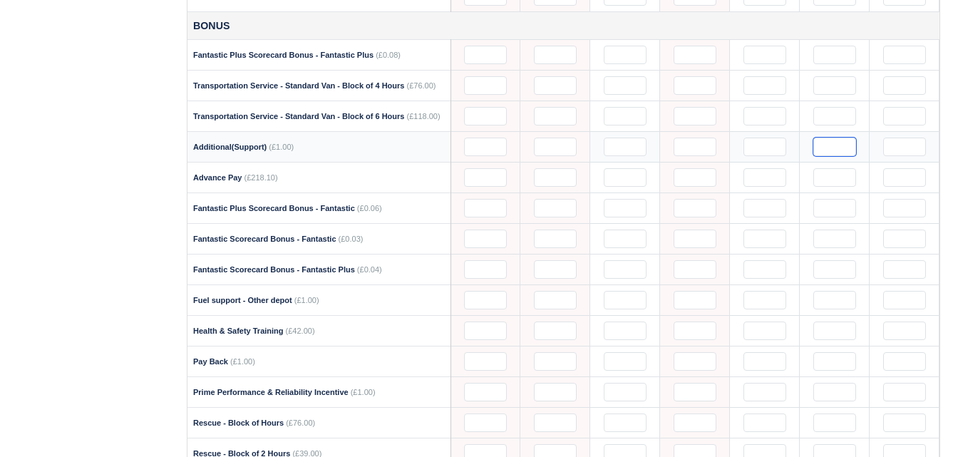
click at [835, 150] on input "text" at bounding box center [834, 147] width 43 height 19
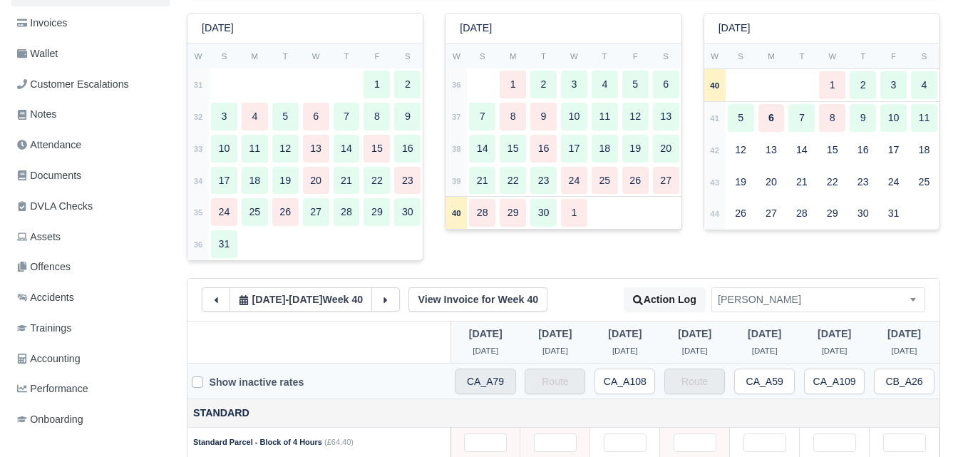
scroll to position [237, 0]
click at [718, 119] on strong "41" at bounding box center [714, 119] width 9 height 9
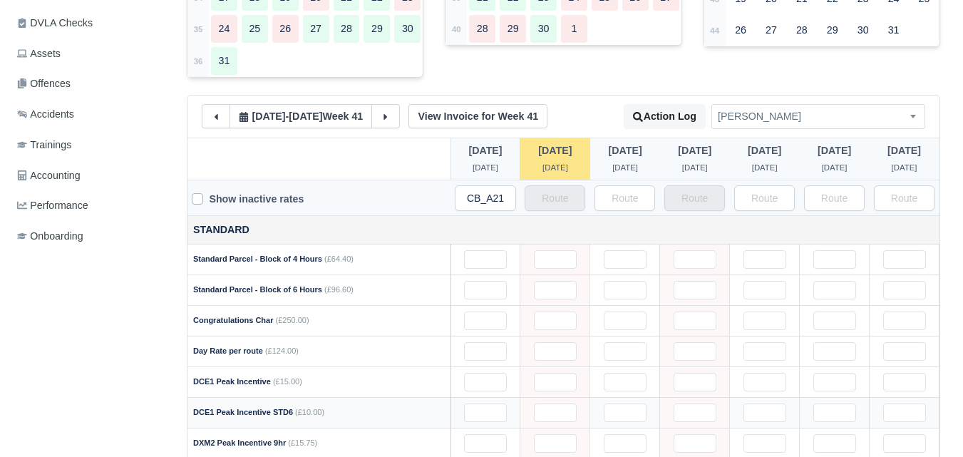
scroll to position [475, 0]
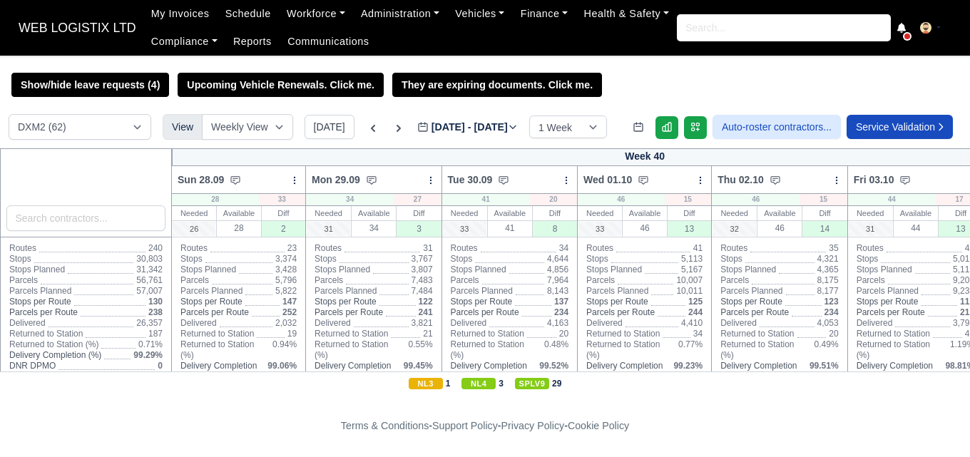
select select "1"
click at [448, 124] on label "[DATE] - [DATE] [DATE]" at bounding box center [467, 127] width 101 height 16
click at [448, 124] on input "[DATE]" at bounding box center [497, 134] width 161 height 30
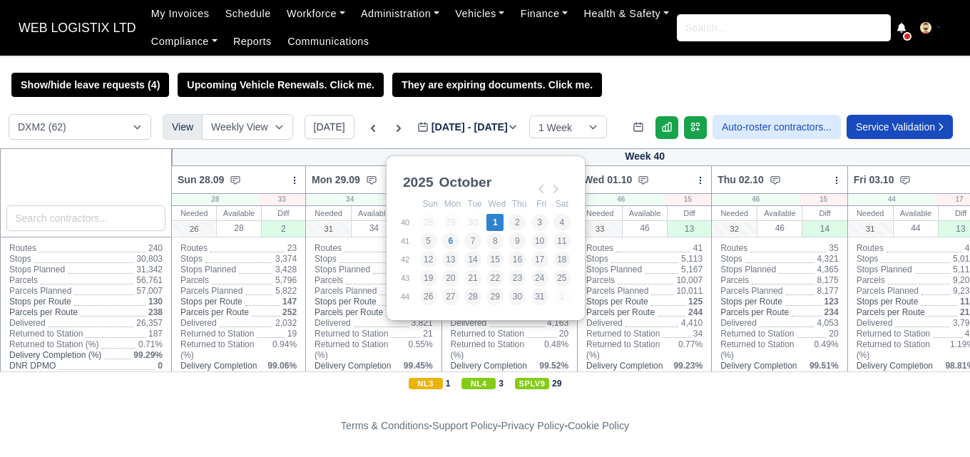
scroll to position [356, 0]
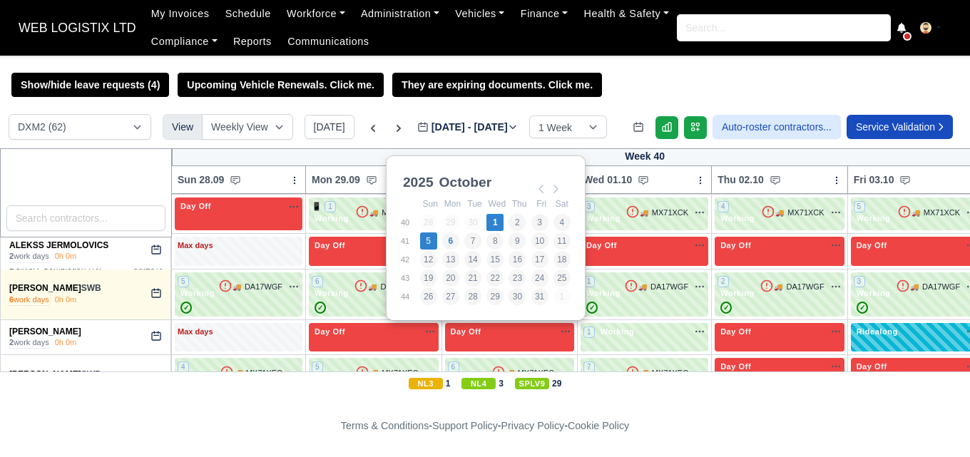
type input "2025-10-05"
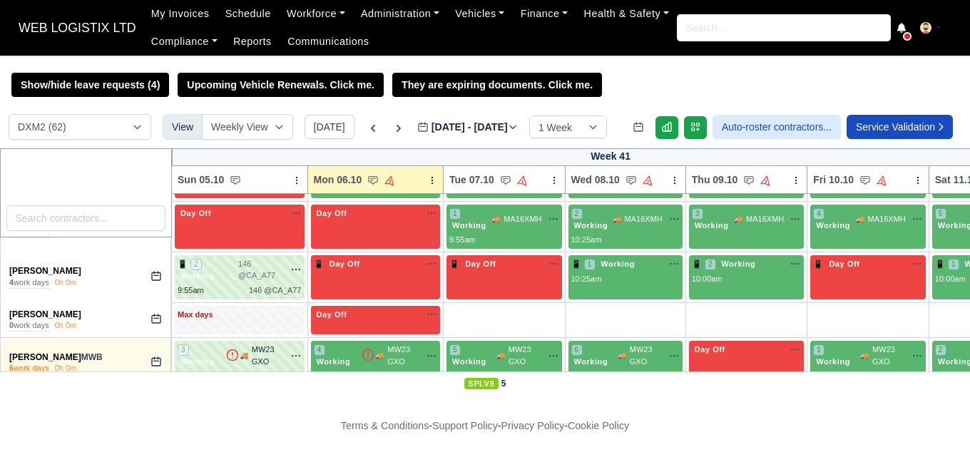
scroll to position [1069, 0]
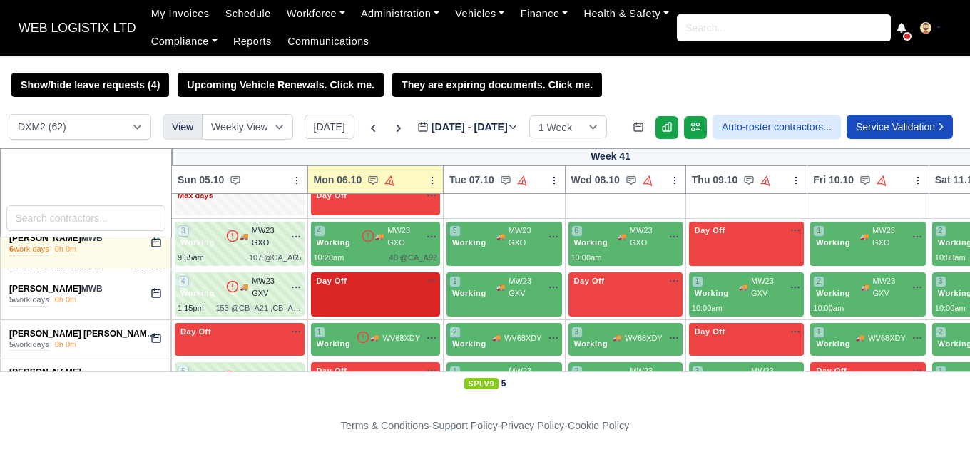
click at [431, 279] on icon "button" at bounding box center [431, 280] width 11 height 11
click at [377, 297] on link "Available" at bounding box center [380, 306] width 114 height 26
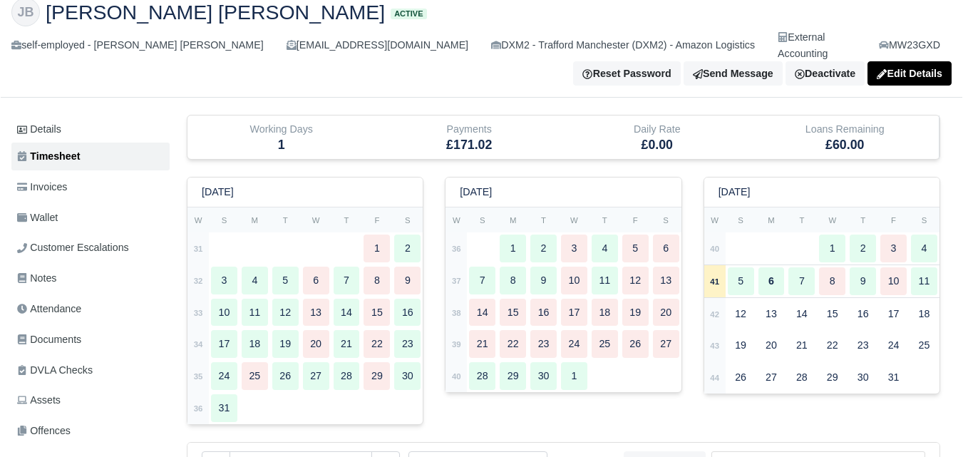
scroll to position [119, 0]
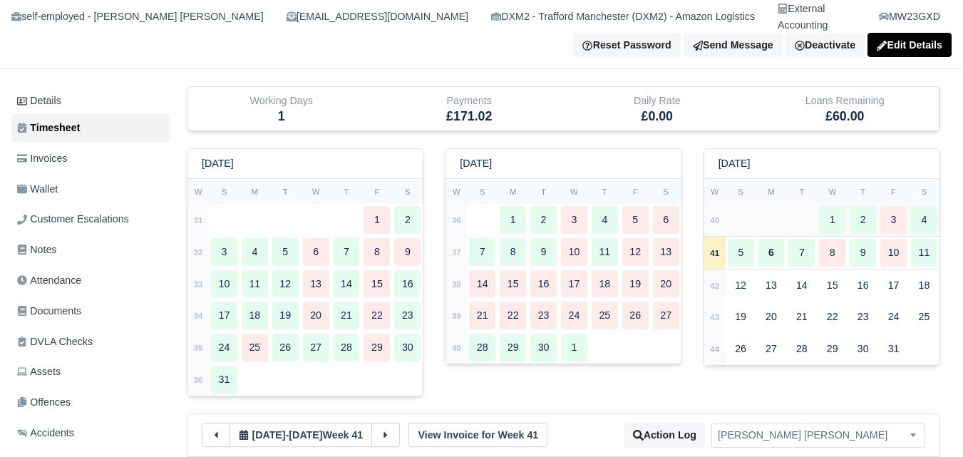
click at [714, 216] on strong "40" at bounding box center [714, 220] width 9 height 9
type input "28.5"
type input "14"
type input "22"
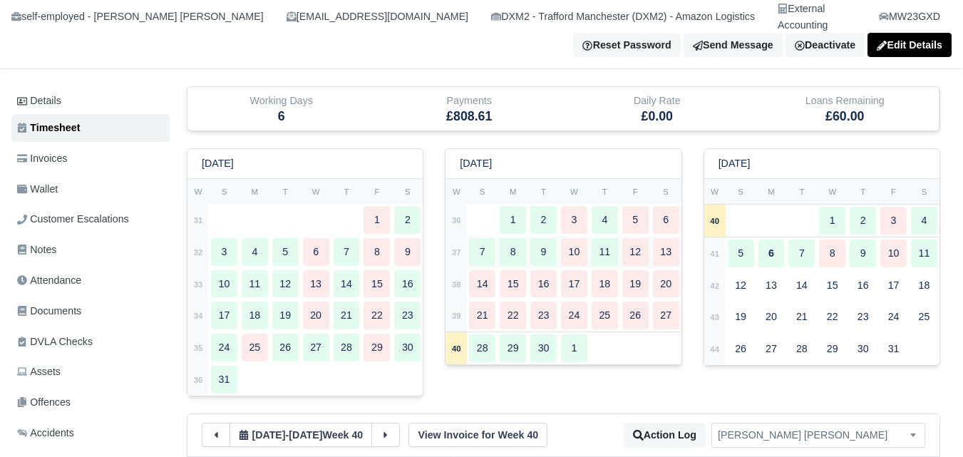
type input "11"
type input "0.2"
type input "0.5"
type input "1"
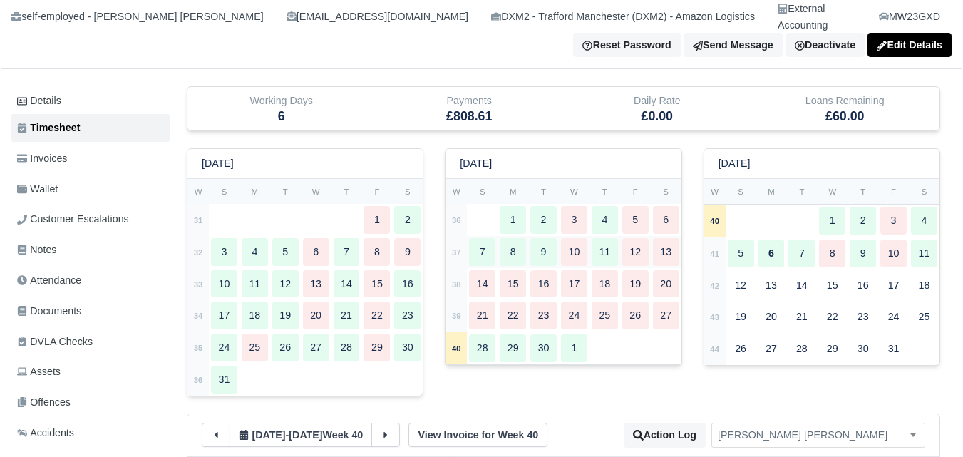
type input "0.1"
type input "1"
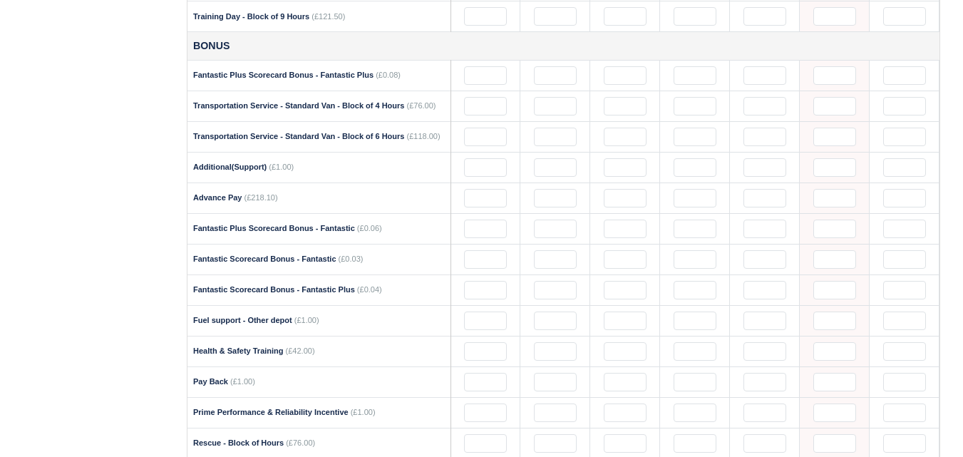
scroll to position [1545, 0]
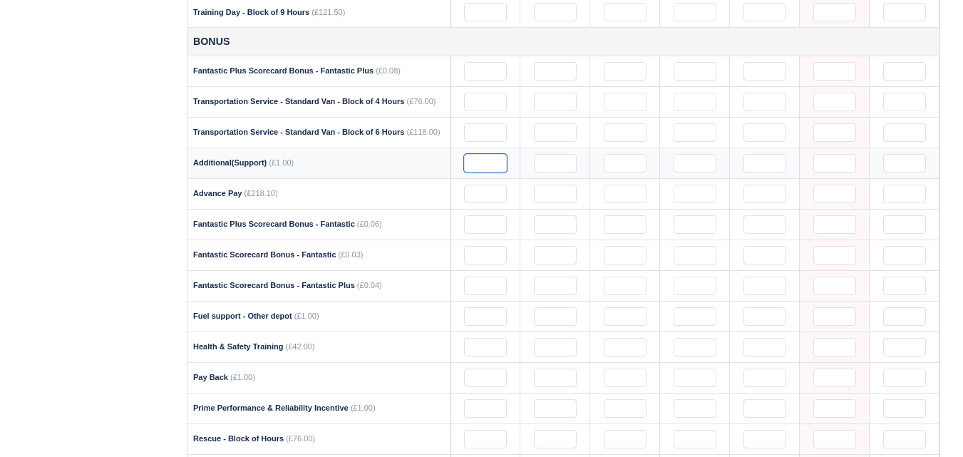
click at [478, 160] on input "text" at bounding box center [485, 163] width 43 height 19
click at [492, 154] on input "10" at bounding box center [485, 163] width 43 height 19
click at [551, 154] on input "text" at bounding box center [555, 163] width 43 height 19
paste input "10"
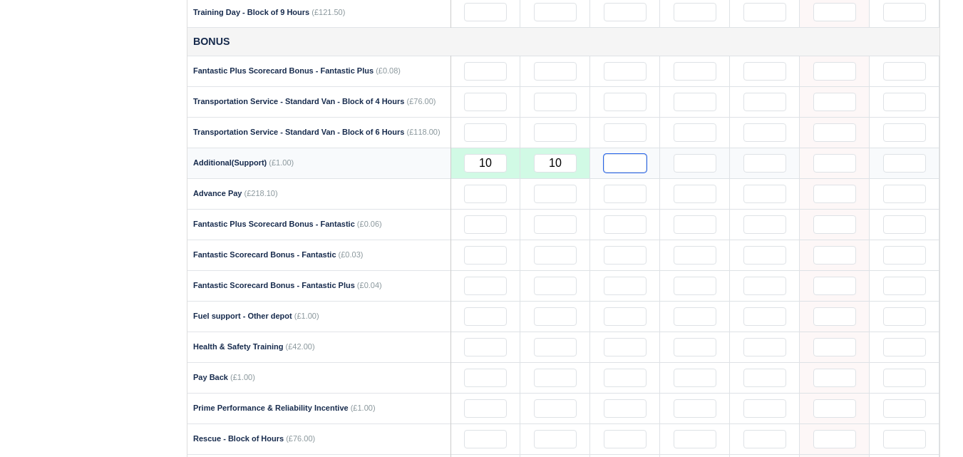
click at [616, 154] on input "text" at bounding box center [625, 163] width 43 height 19
paste input "10"
click at [780, 154] on input "text" at bounding box center [765, 163] width 43 height 19
paste input "10"
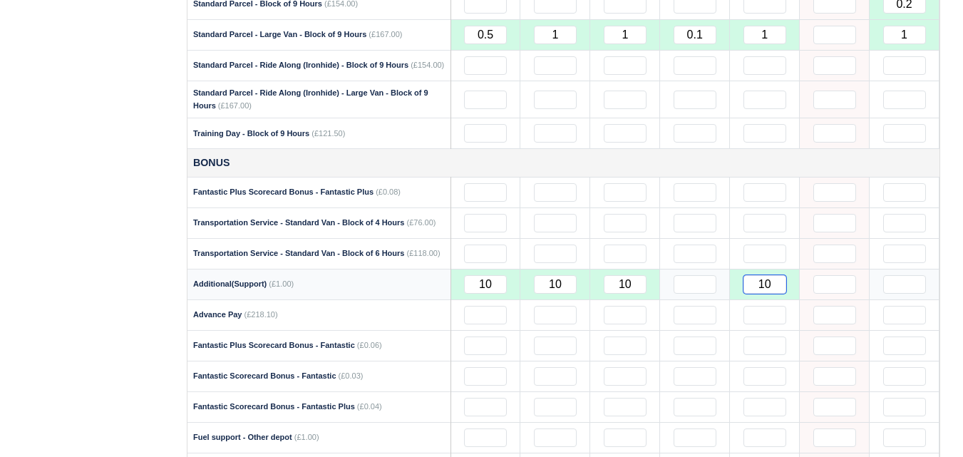
scroll to position [1426, 0]
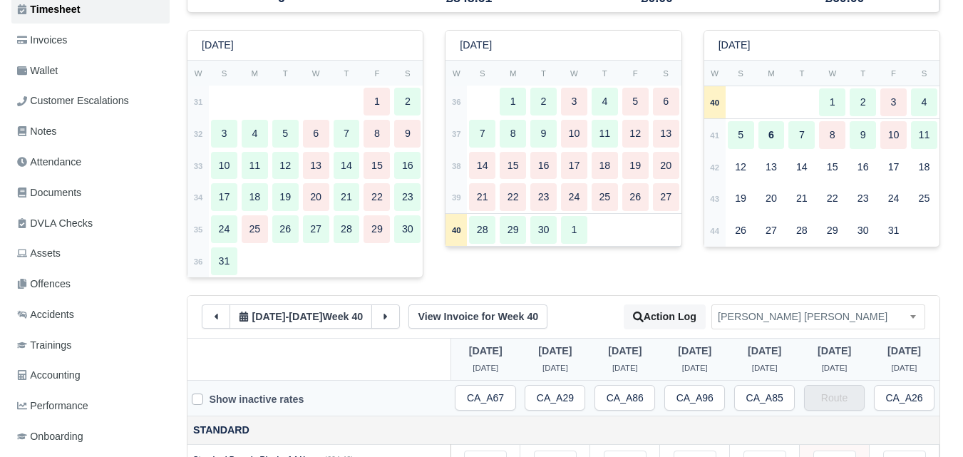
scroll to position [0, 0]
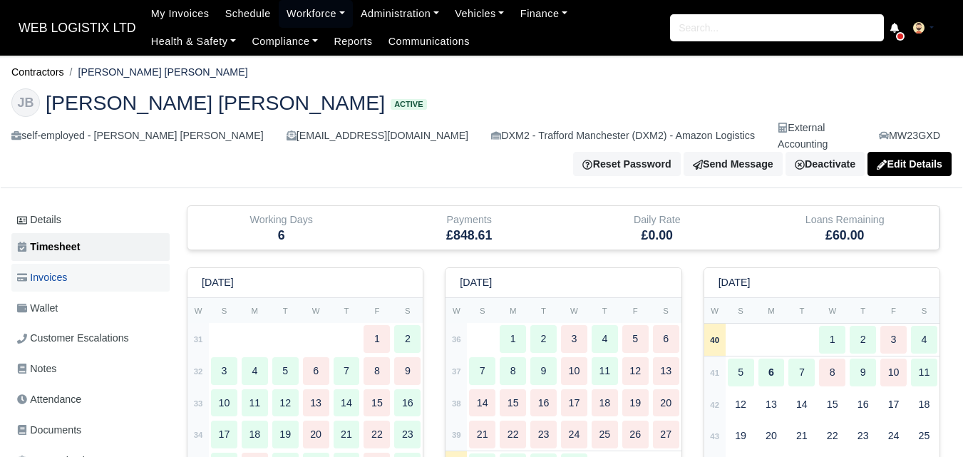
click at [83, 264] on link "Invoices" at bounding box center [90, 278] width 158 height 28
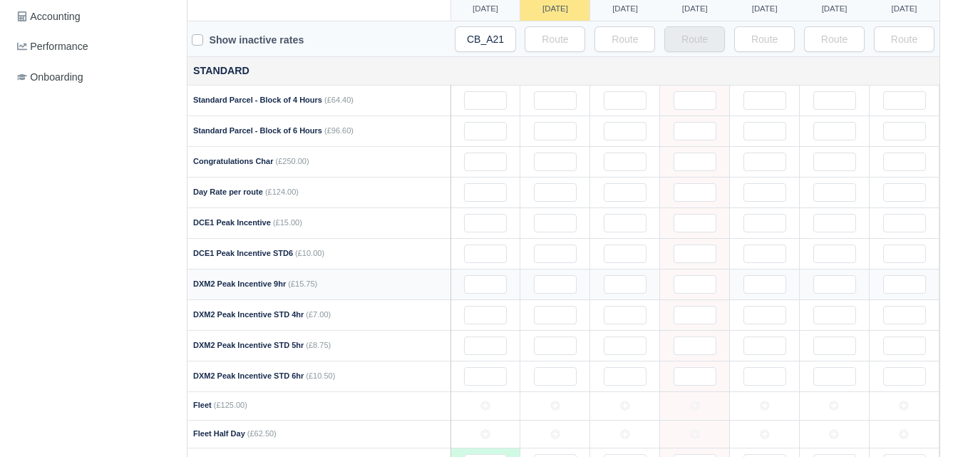
scroll to position [713, 0]
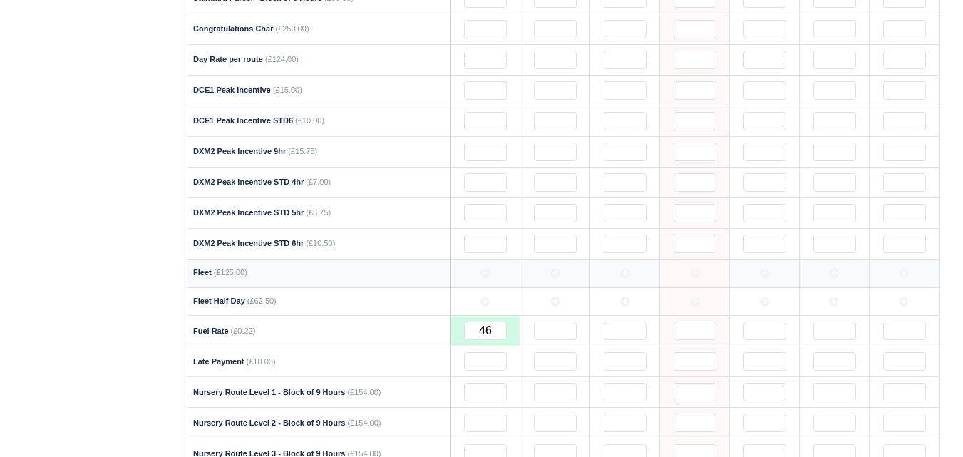
click at [550, 277] on icon at bounding box center [555, 273] width 10 height 10
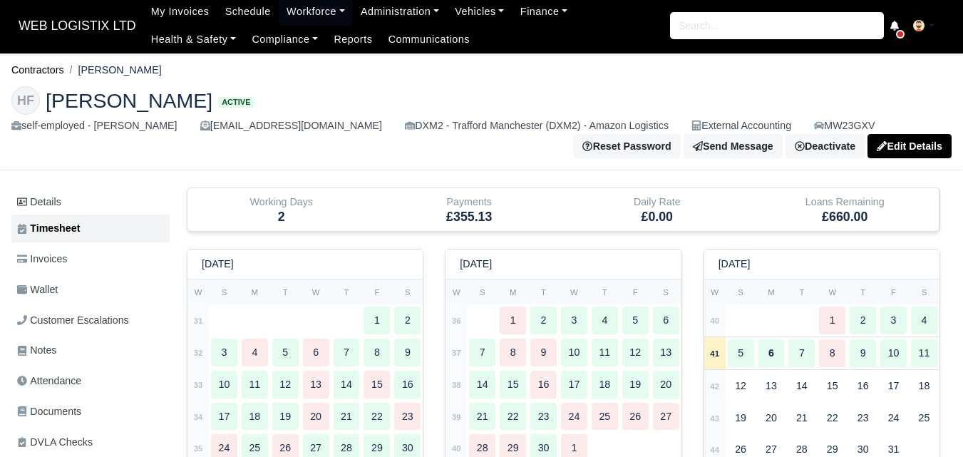
scroll to position [0, 0]
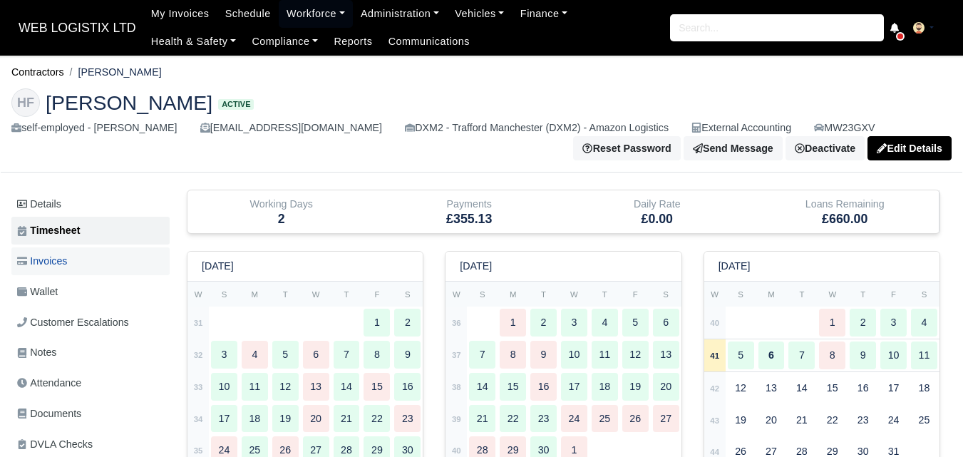
click at [122, 262] on link "Invoices" at bounding box center [90, 261] width 158 height 28
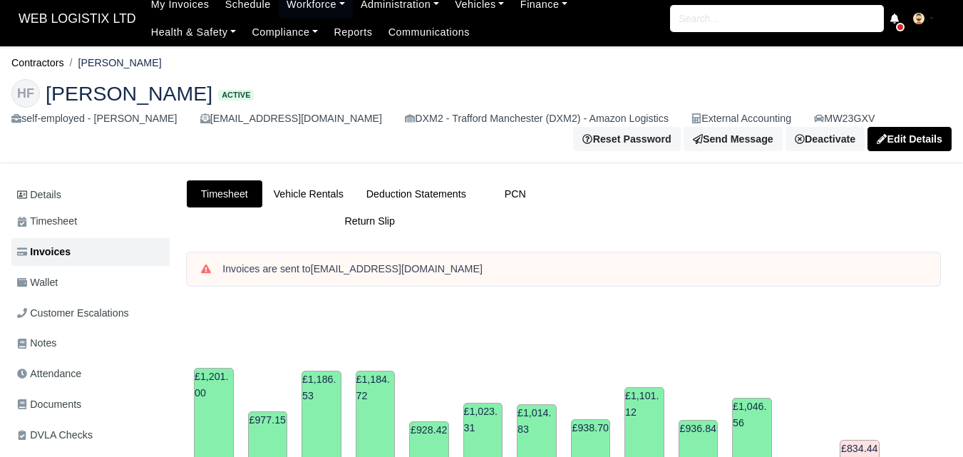
scroll to position [475, 0]
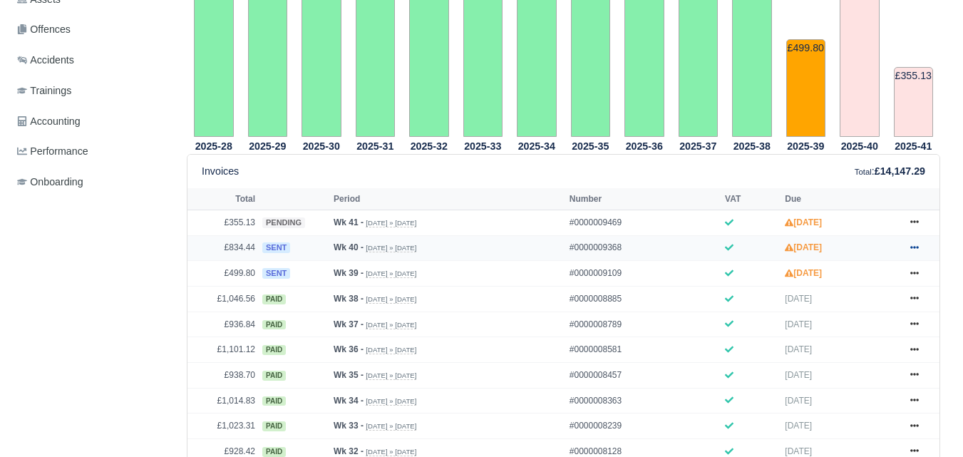
click at [915, 255] on link at bounding box center [914, 249] width 21 height 18
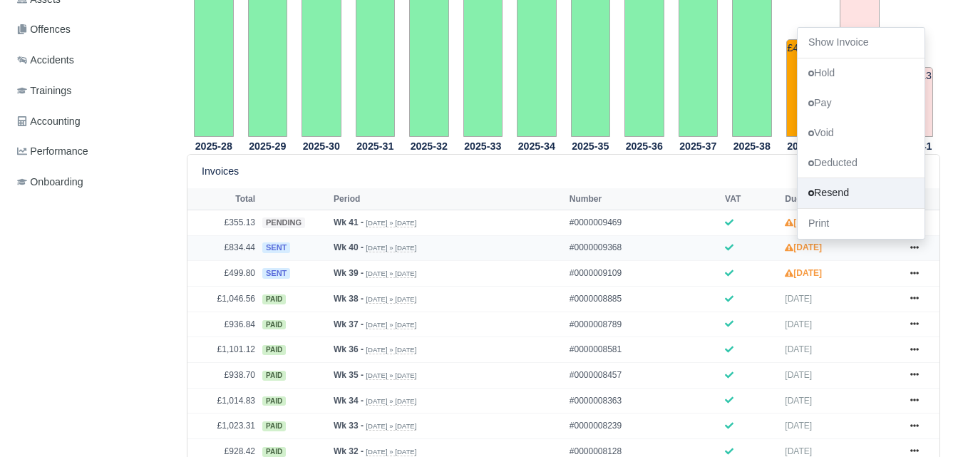
click at [870, 198] on link "Resend" at bounding box center [861, 193] width 127 height 30
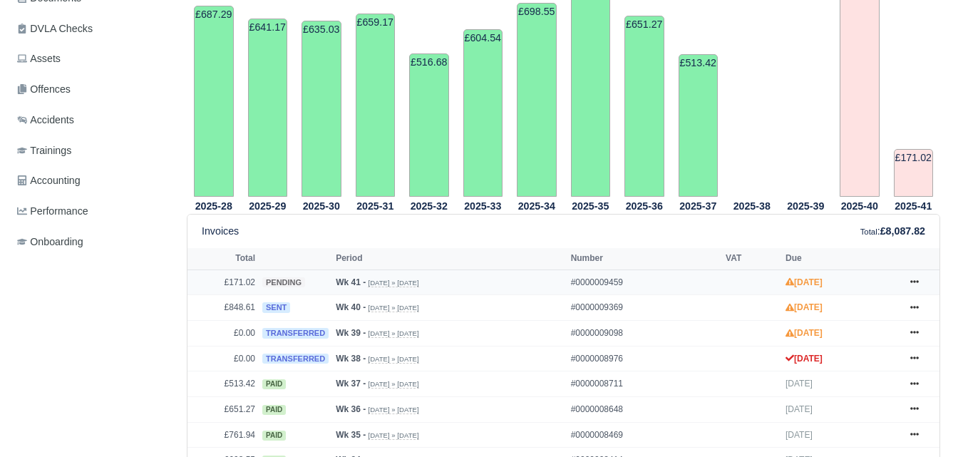
scroll to position [475, 0]
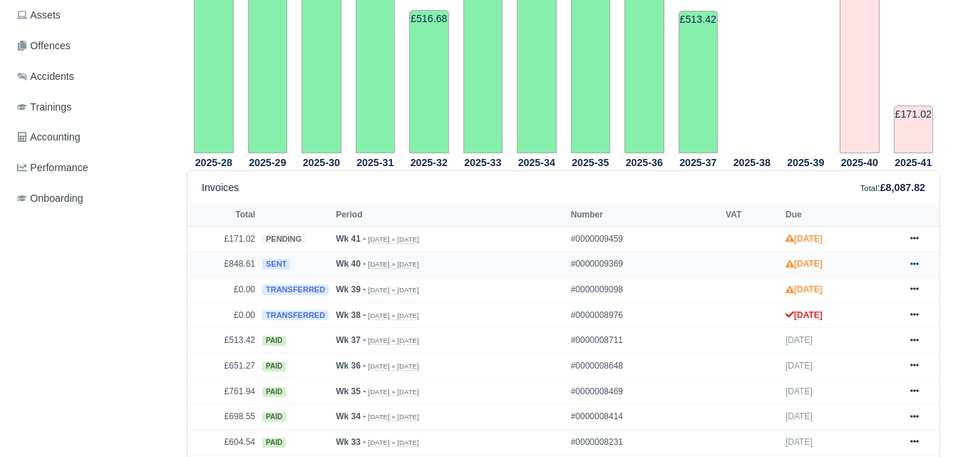
click at [909, 255] on link at bounding box center [914, 264] width 21 height 18
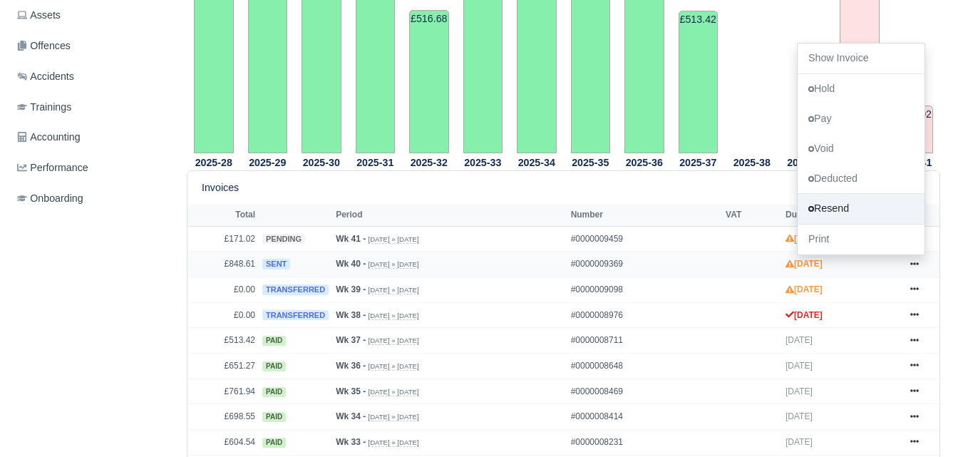
click at [843, 195] on link "Resend" at bounding box center [861, 210] width 127 height 30
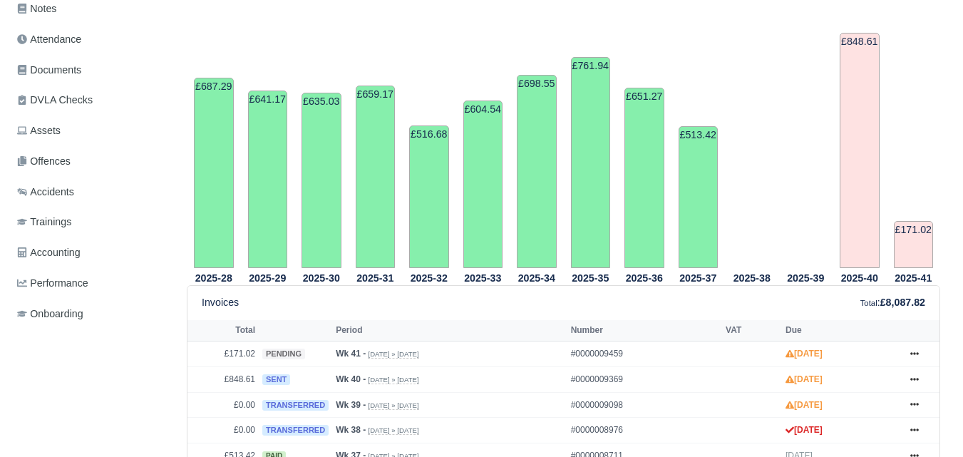
scroll to position [475, 0]
